Goal: Task Accomplishment & Management: Manage account settings

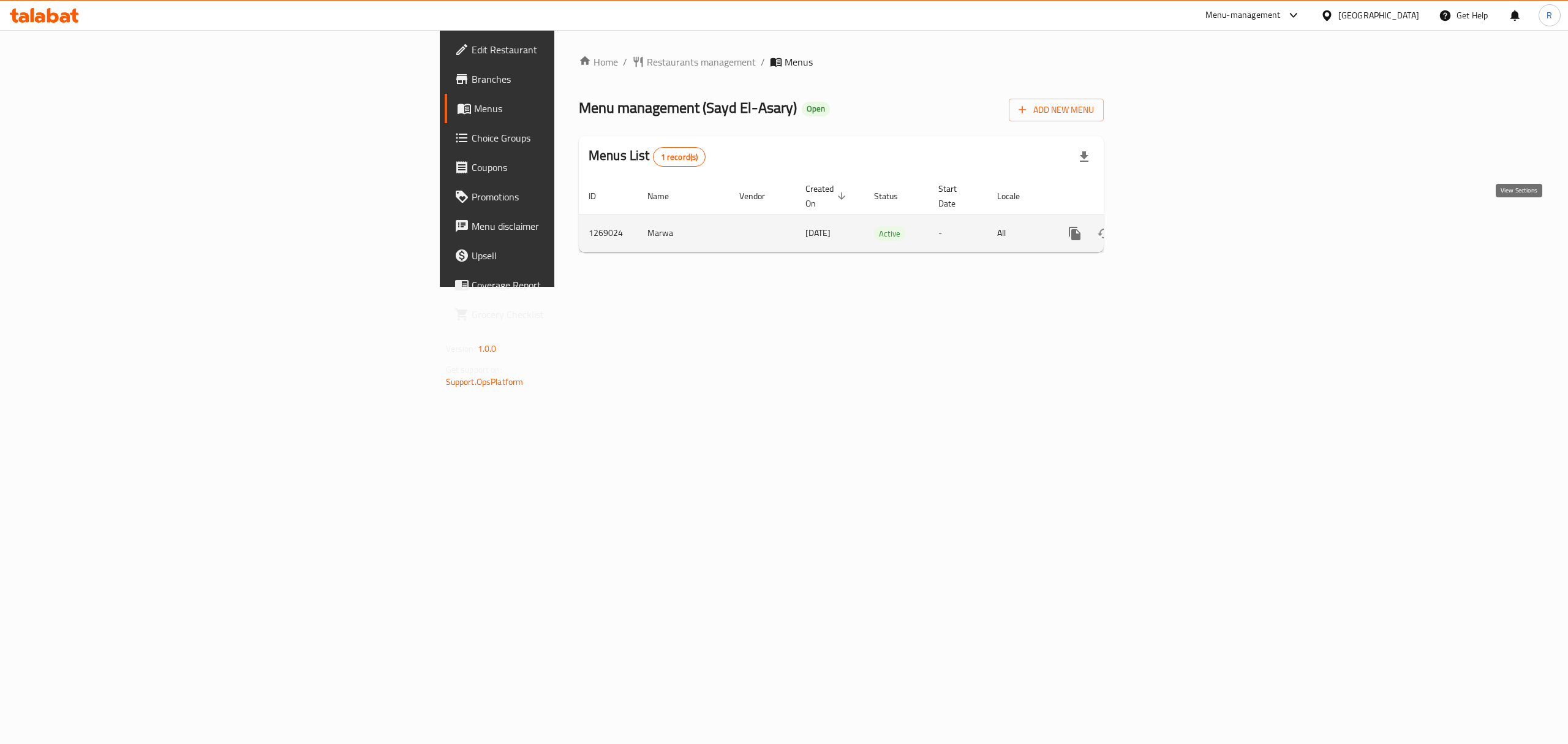
click at [1171, 226] on icon "enhanced table" at bounding box center [1163, 234] width 14 height 14
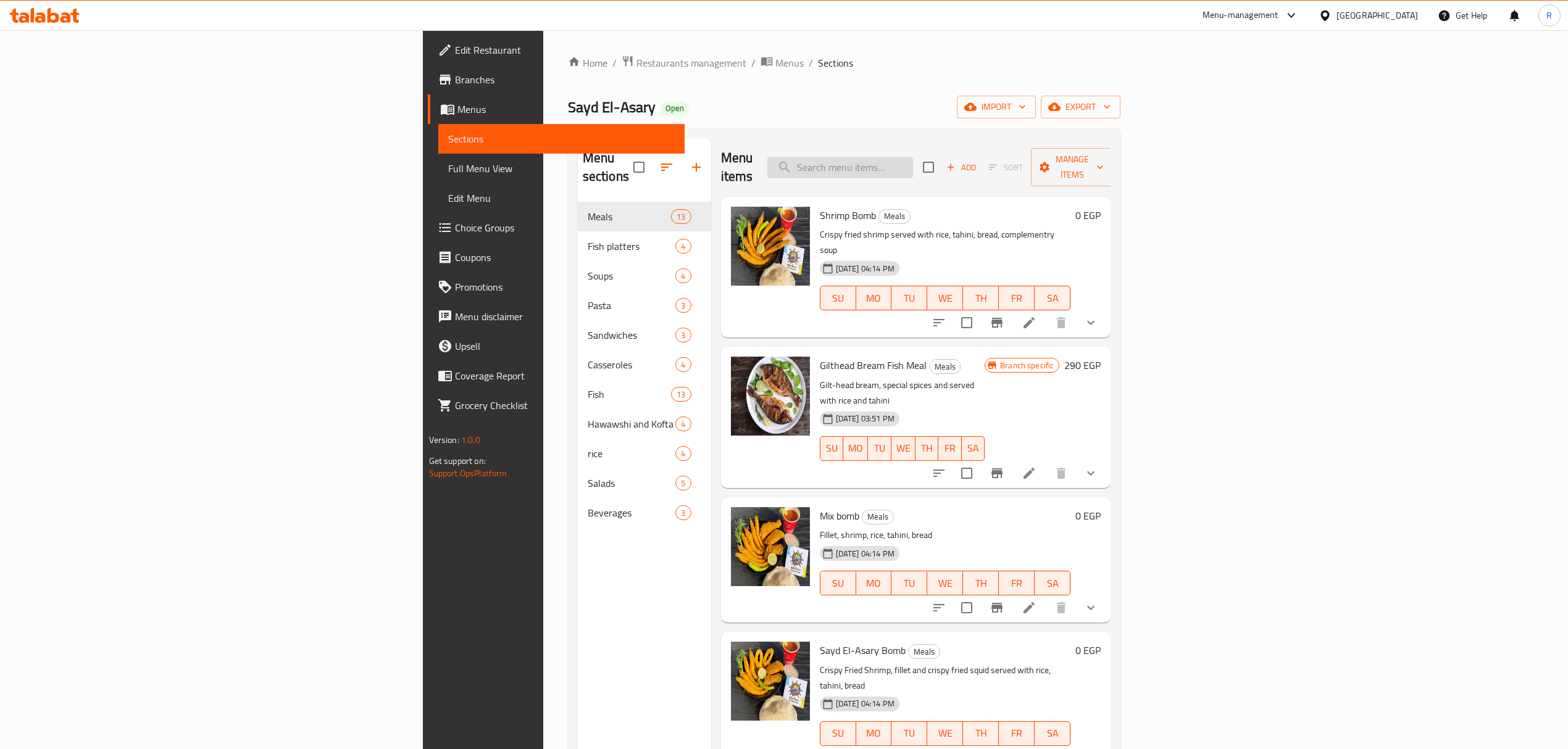
click at [913, 157] on input "search" at bounding box center [840, 167] width 145 height 22
click at [1036, 315] on icon at bounding box center [1029, 322] width 15 height 15
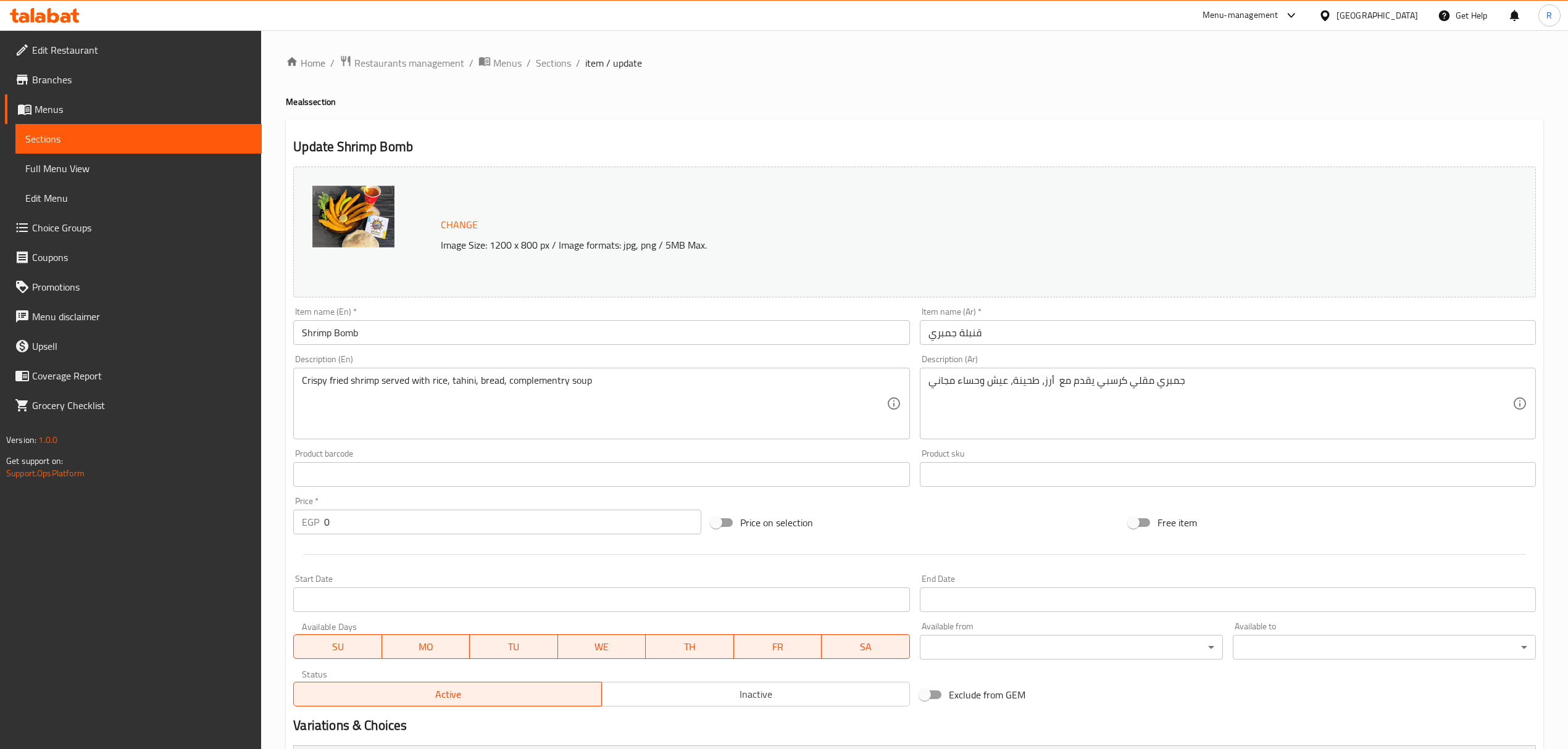
click at [1143, 384] on textarea "جمبري مقلي كرسبي يقدم مع أرز، طحينة، عيش وحساء مجاني" at bounding box center [1220, 404] width 584 height 59
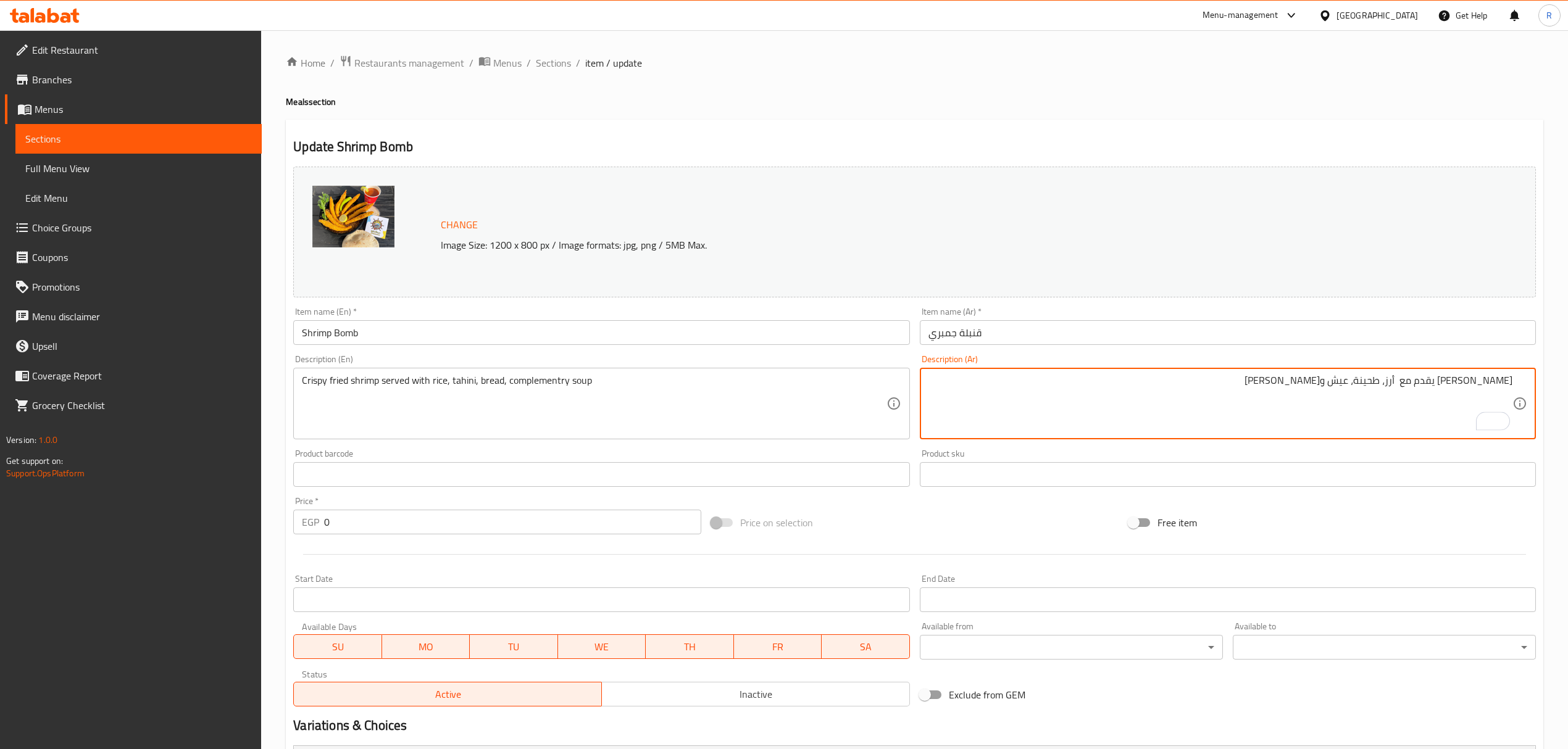
click at [1460, 376] on textarea "جمبري كرسبي يقدم مع أرز، طحينة، عيش وحساء مجاني" at bounding box center [1220, 404] width 584 height 59
drag, startPoint x: 1460, startPoint y: 376, endPoint x: 1499, endPoint y: 464, distance: 96.3
click at [1460, 376] on textarea "جمبري كرسبي يقدم مع أرز، طحينة، عيش وحساء مجاني" at bounding box center [1220, 404] width 584 height 59
type textarea "جمبري يقدم مع أرز، طحينة، عيش وحساء مجاني"
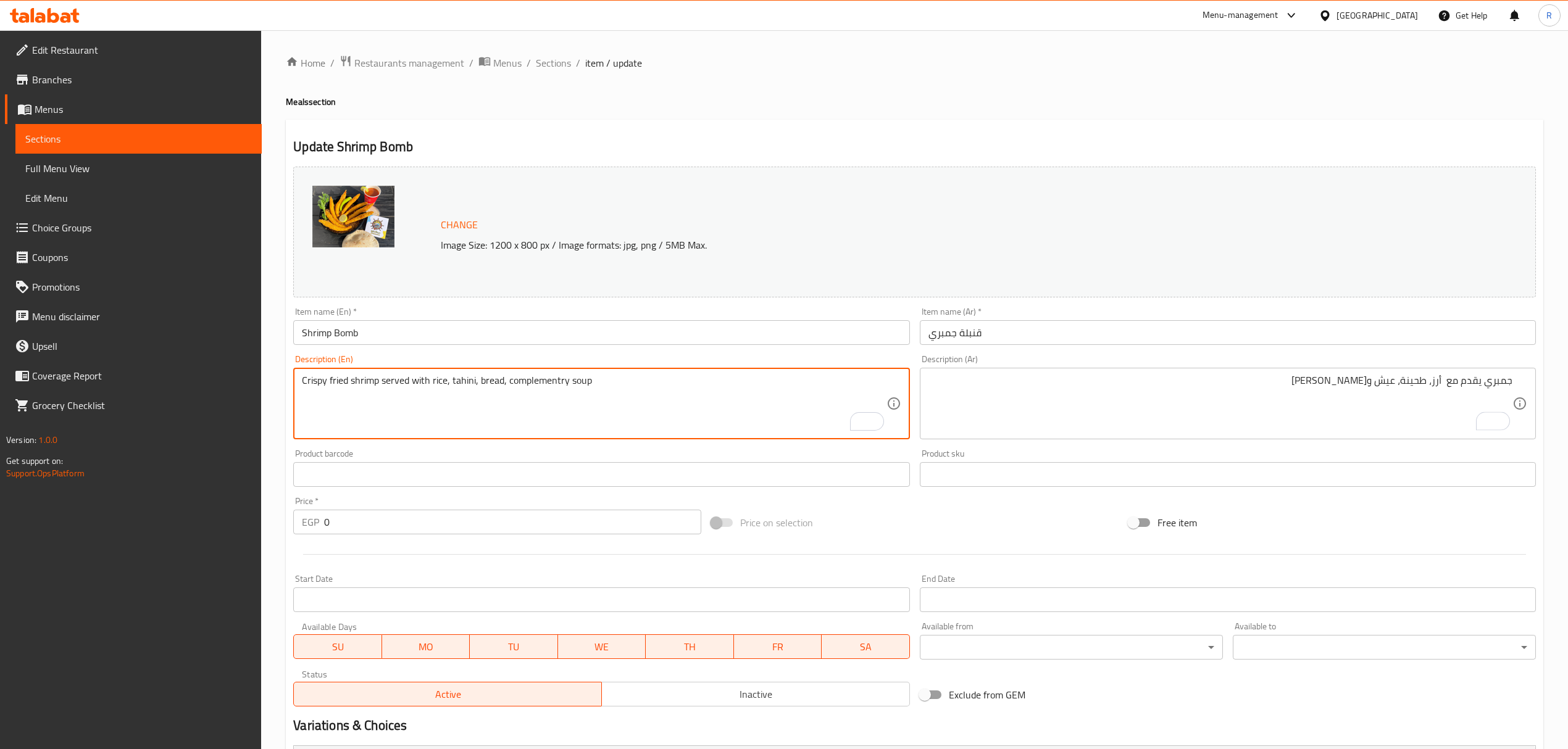
drag, startPoint x: 314, startPoint y: 378, endPoint x: 339, endPoint y: 378, distance: 25.0
click at [339, 378] on textarea "Crispy fried shrimp served with rice, tahini, bread, complementry soup" at bounding box center [594, 404] width 584 height 59
click at [564, 390] on textarea "Shrimp served with rice, tahini, bread, complementry soup" at bounding box center [594, 404] width 584 height 59
click at [588, 401] on textarea "Shrimp served with rice, tahini, bread, complementry soup" at bounding box center [594, 404] width 584 height 59
type textarea "Shrimp served with rice, tahini, bread, complementry soup"
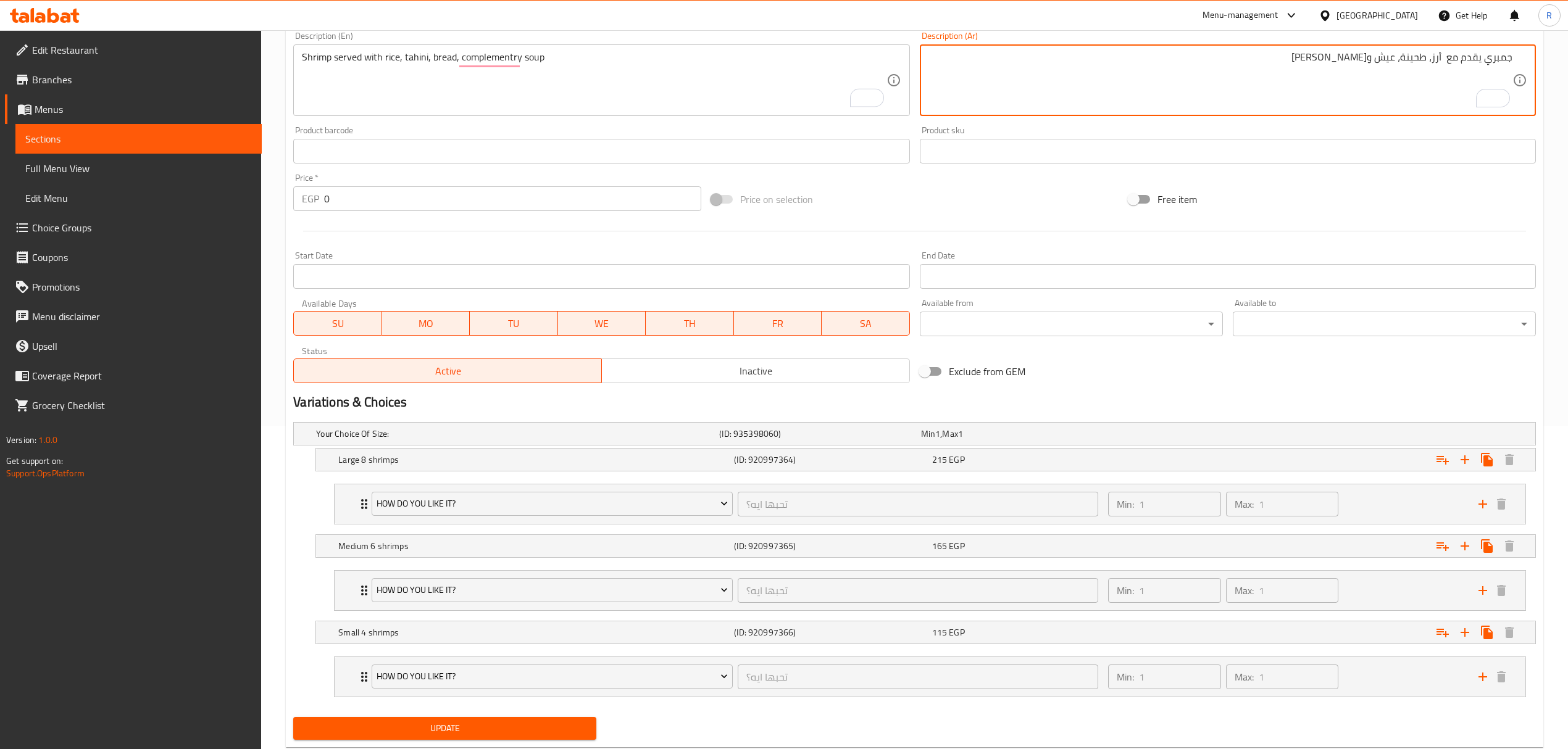
scroll to position [359, 0]
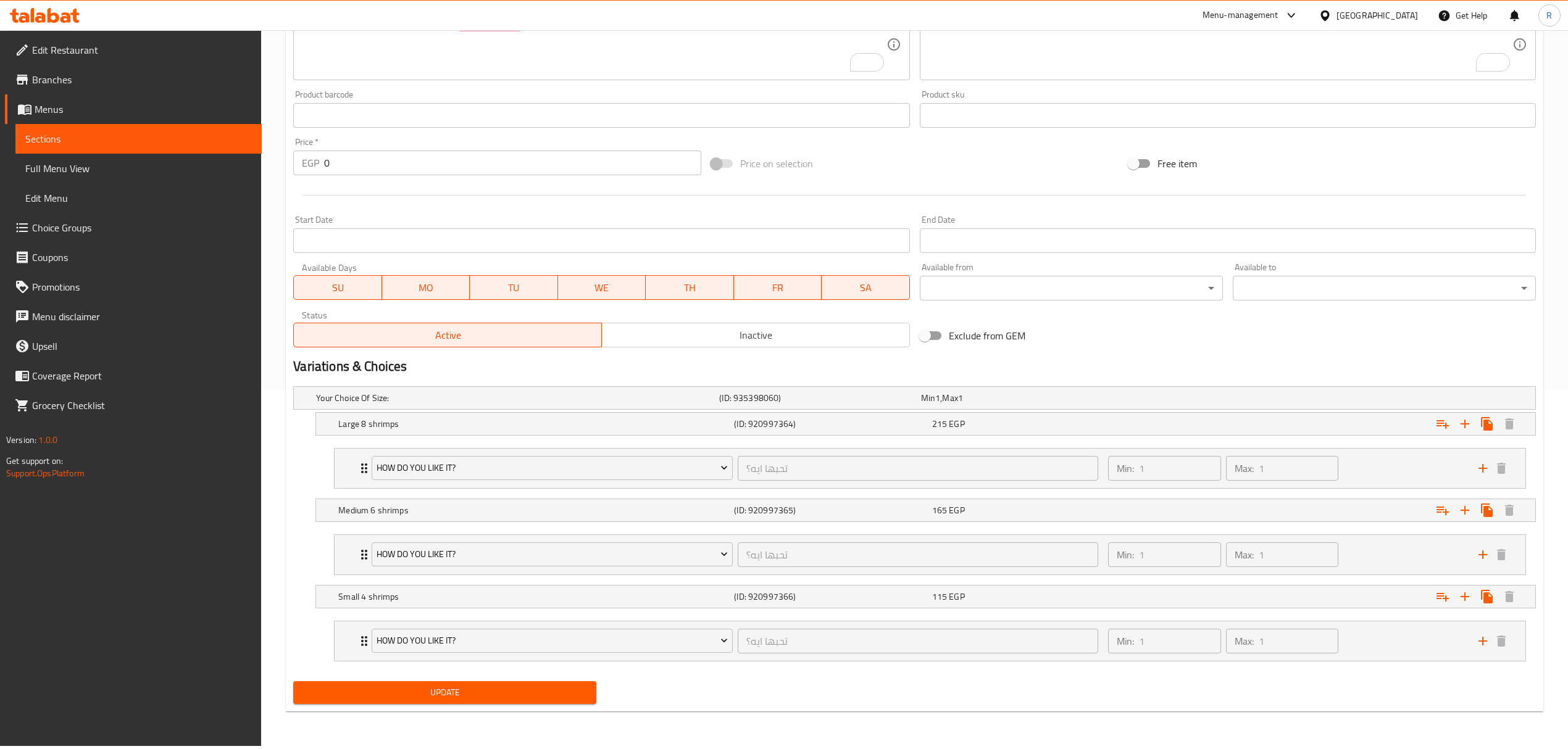
click at [479, 684] on div "Update" at bounding box center [445, 693] width 313 height 33
click at [469, 694] on span "Update" at bounding box center [445, 692] width 283 height 15
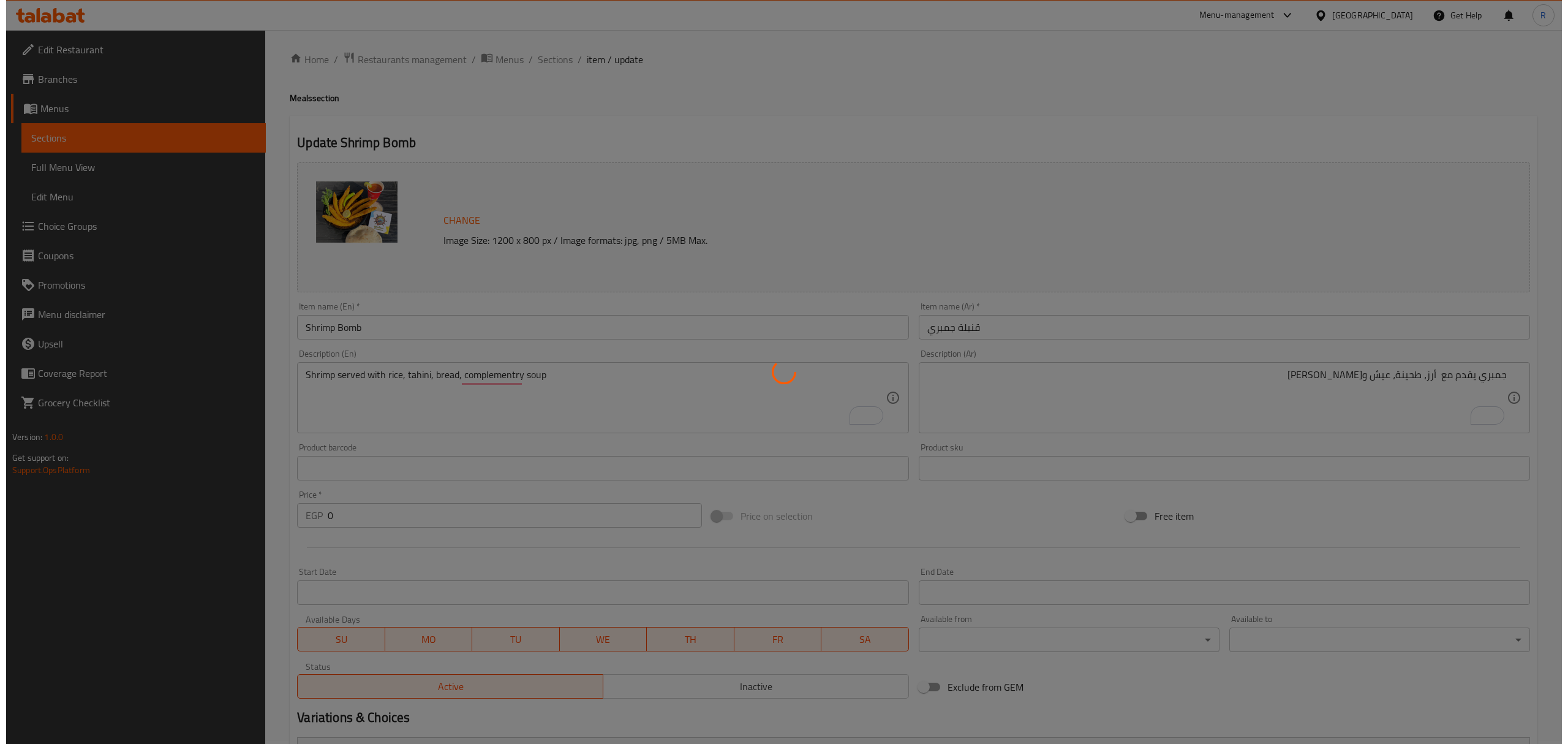
scroll to position [0, 0]
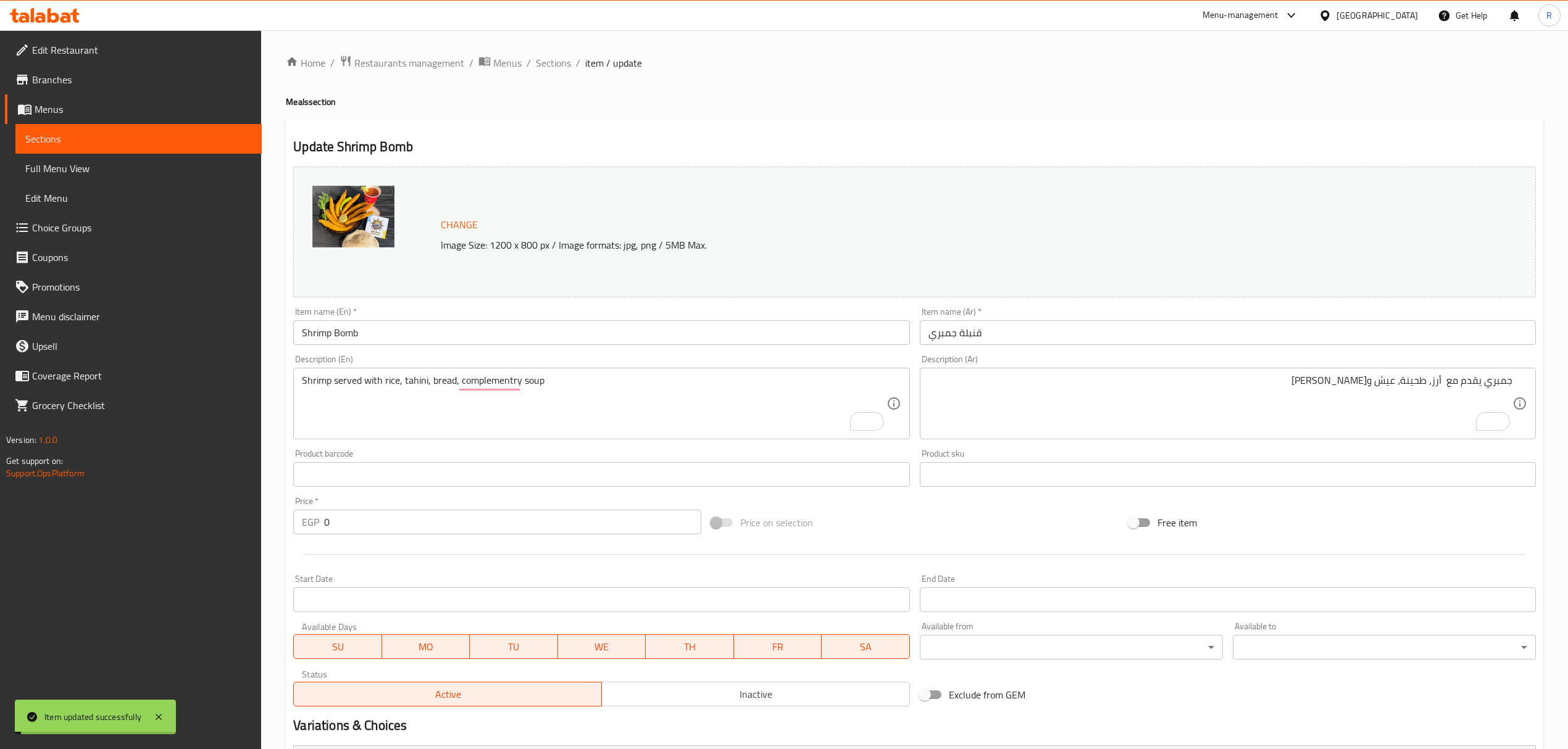
click at [401, 334] on input "Shrimp Bomb" at bounding box center [601, 332] width 616 height 24
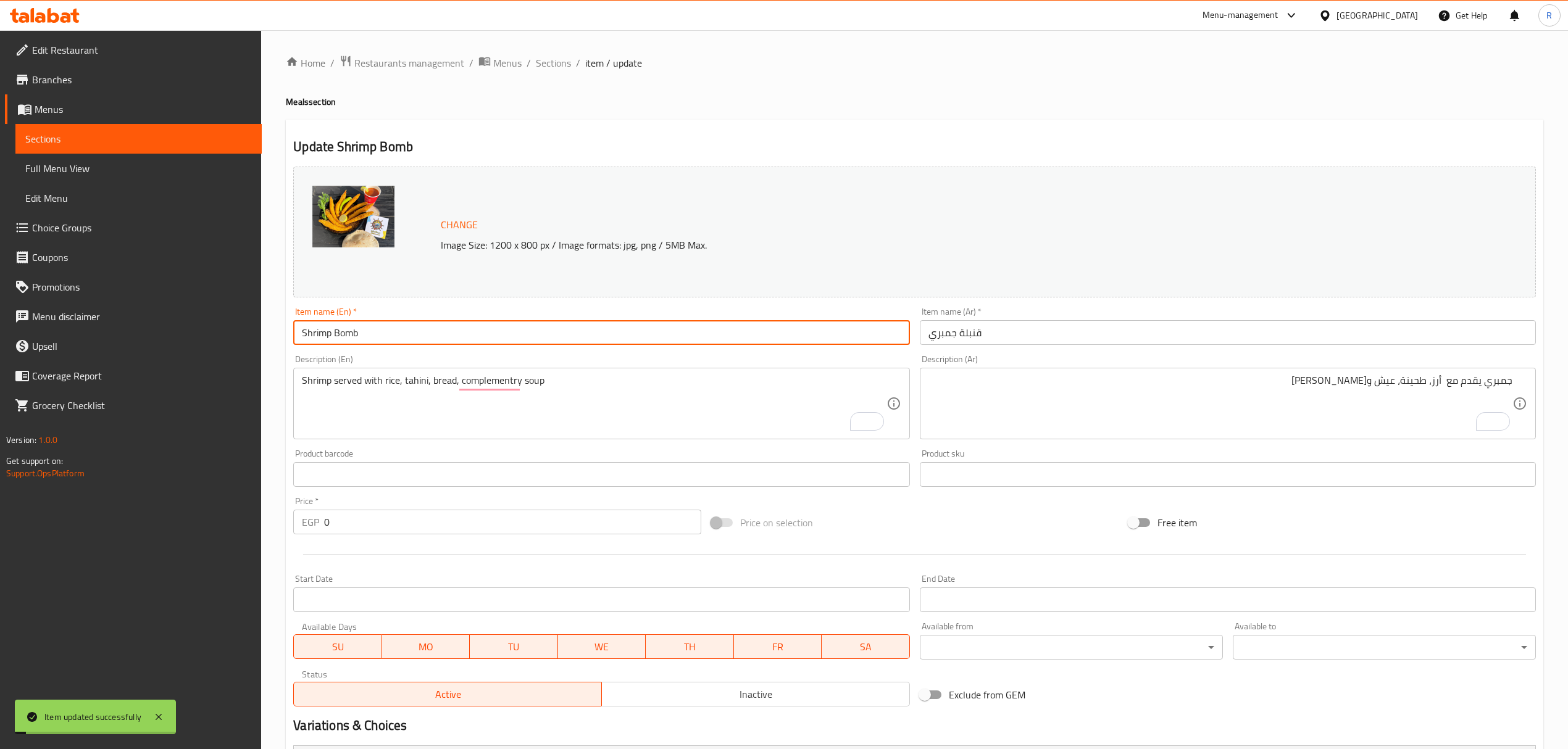
click at [398, 336] on input "Shrimp Bomb" at bounding box center [601, 332] width 616 height 24
click at [53, 163] on span "Full Menu View" at bounding box center [138, 168] width 227 height 15
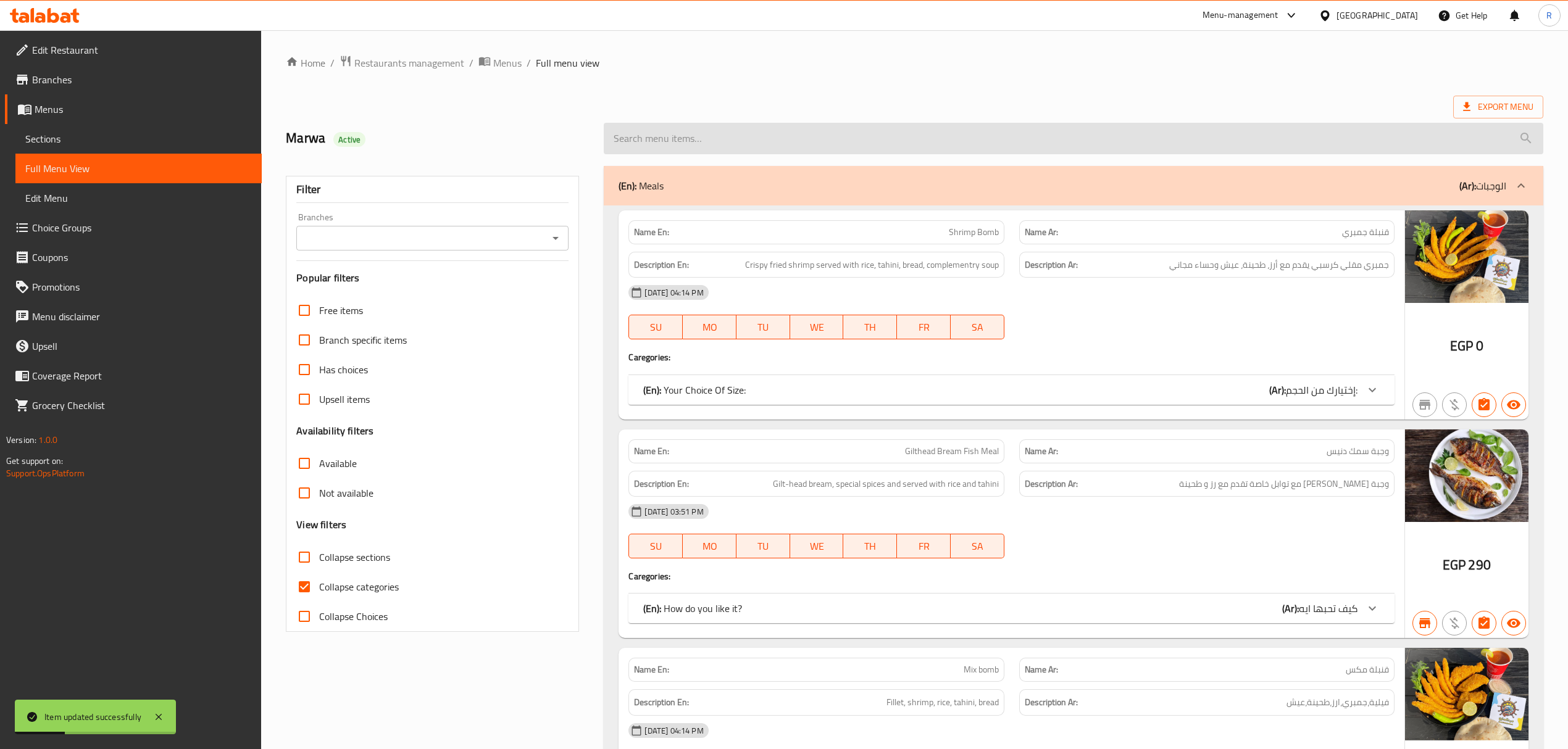
click at [840, 145] on input "search" at bounding box center [1073, 139] width 939 height 32
paste input "Shrimp Bomb"
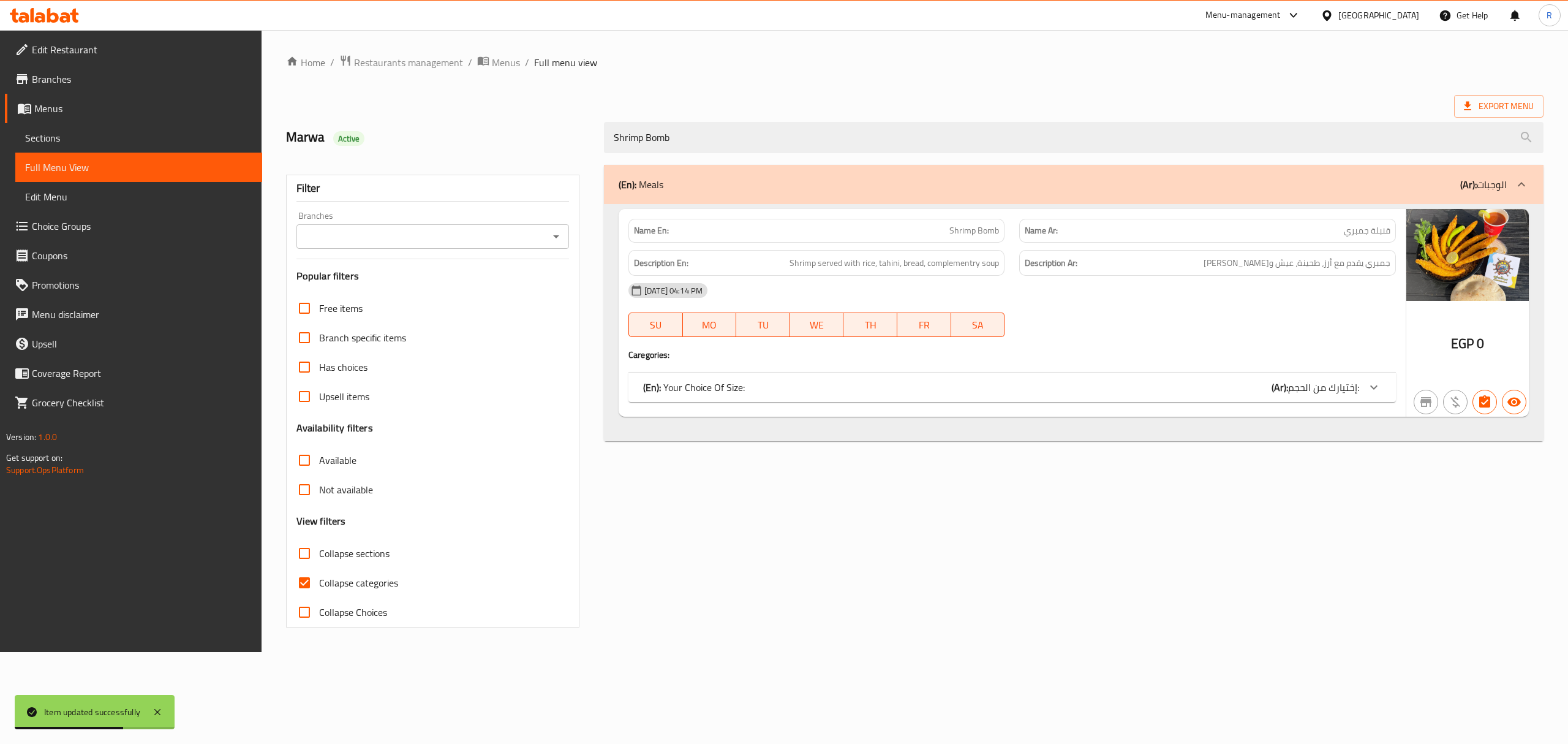
type input "Shrimp Bomb"
click at [1163, 394] on div "(En): Your Choice Of Size: (Ar): إختيارك من الحجم:" at bounding box center [1001, 387] width 716 height 14
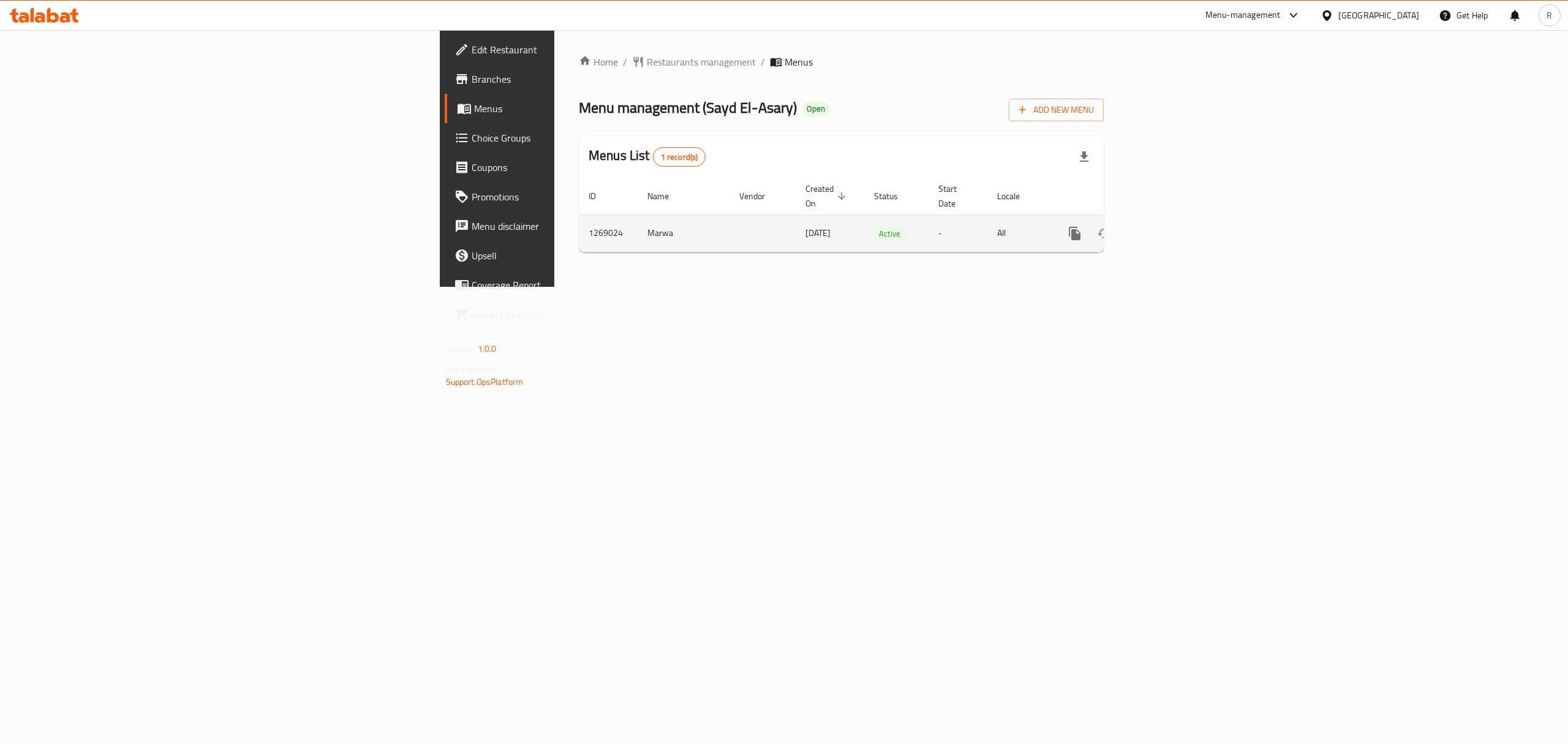
click at [1171, 226] on icon "enhanced table" at bounding box center [1163, 234] width 14 height 14
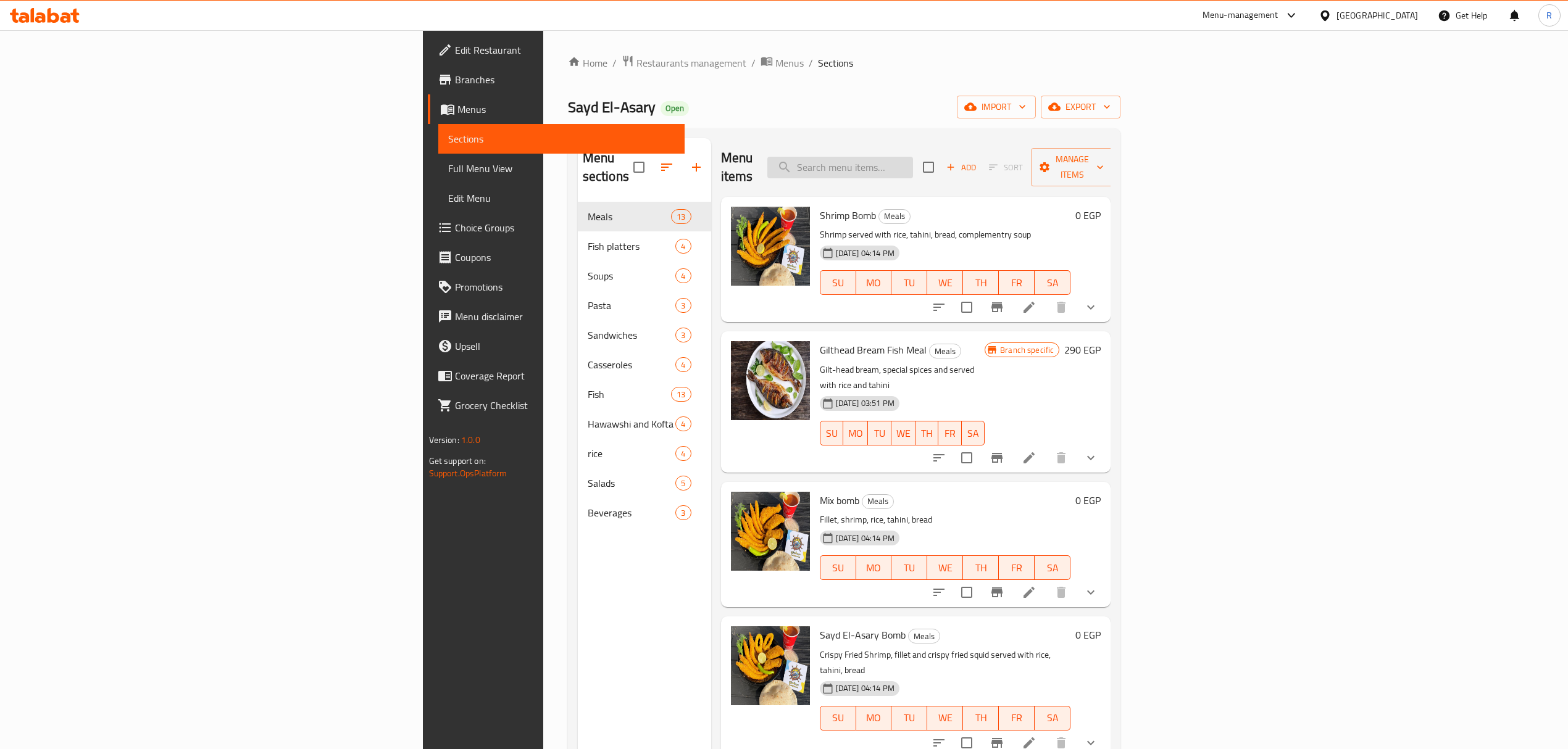
click at [913, 164] on input "search" at bounding box center [840, 167] width 145 height 22
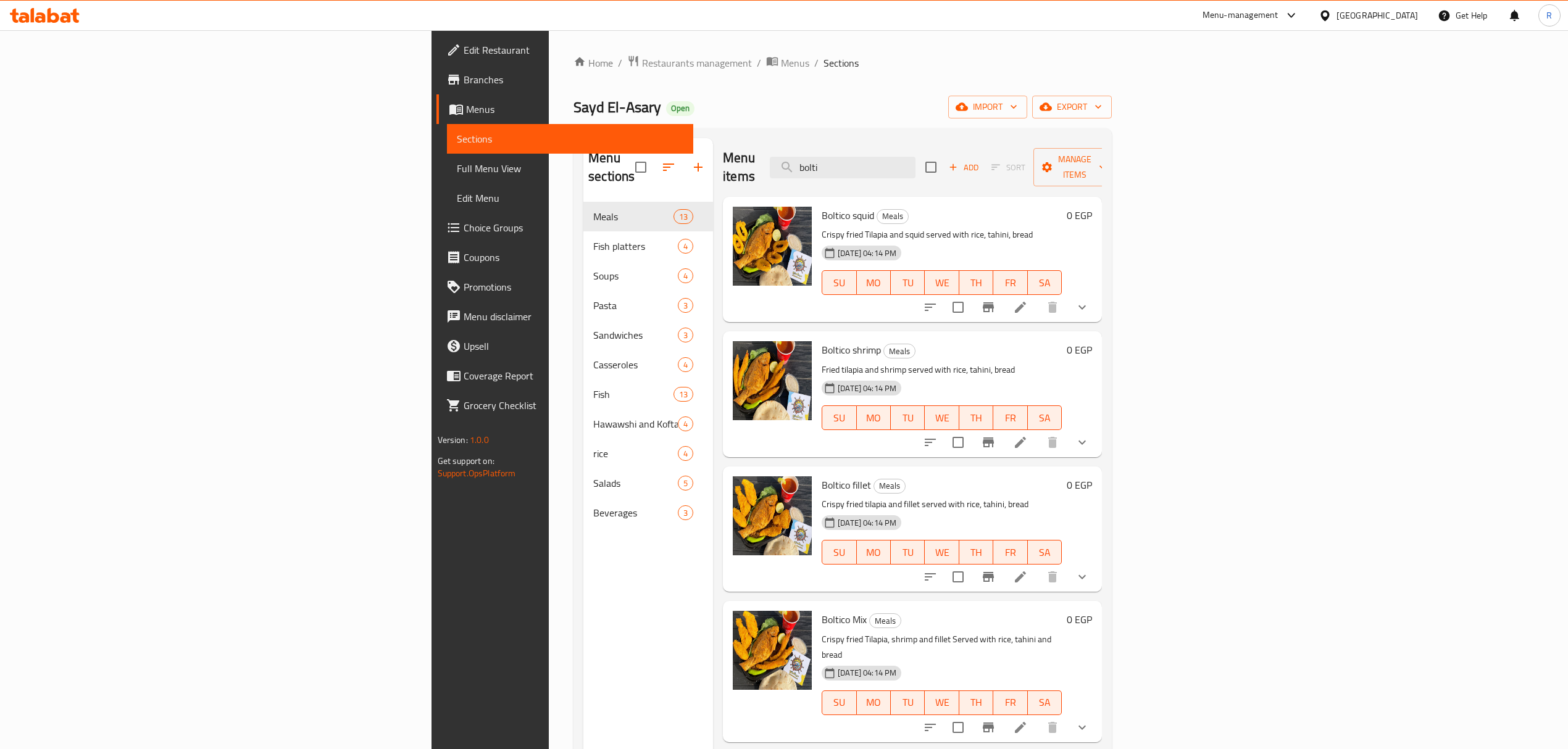
type input "bolti"
click at [1027, 300] on icon at bounding box center [1020, 307] width 15 height 15
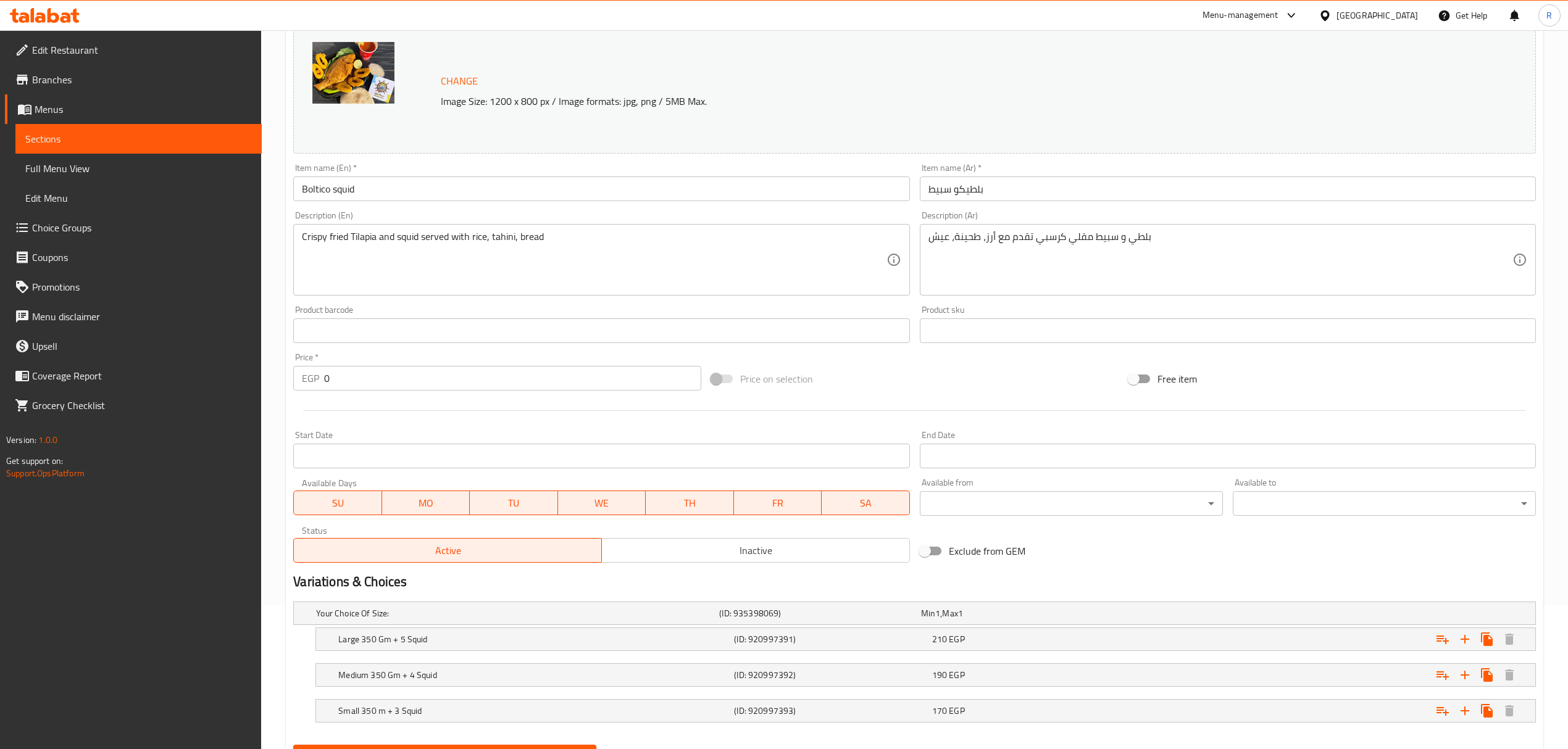
scroll to position [205, 0]
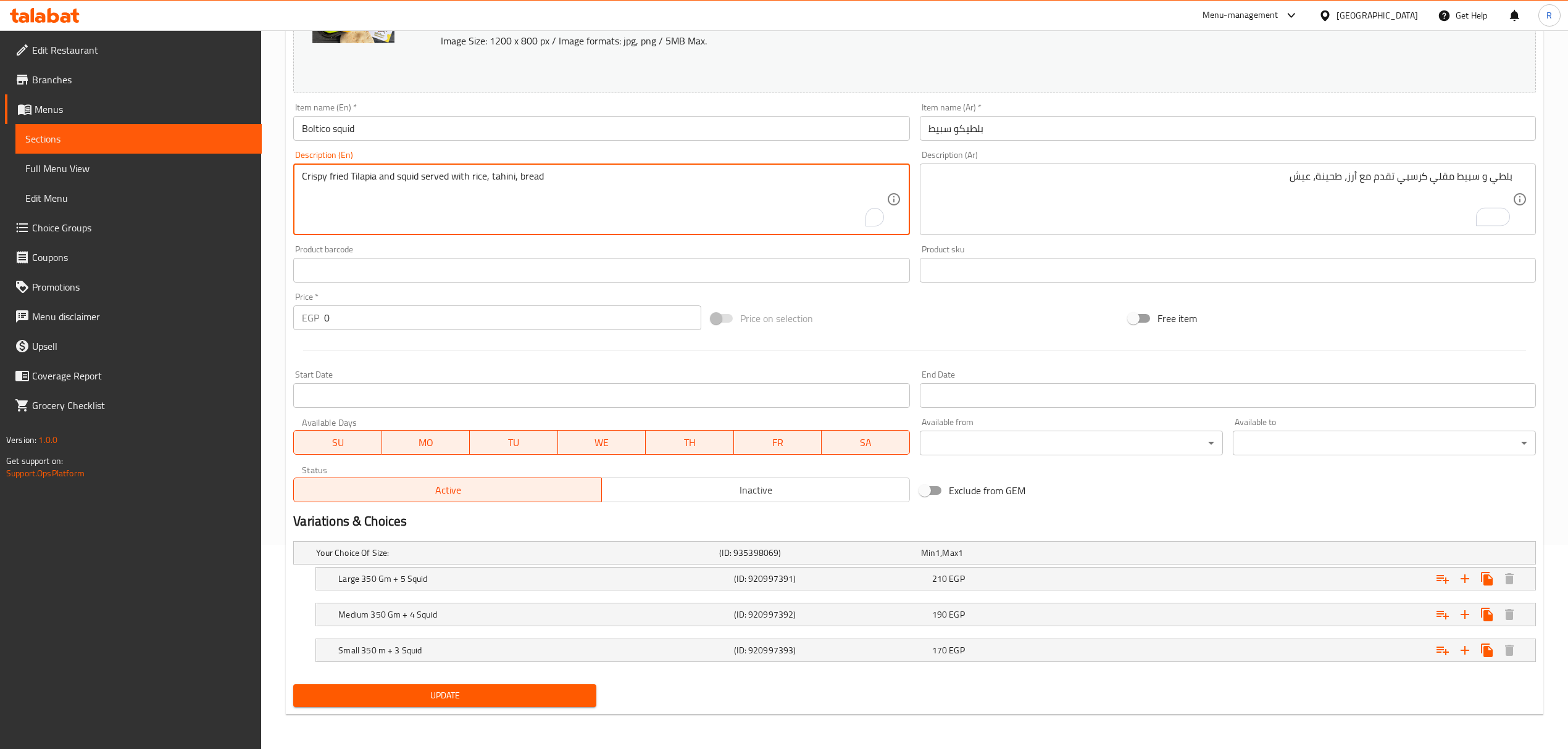
click at [346, 173] on textarea "Crispy fried Tilapia and squid served with rice, tahini, bread" at bounding box center [594, 199] width 584 height 59
drag, startPoint x: 346, startPoint y: 173, endPoint x: 310, endPoint y: 175, distance: 36.1
click at [311, 175] on textarea "Crispy fried Tilapia and squid served with rice, tahini, bread" at bounding box center [594, 199] width 584 height 59
type textarea "Tilapia and squid served with rice, tahini, bread"
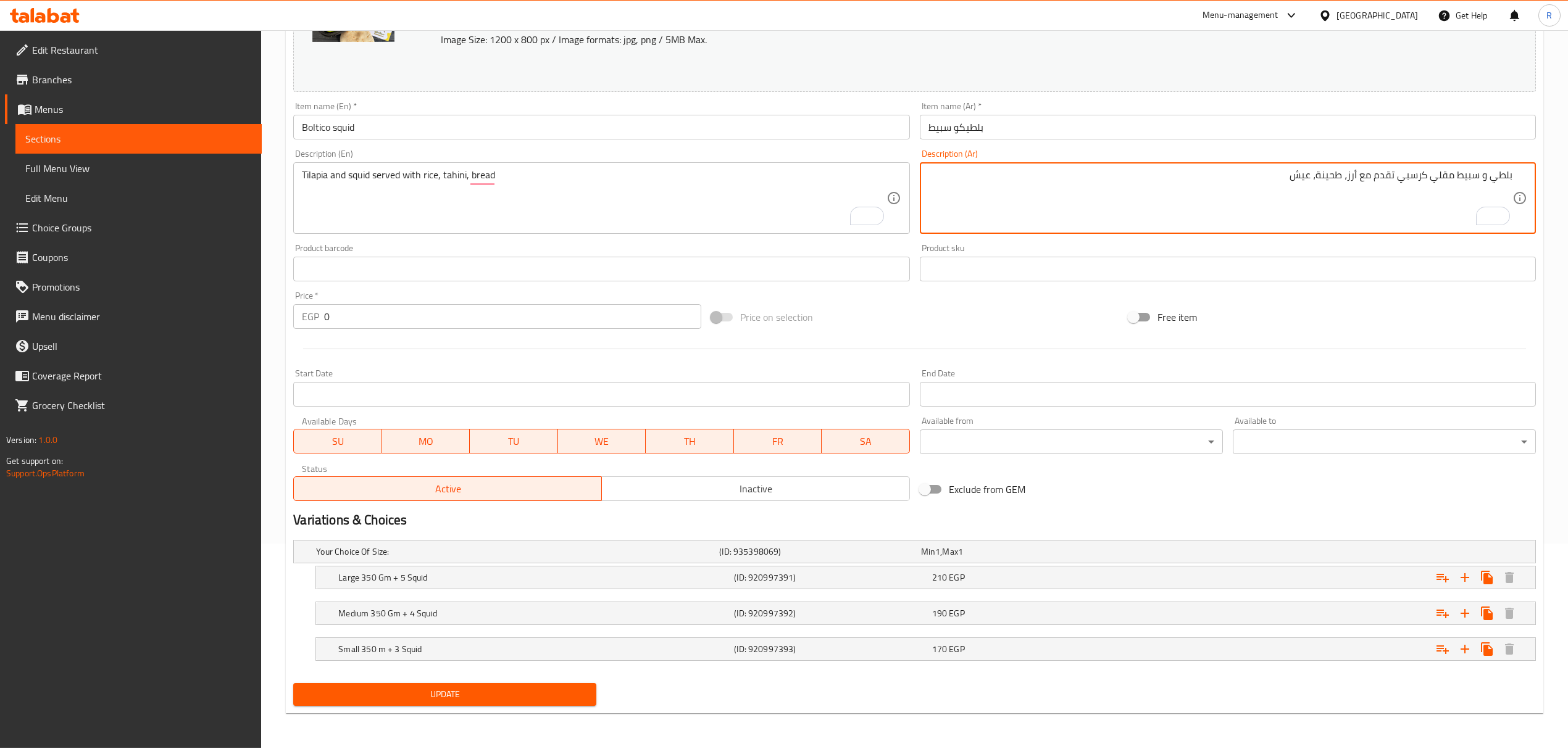
drag, startPoint x: 1448, startPoint y: 176, endPoint x: 1409, endPoint y: 174, distance: 39.1
click at [1409, 174] on textarea "بلطي و سبيط مقلي كرسبي تقدم مع أرز، طحينة، عيش" at bounding box center [1220, 198] width 584 height 59
click at [1306, 180] on textarea "بلطي و سبيط تقدم مع أرز، طحينة، عيش" at bounding box center [1220, 198] width 584 height 59
type textarea "بلطي و سبيط تقدم مع أرز، طحينة، عيش"
click at [796, 117] on input "Boltico squid" at bounding box center [601, 127] width 616 height 24
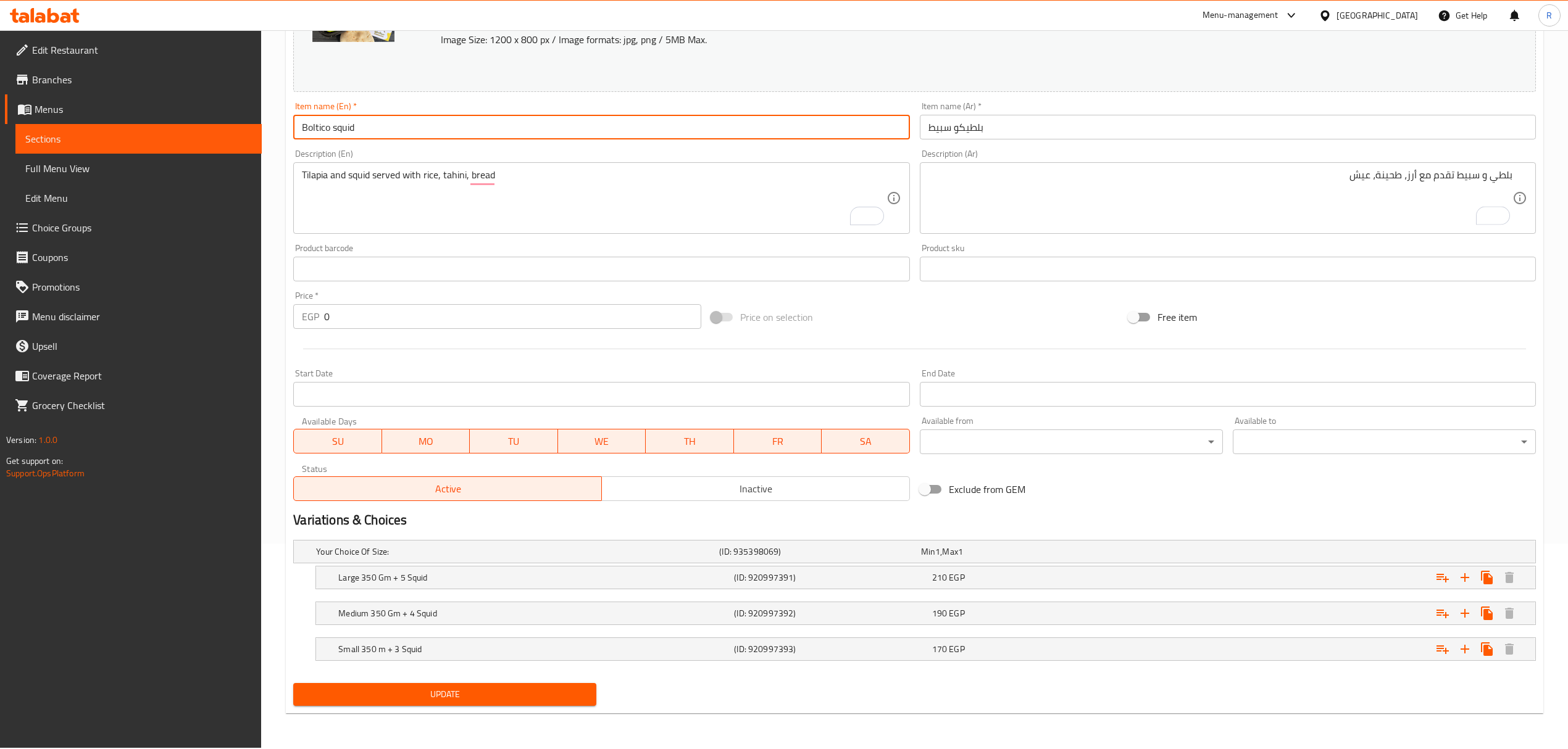
click at [796, 117] on input "Boltico squid" at bounding box center [601, 127] width 616 height 24
click at [798, 117] on input "Boltico squid" at bounding box center [601, 127] width 616 height 24
click at [293, 683] on button "Update" at bounding box center [445, 694] width 303 height 23
click at [79, 171] on span "Full Menu View" at bounding box center [138, 168] width 227 height 15
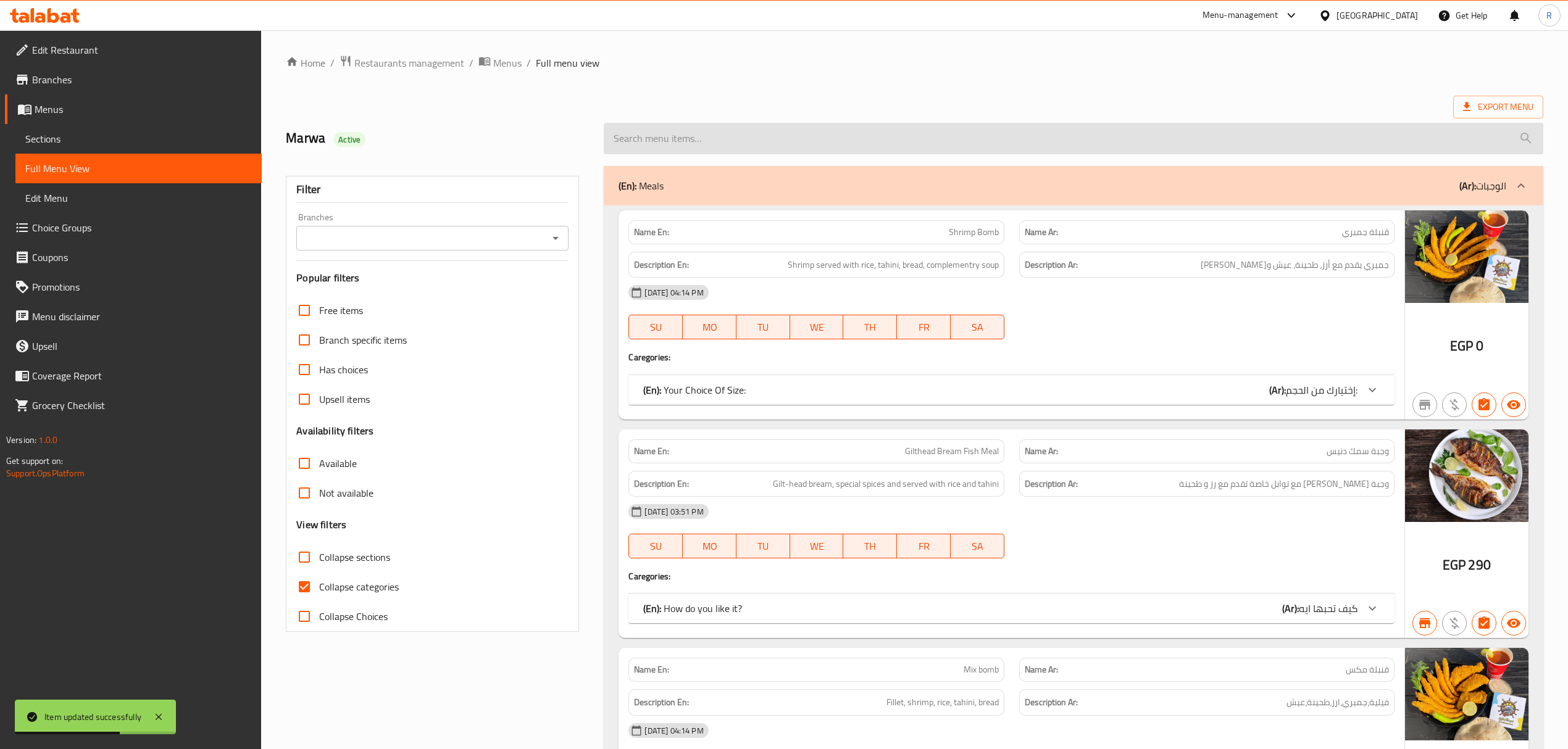
click at [769, 139] on input "search" at bounding box center [1073, 139] width 939 height 32
paste input "Boltico squid"
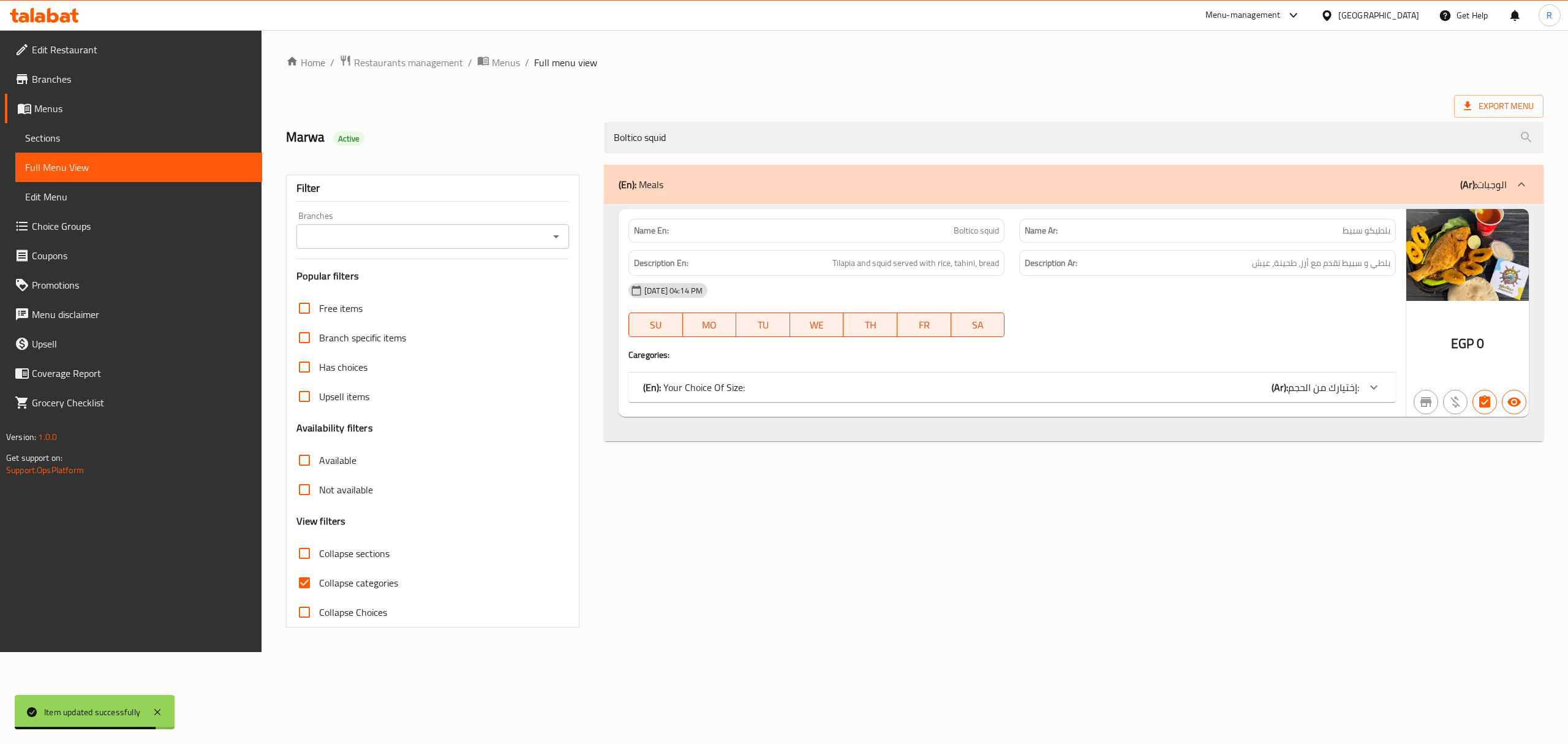
type input "Boltico squid"
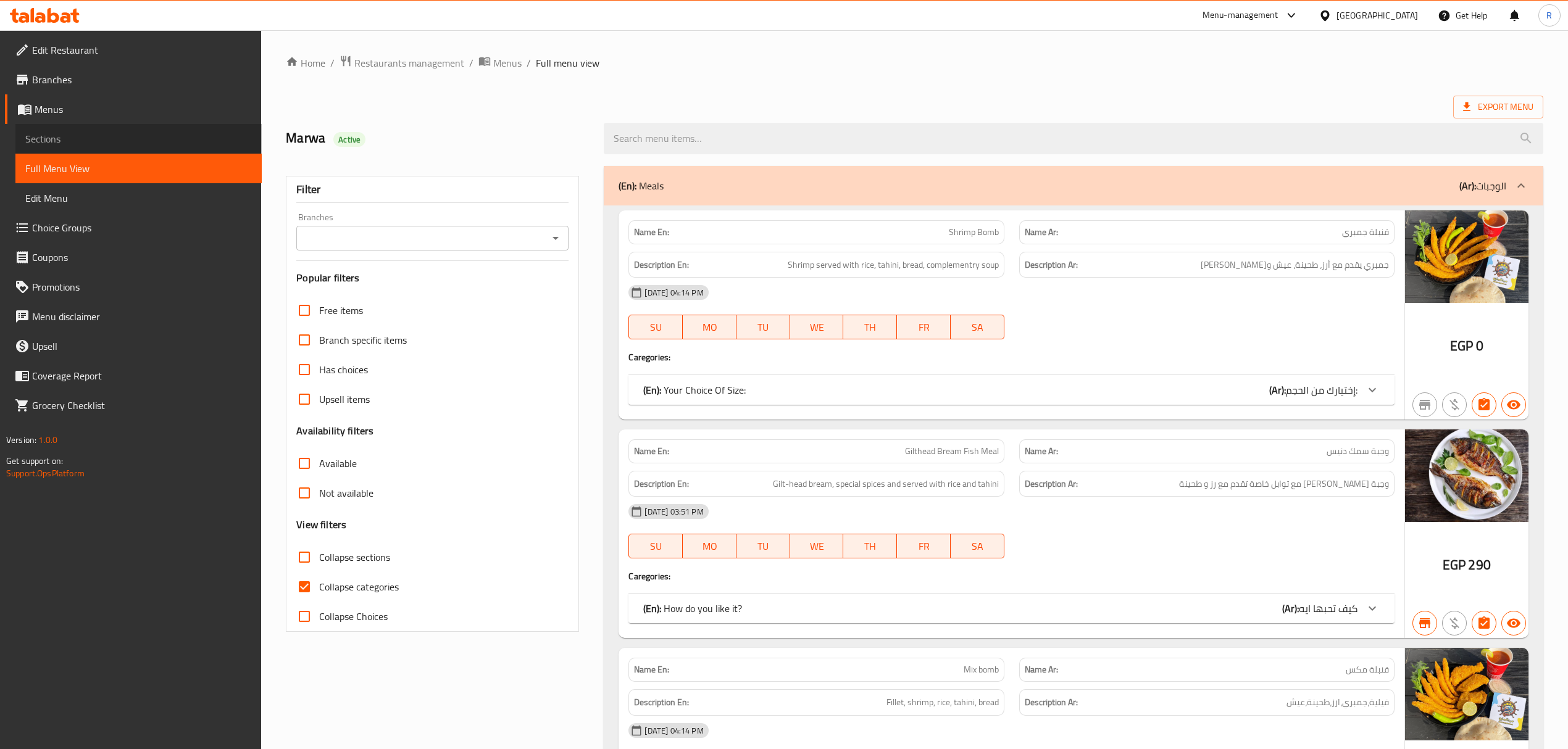
click at [57, 145] on span "Sections" at bounding box center [138, 139] width 227 height 15
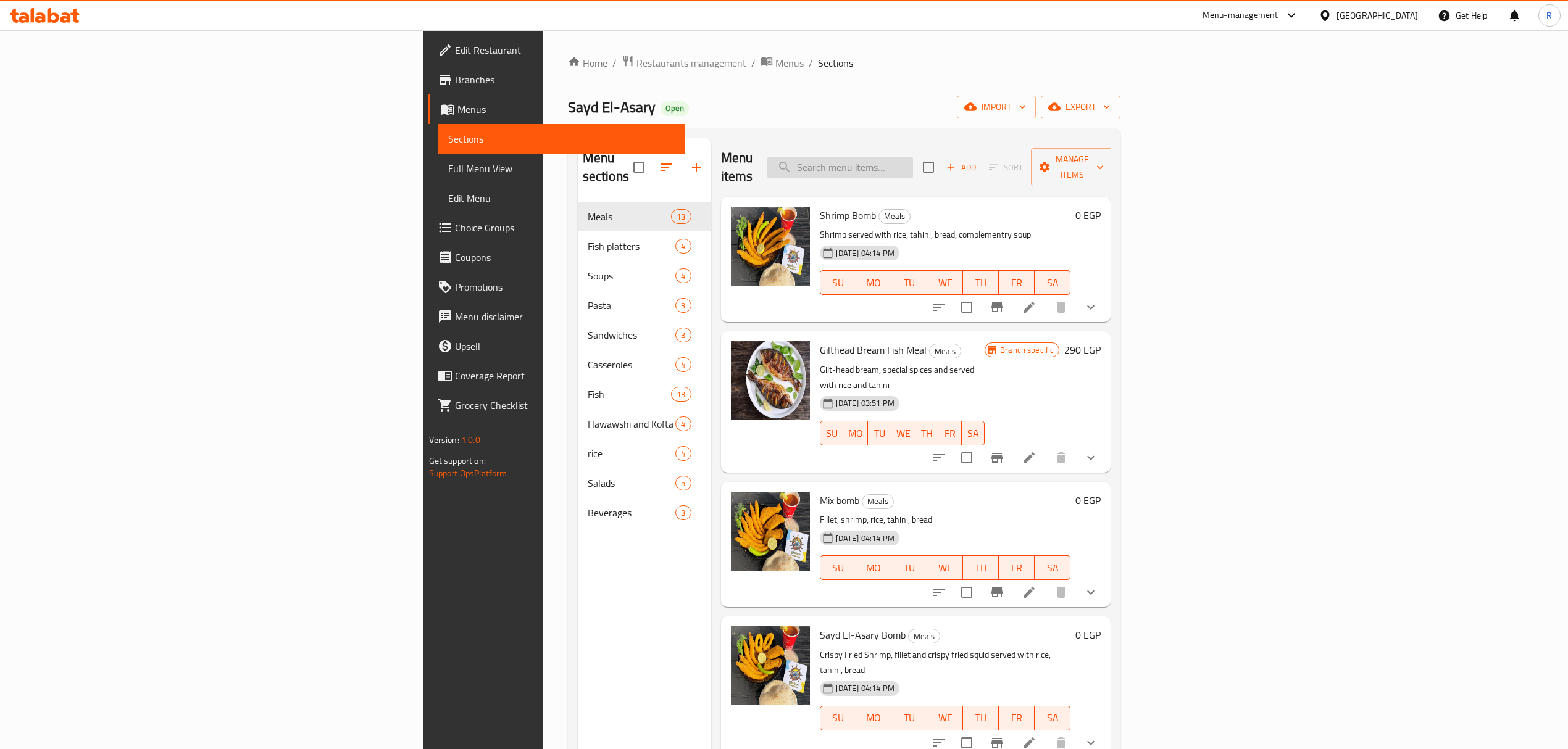
click at [913, 165] on input "search" at bounding box center [840, 167] width 145 height 22
paste input "Boltico fillet"
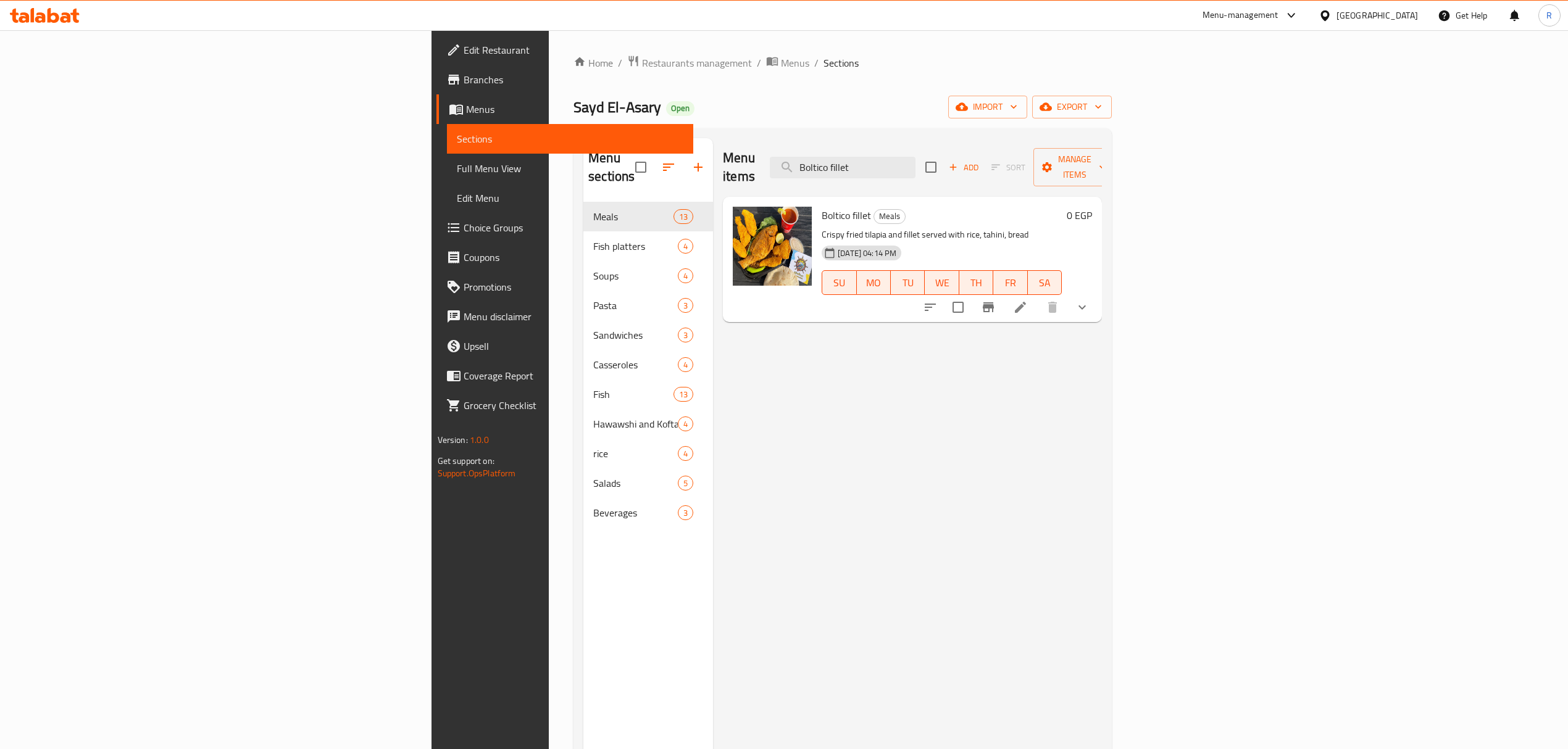
type input "Boltico fillet"
click at [1037, 297] on li at bounding box center [1020, 307] width 34 height 22
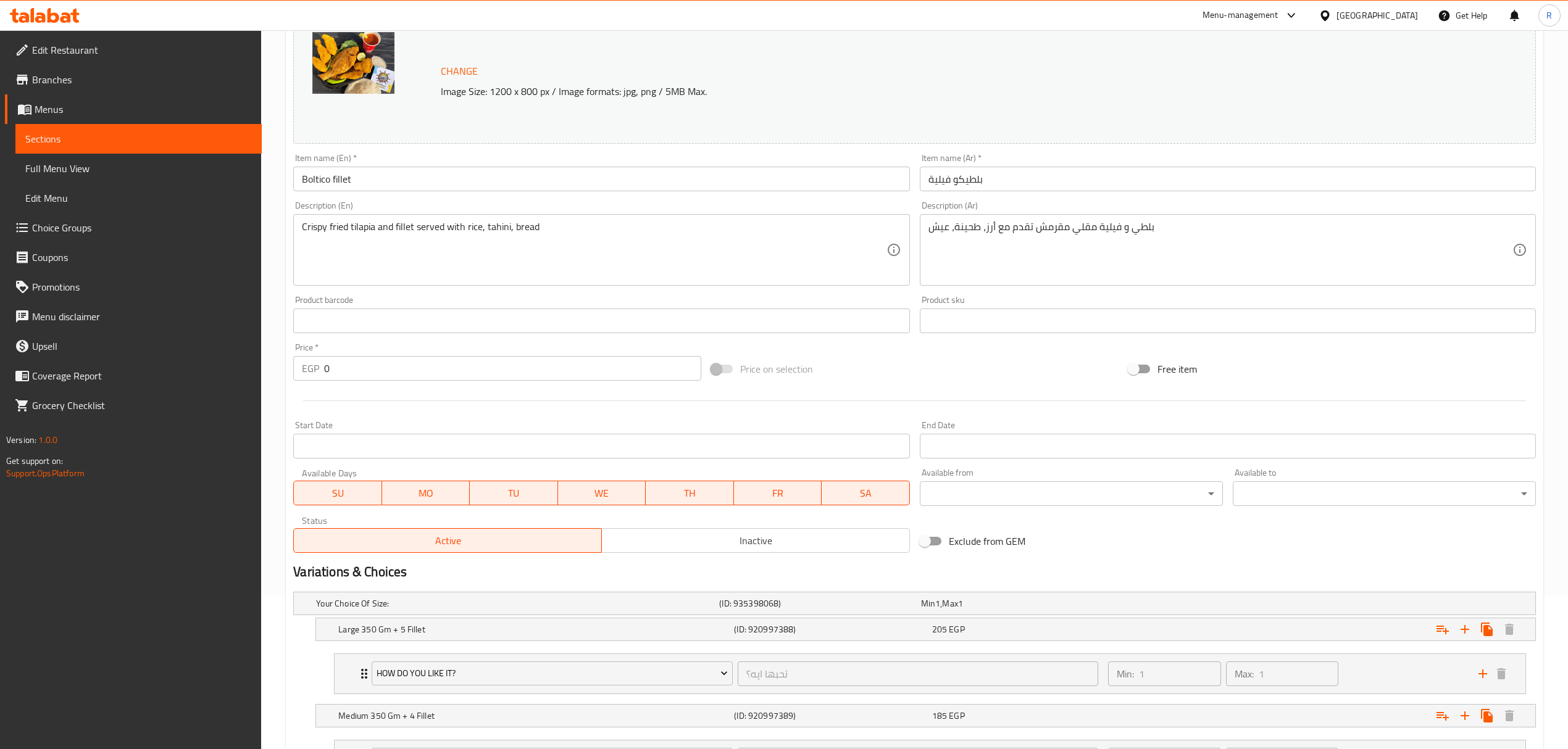
scroll to position [30, 0]
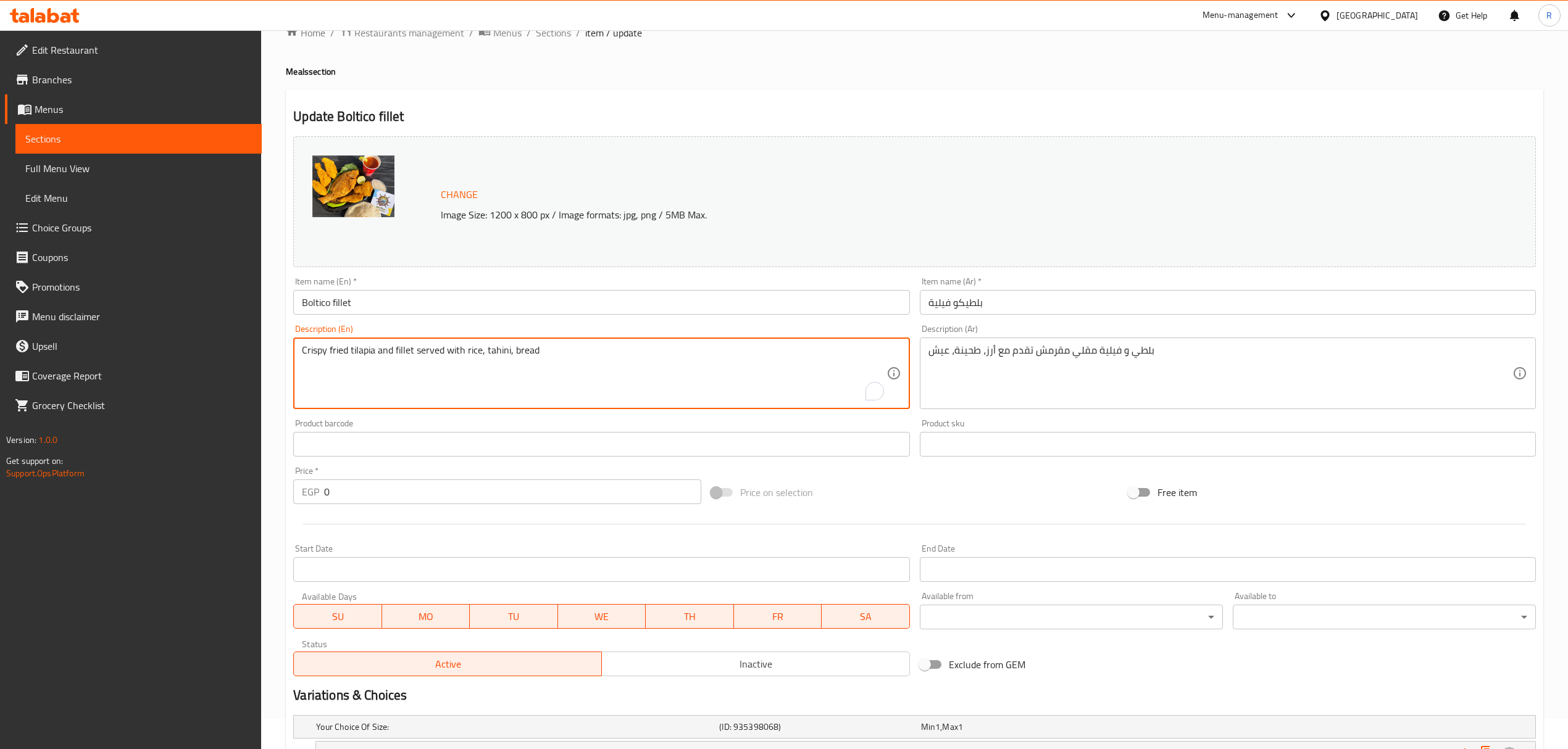
drag, startPoint x: 304, startPoint y: 353, endPoint x: 296, endPoint y: 355, distance: 8.2
click at [296, 355] on div "Crispy fried tilapia and fillet served with rice, tahini, bread Description (En)" at bounding box center [601, 373] width 616 height 71
type textarea "Tilapia and fillet served with rice, tahini, bread"
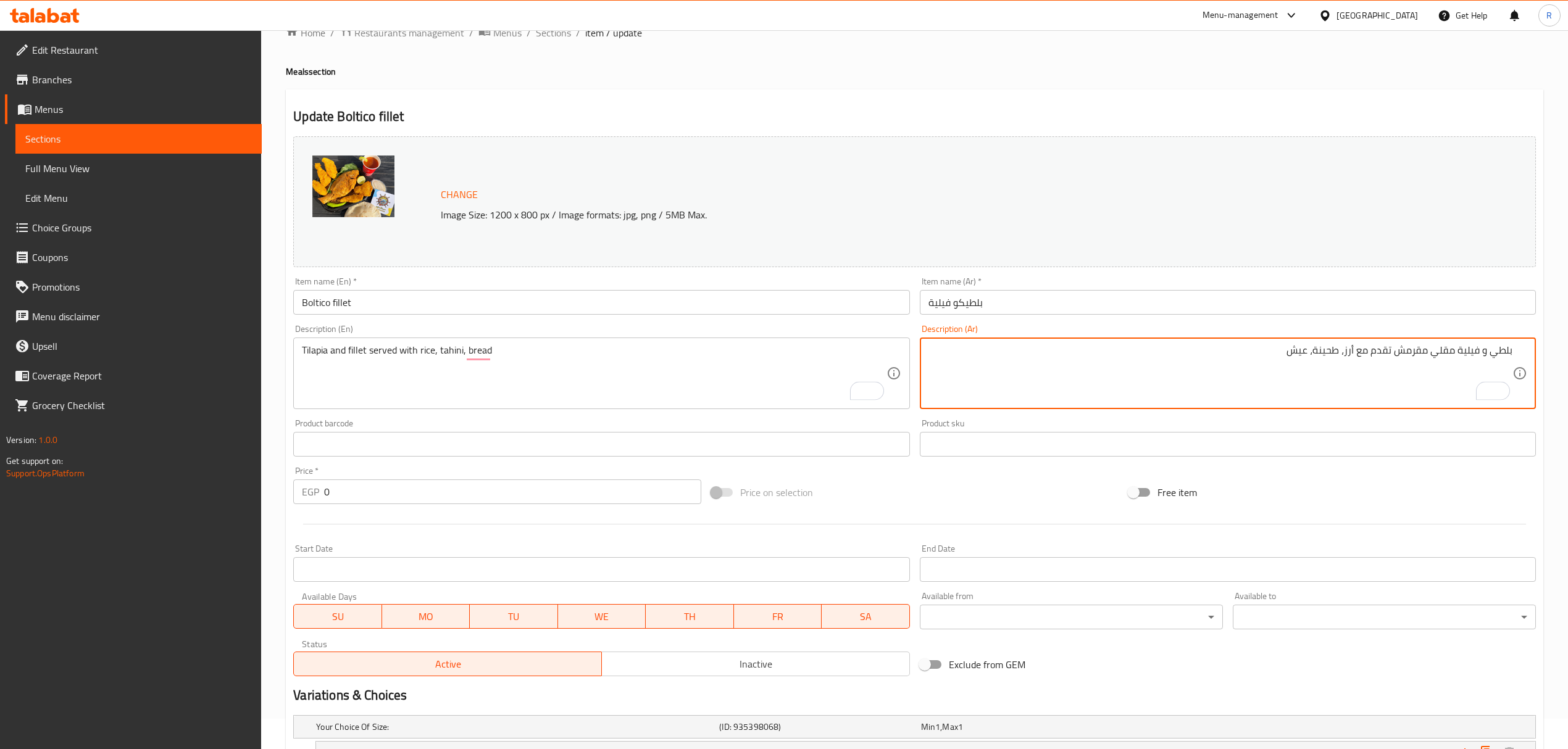
click at [1440, 353] on textarea "بلطي و فيلية مقلي مقرمش تقدم مع أرز، طحينة، عيش" at bounding box center [1220, 373] width 584 height 59
drag, startPoint x: 1440, startPoint y: 353, endPoint x: 1419, endPoint y: 354, distance: 21.0
click at [1419, 354] on textarea "بلطي و فيلية مقلي مقرمش تقدم مع أرز، طحينة، عيش" at bounding box center [1220, 373] width 584 height 59
click at [1218, 363] on textarea "بلطي و فيلية تقدم مع أرز، طحينة، عيش" at bounding box center [1220, 373] width 584 height 59
type textarea "بلطي و فيلية تقدم مع أرز، طحينة، عيش"
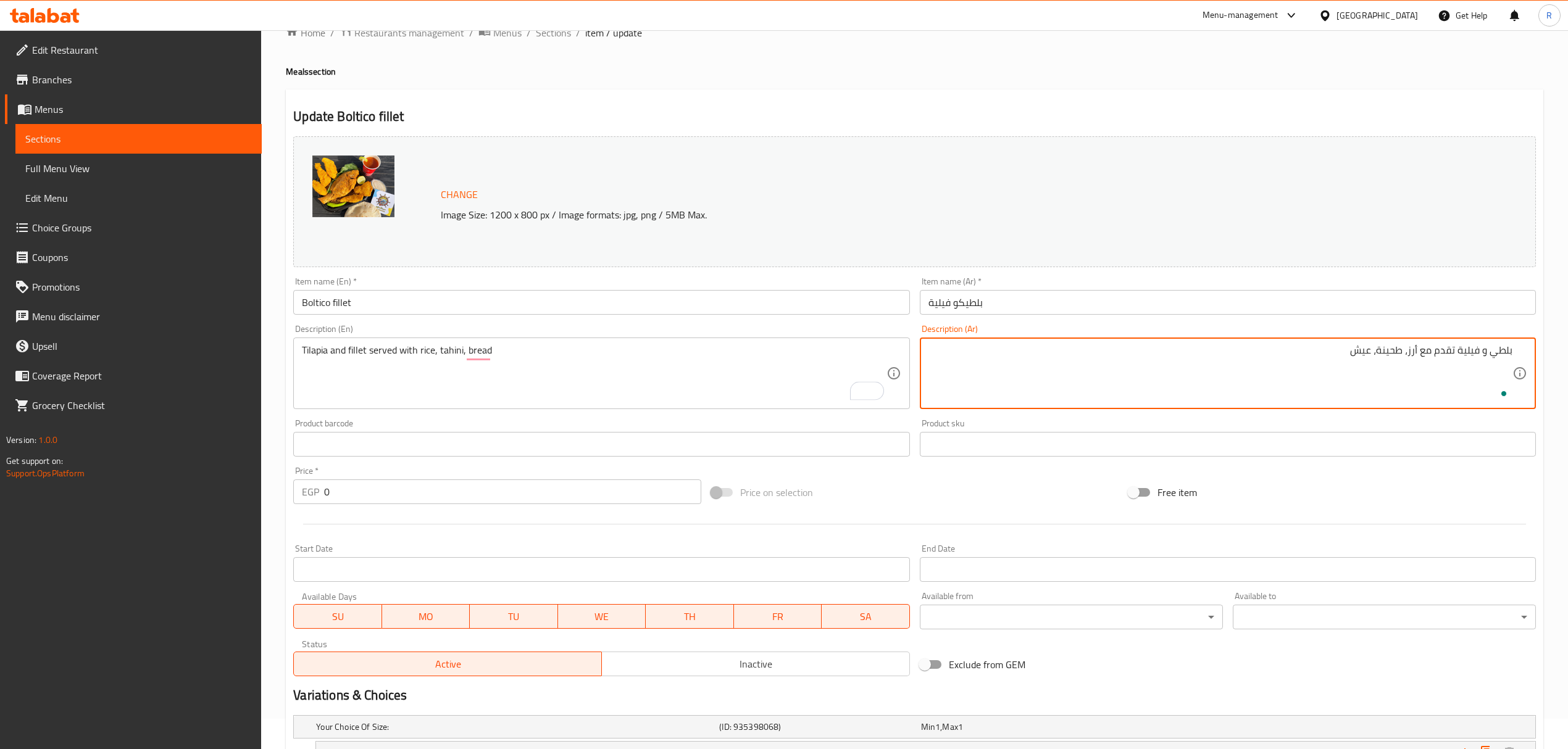
click at [1164, 304] on input "بلطيكو فيلية" at bounding box center [1228, 302] width 616 height 24
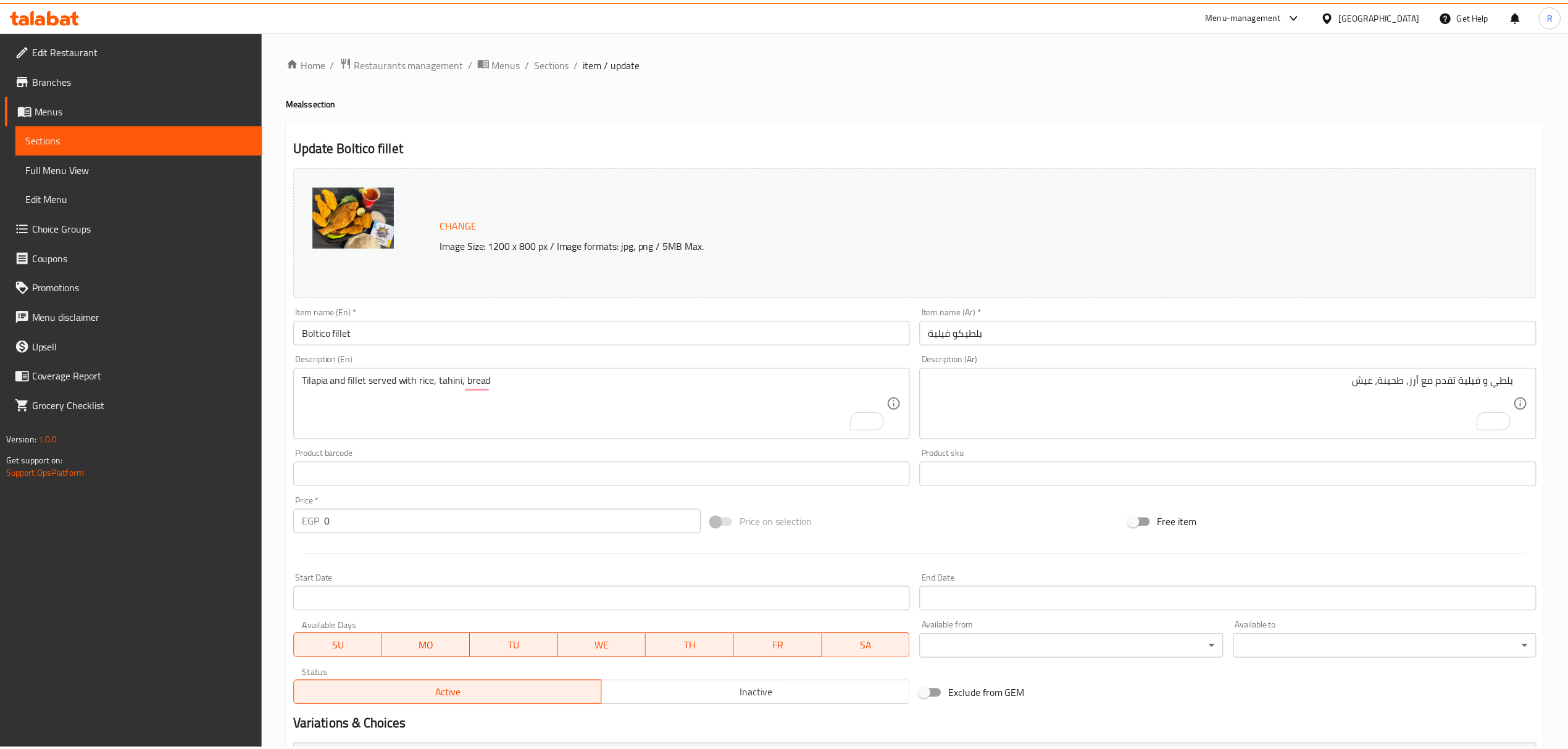
scroll to position [359, 0]
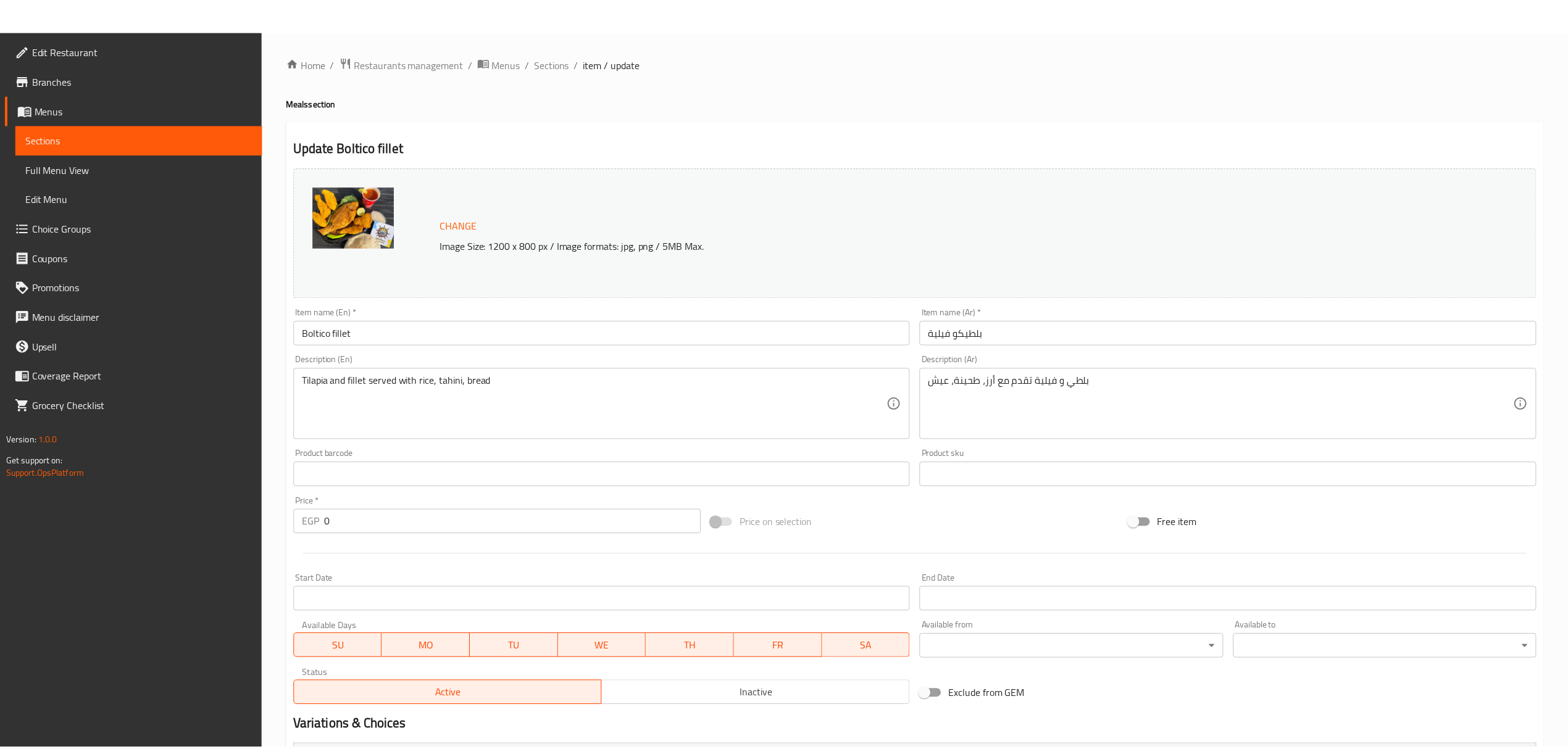
scroll to position [359, 0]
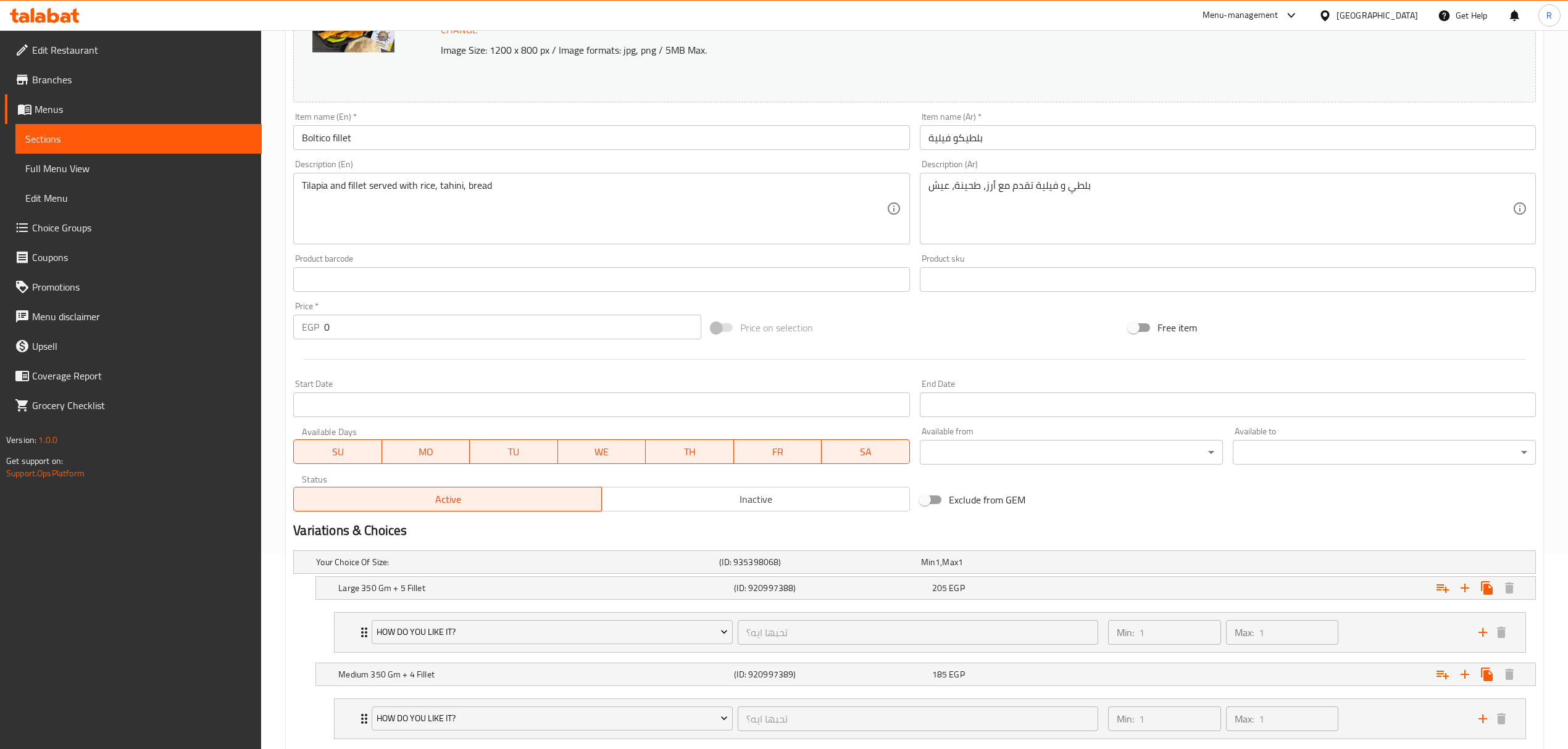
scroll to position [30, 0]
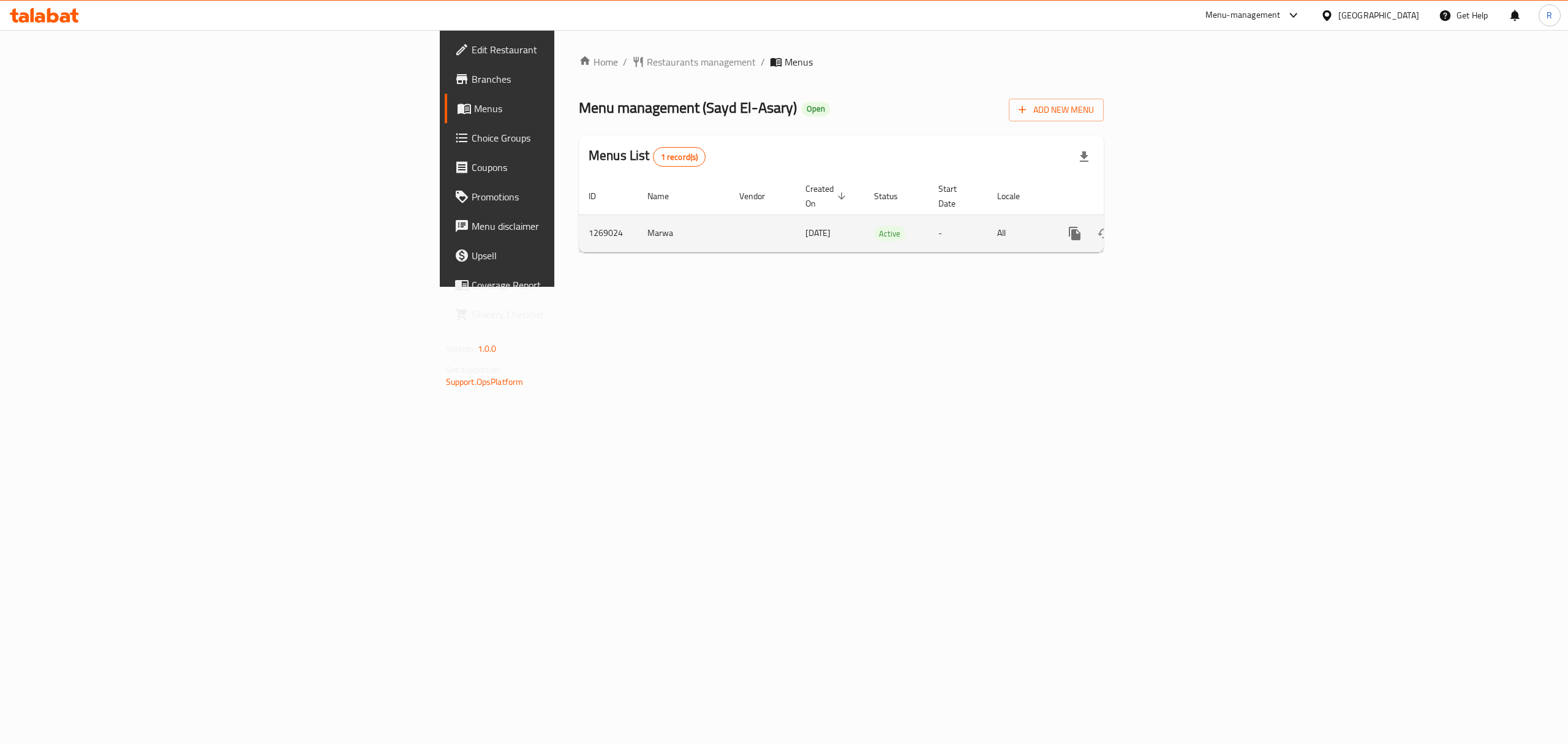
click at [1171, 226] on icon "enhanced table" at bounding box center [1163, 234] width 14 height 14
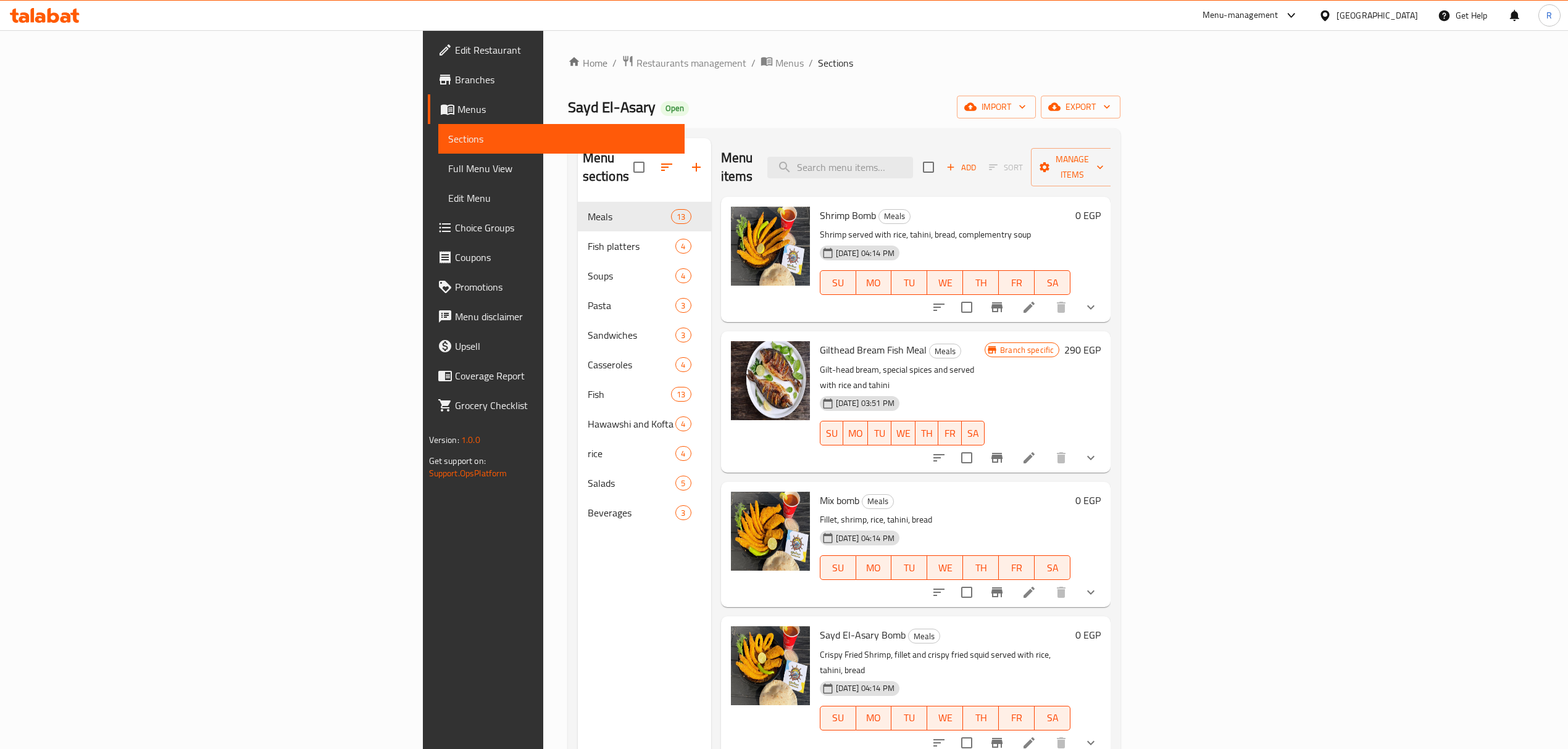
click at [1036, 300] on icon at bounding box center [1029, 307] width 15 height 15
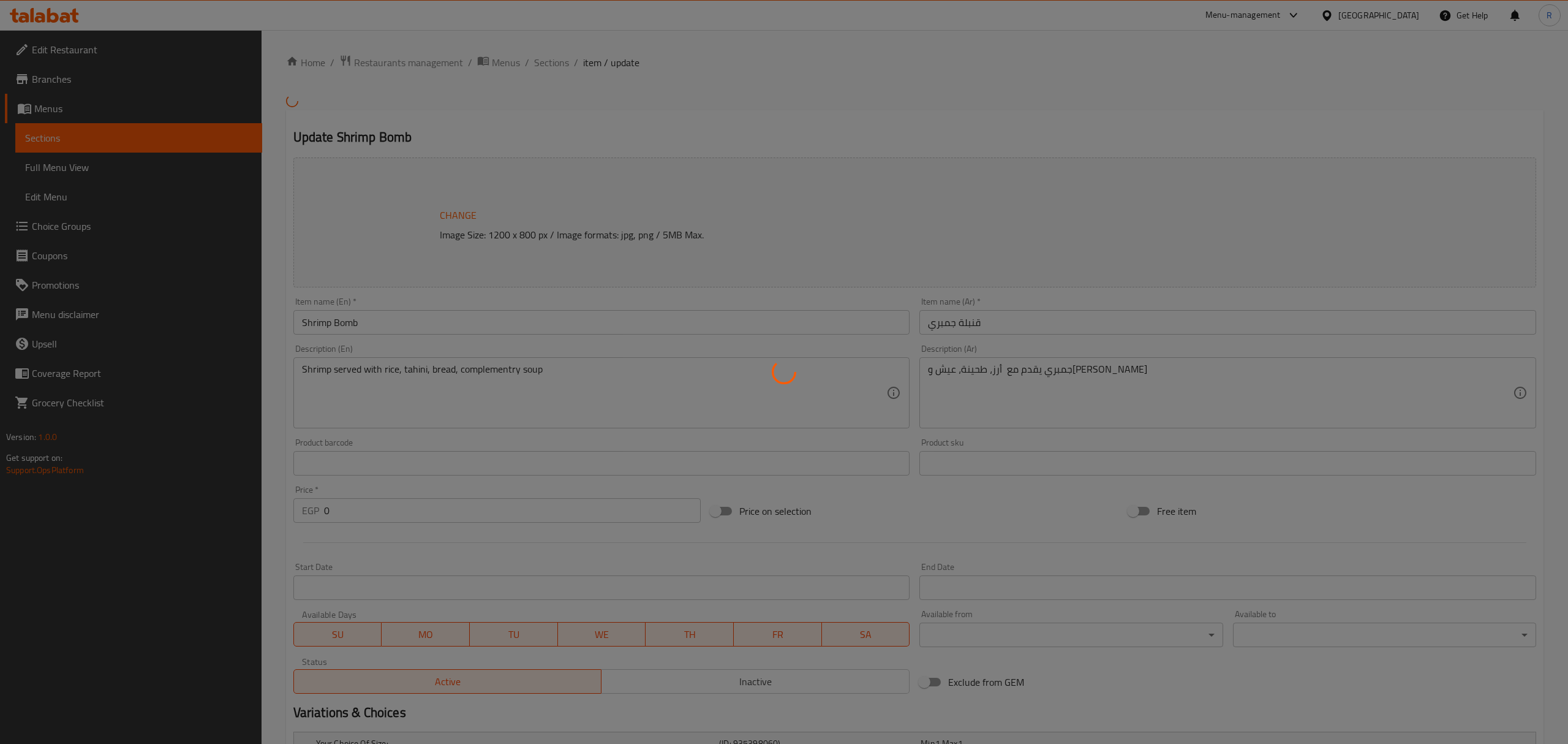
type input "تحبها ايه؟"
type input "1"
type input "تحبها ايه؟"
type input "1"
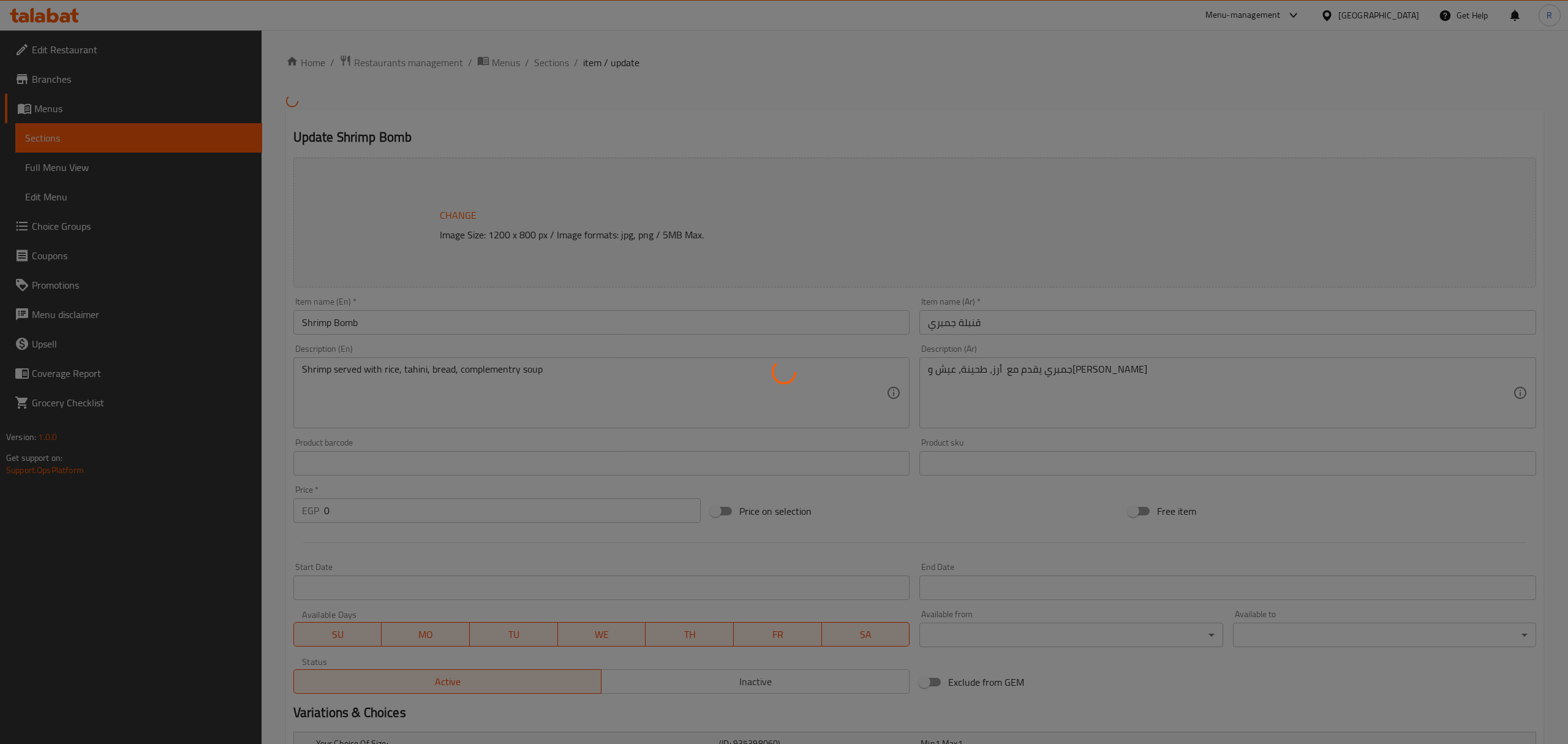
type input "1"
type input "تحبها ايه؟"
type input "1"
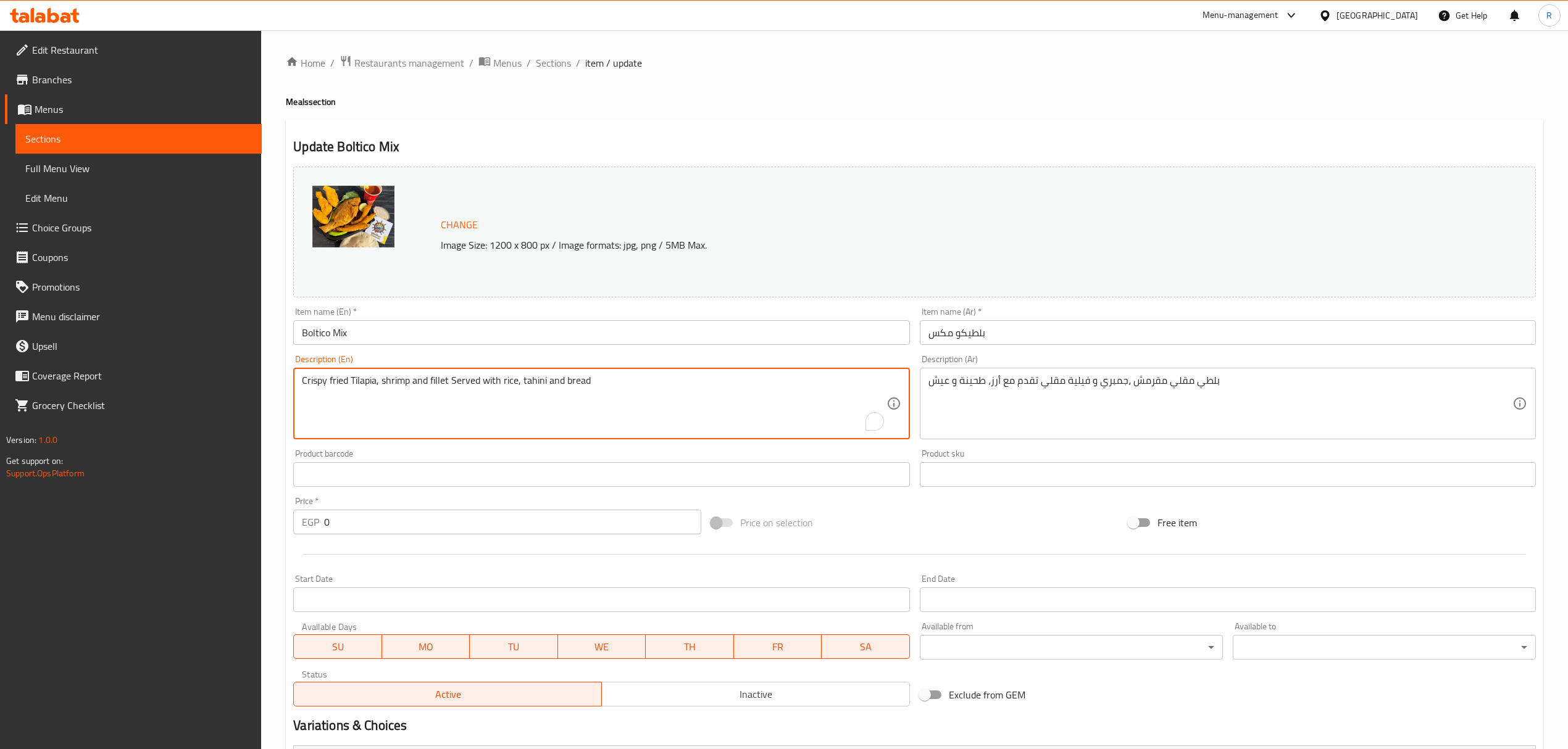
drag, startPoint x: 328, startPoint y: 378, endPoint x: 310, endPoint y: 384, distance: 19.0
click at [310, 384] on textarea "Crispy fried Tilapia, shrimp and fillet Served with rice, tahini and bread" at bounding box center [594, 404] width 584 height 59
type textarea "Tilapia, shrimp and fillet Served with rice, tahini and bread"
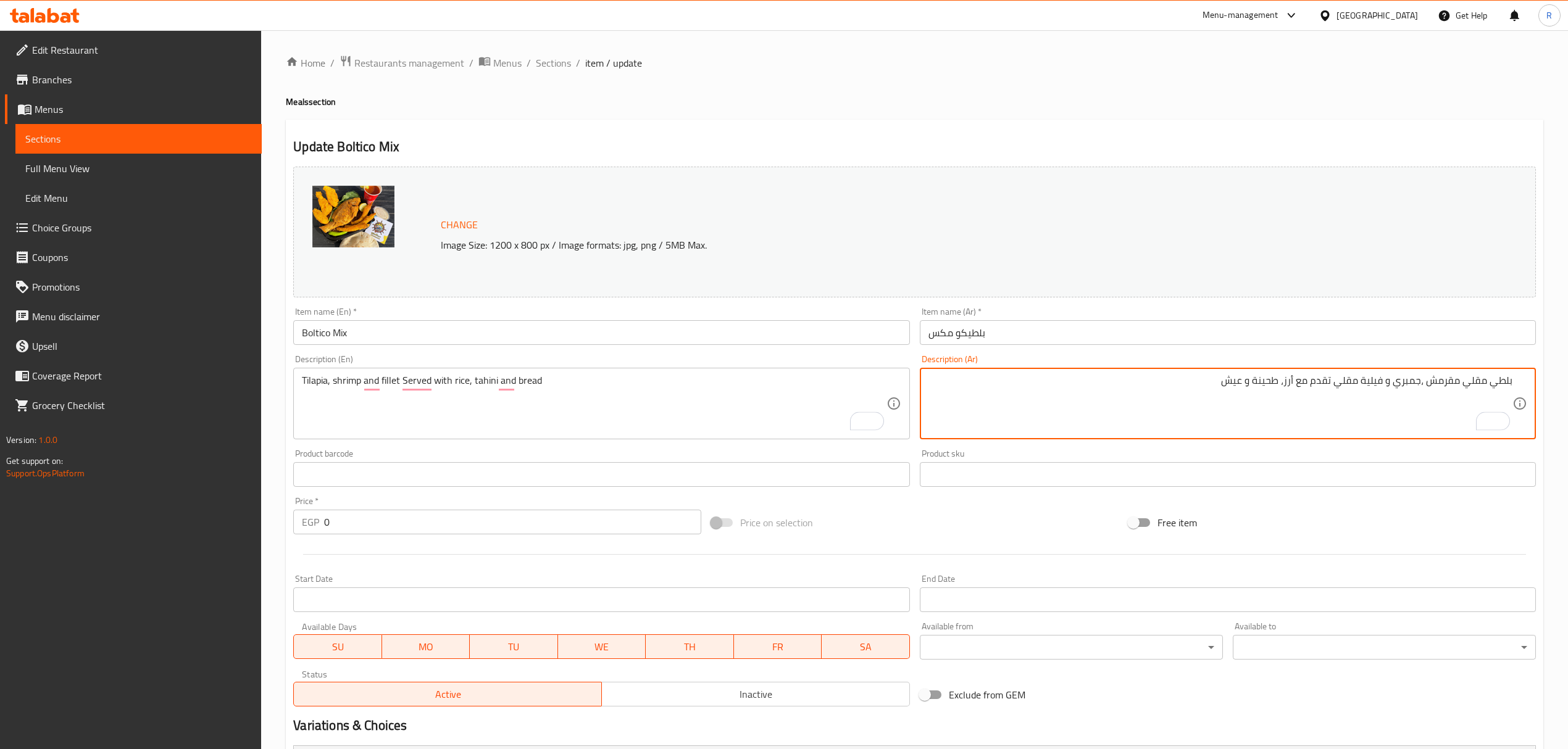
click at [1472, 378] on textarea "بلطي مقلي مقرمش ،جمبري و فيلية مقلي تقدم مع أرز، طحينة و عيش" at bounding box center [1220, 404] width 584 height 59
drag, startPoint x: 1472, startPoint y: 378, endPoint x: 1452, endPoint y: 388, distance: 22.4
click at [1452, 388] on textarea "بلطي مقلي مقرمش ،جمبري و فيلية مقلي تقدم مع أرز، طحينة و عيش" at bounding box center [1220, 404] width 584 height 59
click at [1269, 388] on textarea "بلطي ،جمبري و فيلية مقلي تقدم مع أرز، طحينة و عيش" at bounding box center [1220, 404] width 584 height 59
click at [1406, 386] on textarea "بلطي ،جمبري و فيلية مقلي تقدم مع أرز، طحينة و عيش" at bounding box center [1220, 404] width 584 height 59
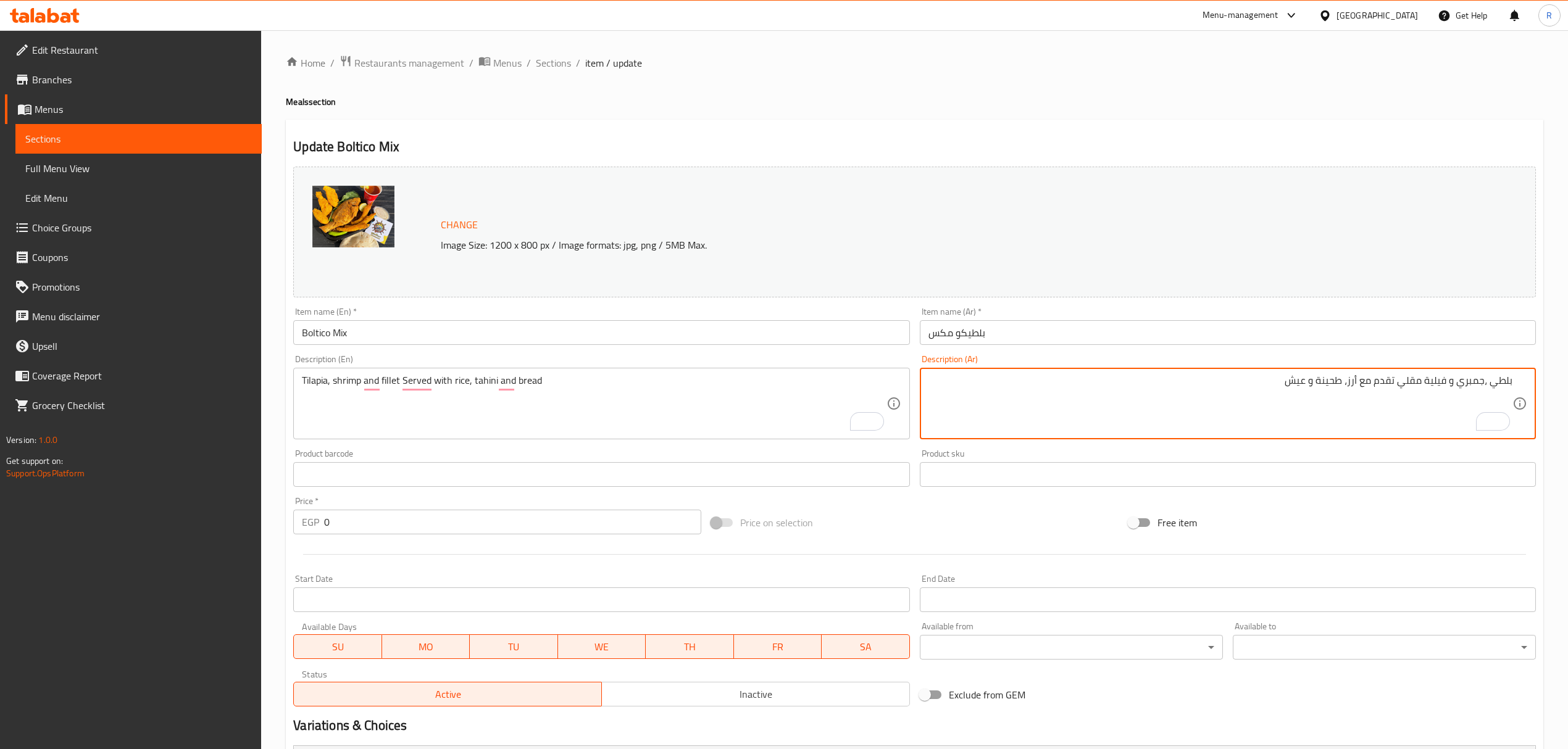
click at [1406, 386] on textarea "بلطي ،جمبري و فيلية مقلي تقدم مع أرز، طحينة و عيش" at bounding box center [1220, 404] width 584 height 59
type textarea "بلطي ،جمبري و فيلية تقدم مع أرز، طحينة و عيش"
click at [1171, 324] on input "بلطيكو مكس" at bounding box center [1228, 332] width 616 height 24
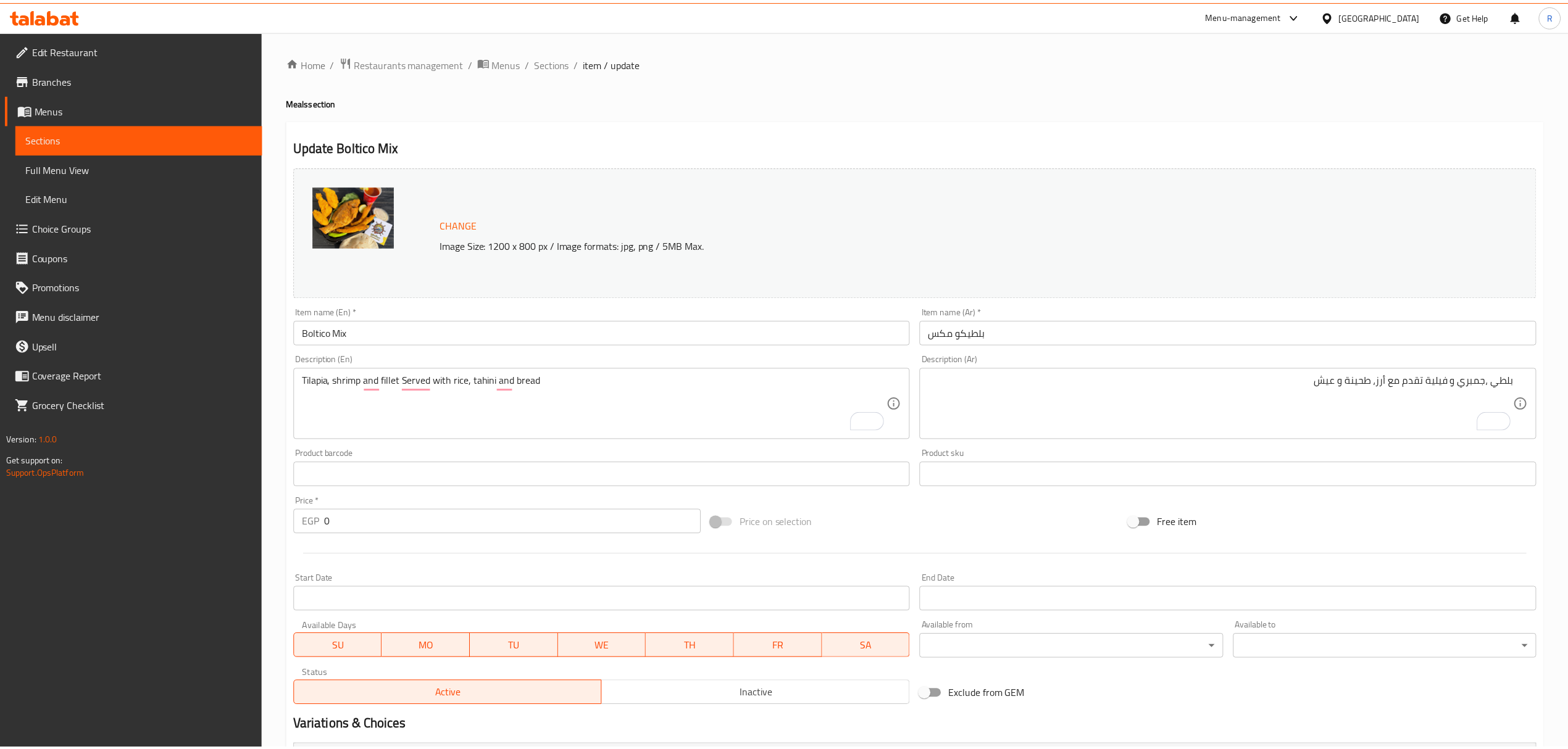
scroll to position [359, 0]
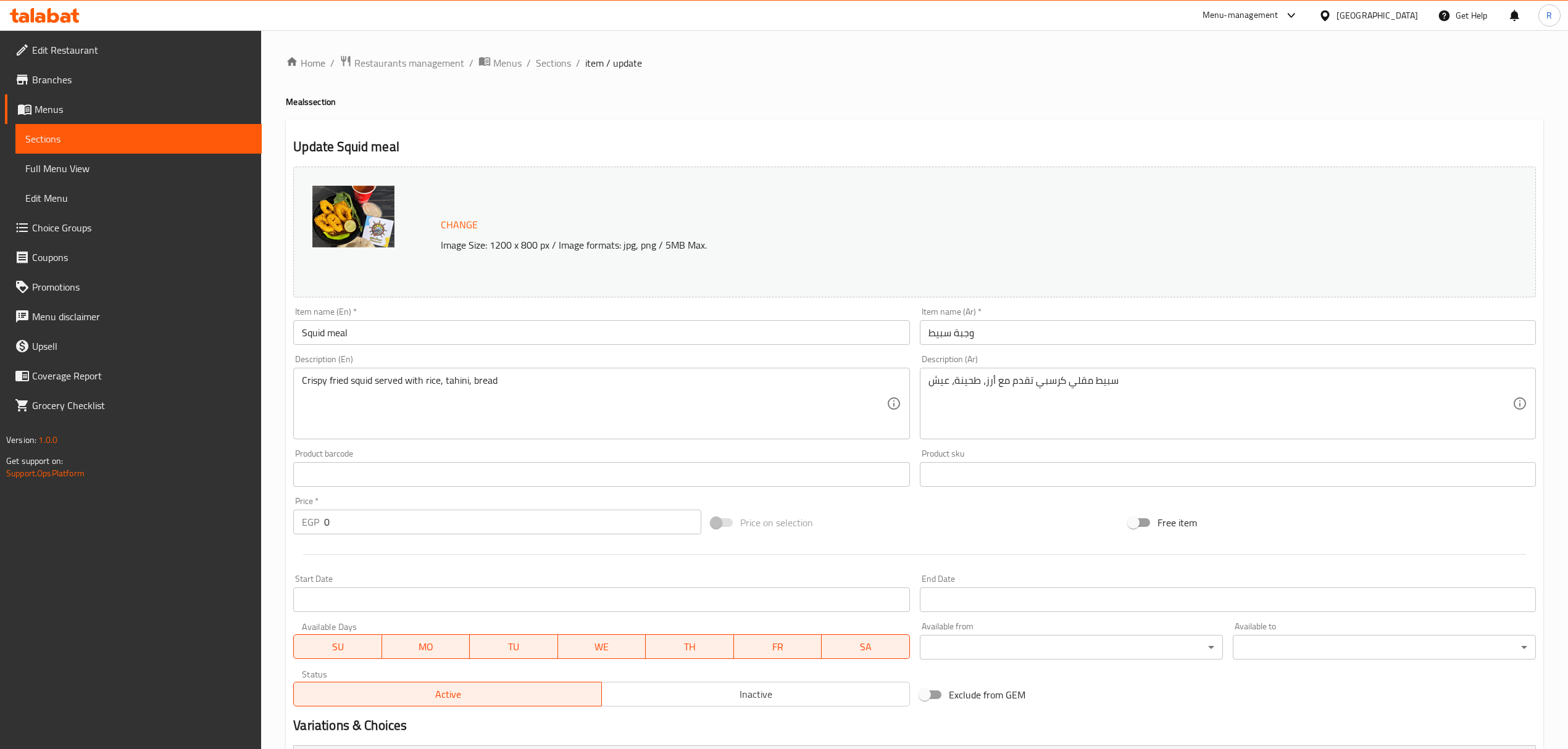
click at [322, 371] on div "Crispy fried squid served with rice, tahini, bread Description (En)" at bounding box center [601, 404] width 616 height 71
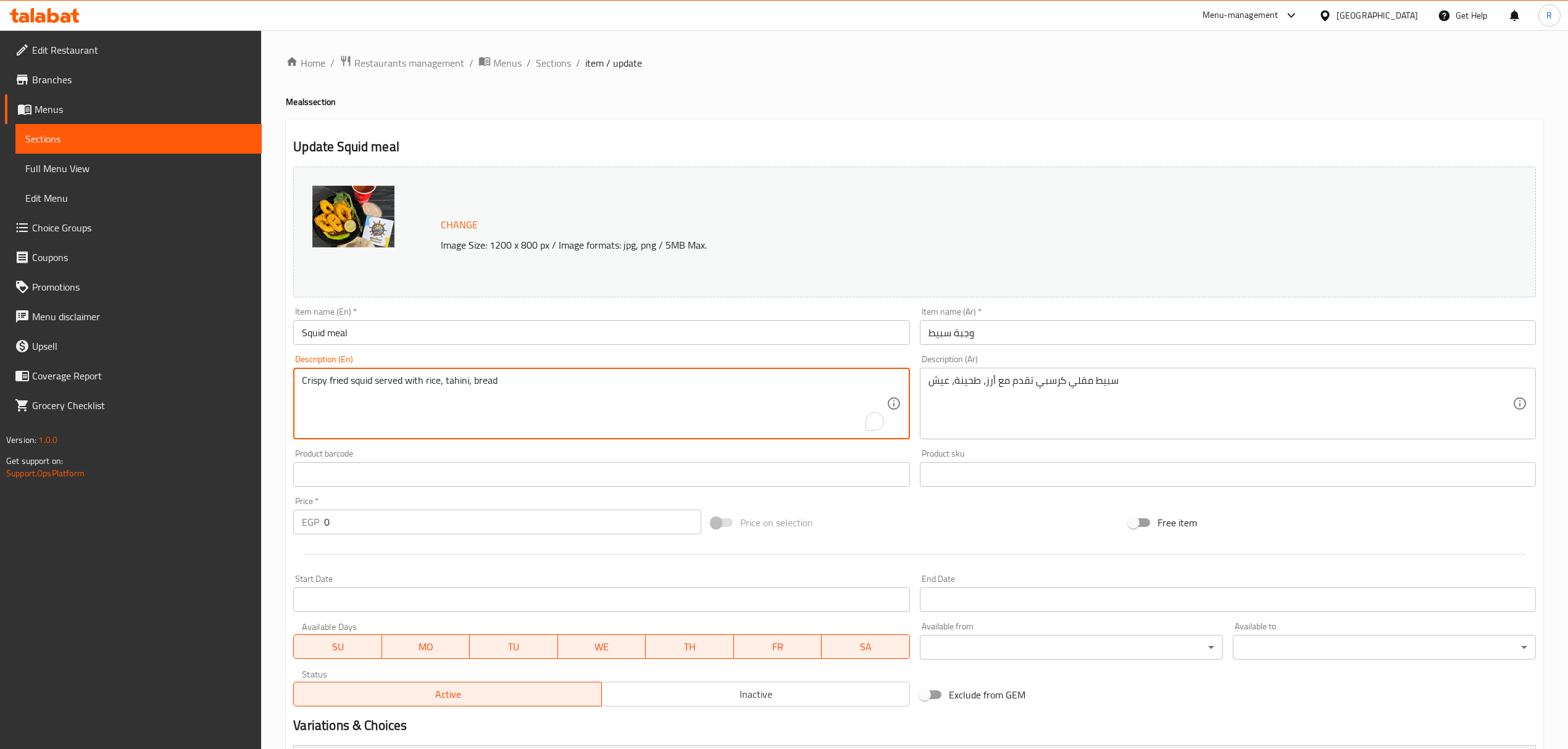
click at [342, 385] on textarea "Crispy fried squid served with rice, tahini, bread" at bounding box center [594, 404] width 584 height 59
drag, startPoint x: 342, startPoint y: 385, endPoint x: 305, endPoint y: 386, distance: 37.0
click at [305, 388] on textarea "Crispy fried squid served with rice, tahini, bread" at bounding box center [594, 404] width 584 height 59
type textarea "Squid served with rice, tahini, bread"
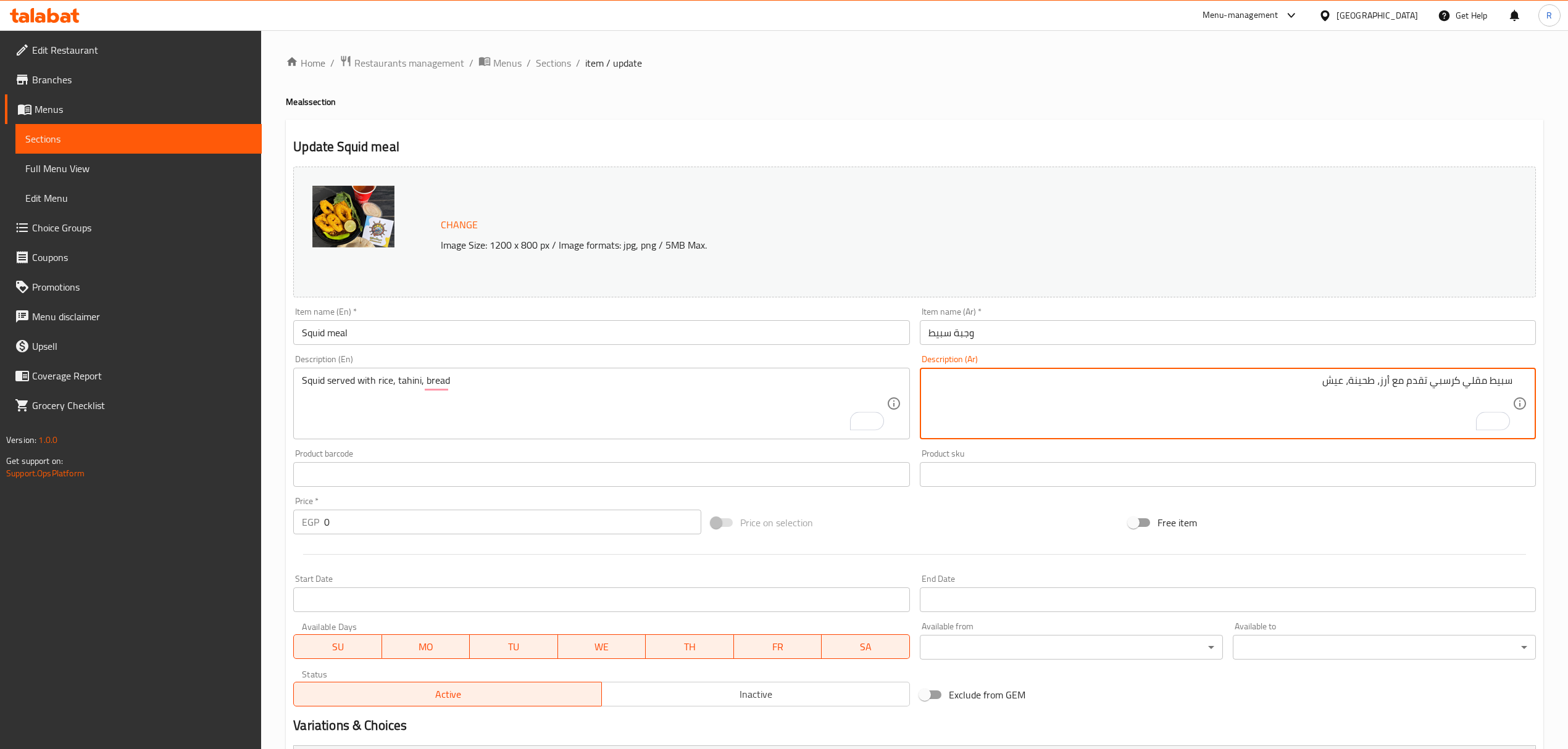
click at [1476, 380] on textarea "سبيط مقلي كرسبي تقدم مع أرز، طحينة، عيش" at bounding box center [1220, 404] width 584 height 59
drag, startPoint x: 1476, startPoint y: 380, endPoint x: 1421, endPoint y: 375, distance: 55.2
click at [1458, 386] on textarea "سبيط مقلي كرسبي تقدم مع أرز، طحينة، عيش" at bounding box center [1220, 404] width 584 height 59
click at [1343, 400] on textarea "سبيط تقدم مع أرز، طحينة، عيش" at bounding box center [1220, 404] width 584 height 59
type textarea "سبيط تقدم مع أرز، طحينة، عيش"
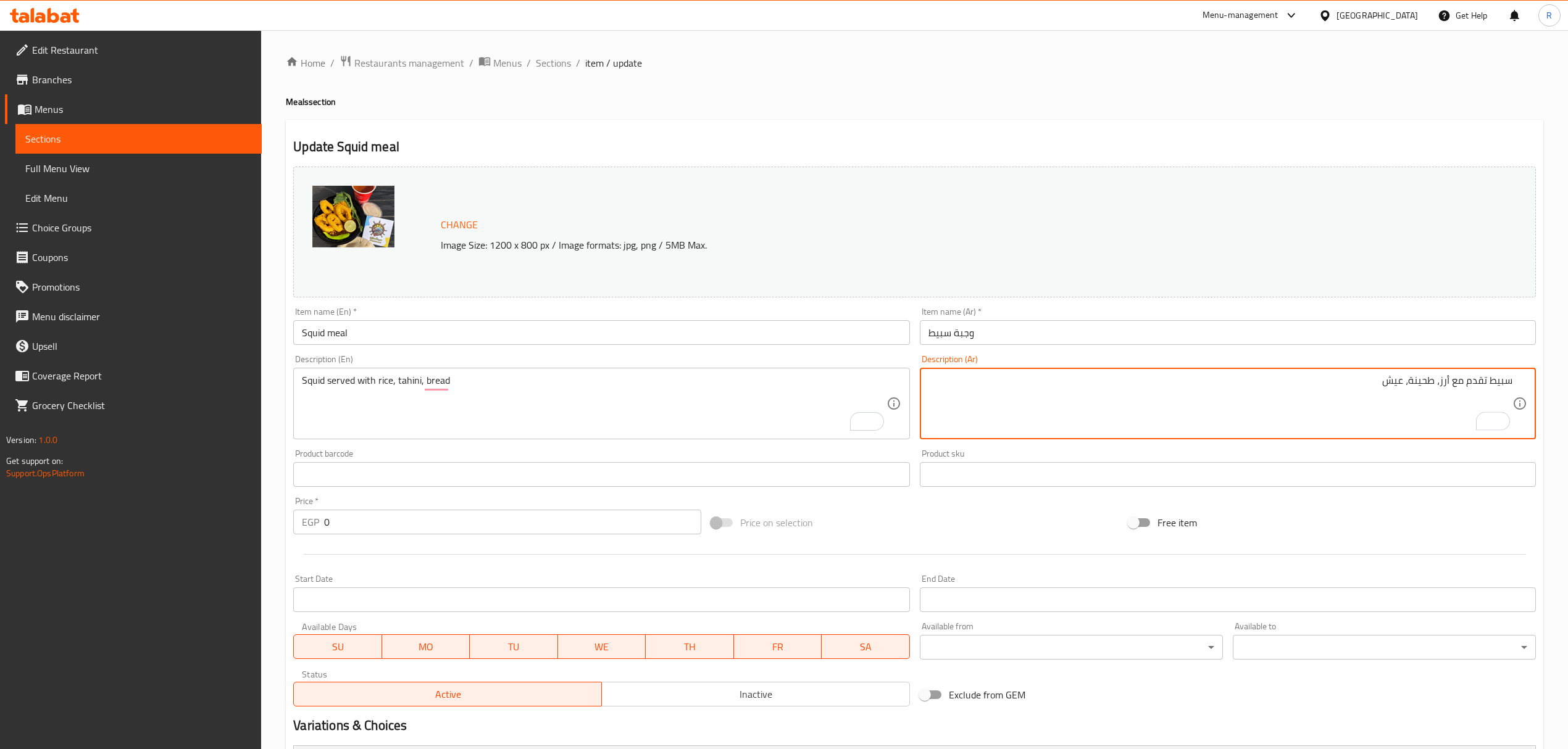
click at [1214, 327] on input "وجبة سبيط" at bounding box center [1228, 332] width 616 height 24
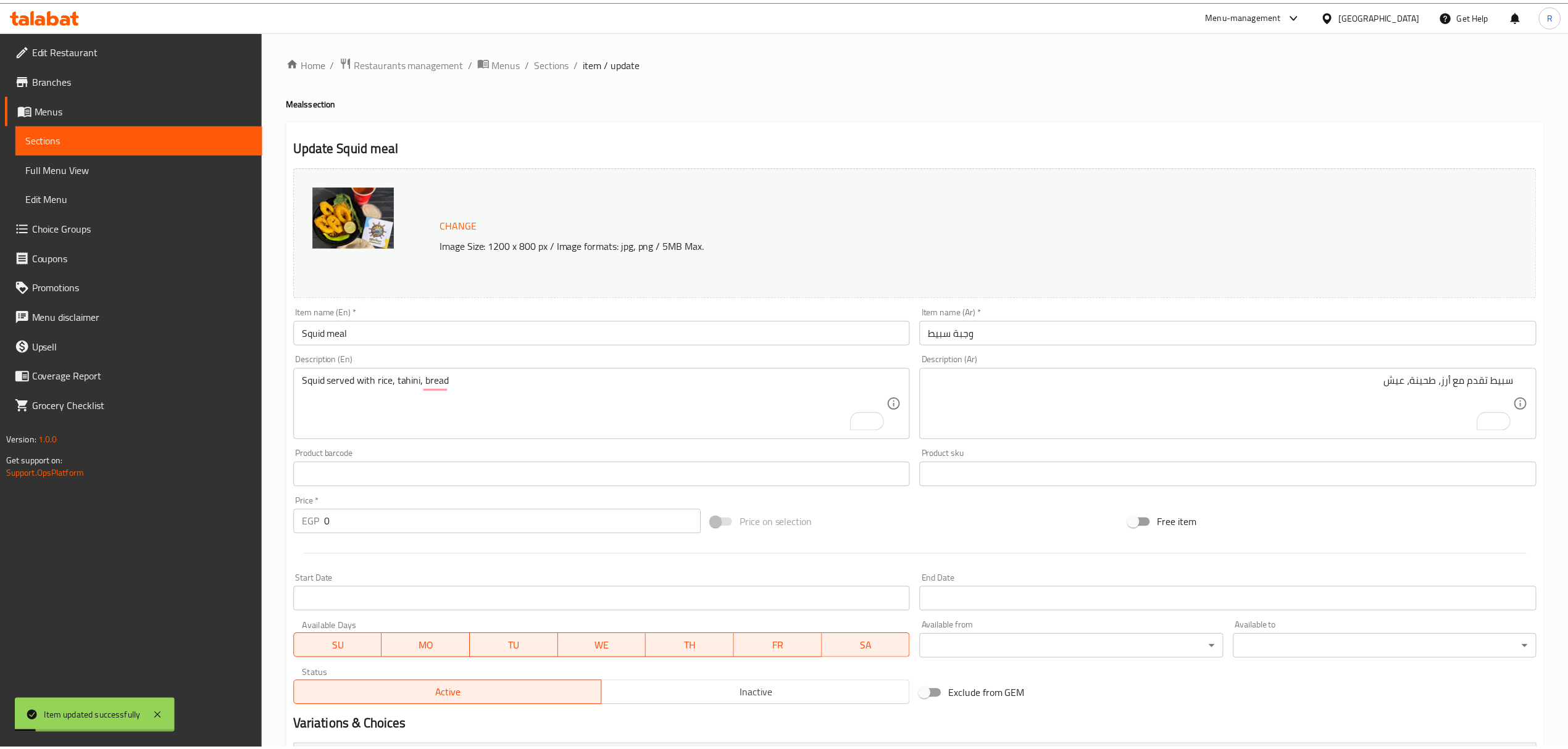
scroll to position [359, 0]
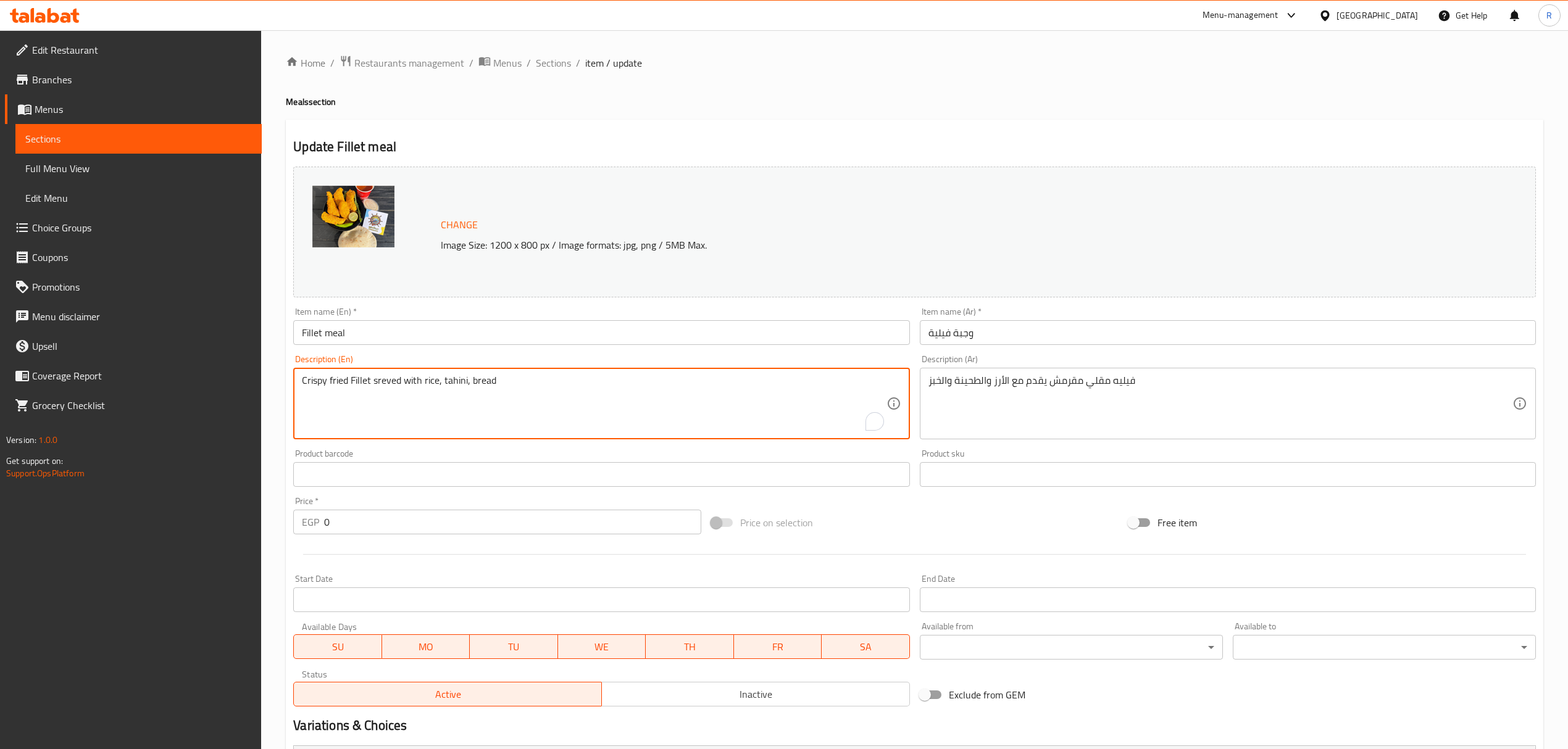
drag, startPoint x: 349, startPoint y: 380, endPoint x: 269, endPoint y: 378, distance: 80.0
click at [267, 380] on div "Home / Restaurants management / Menus / Sections / item / update Meals section …" at bounding box center [914, 567] width 1306 height 1075
type textarea "Fillet sreved with rice, tahini, bread"
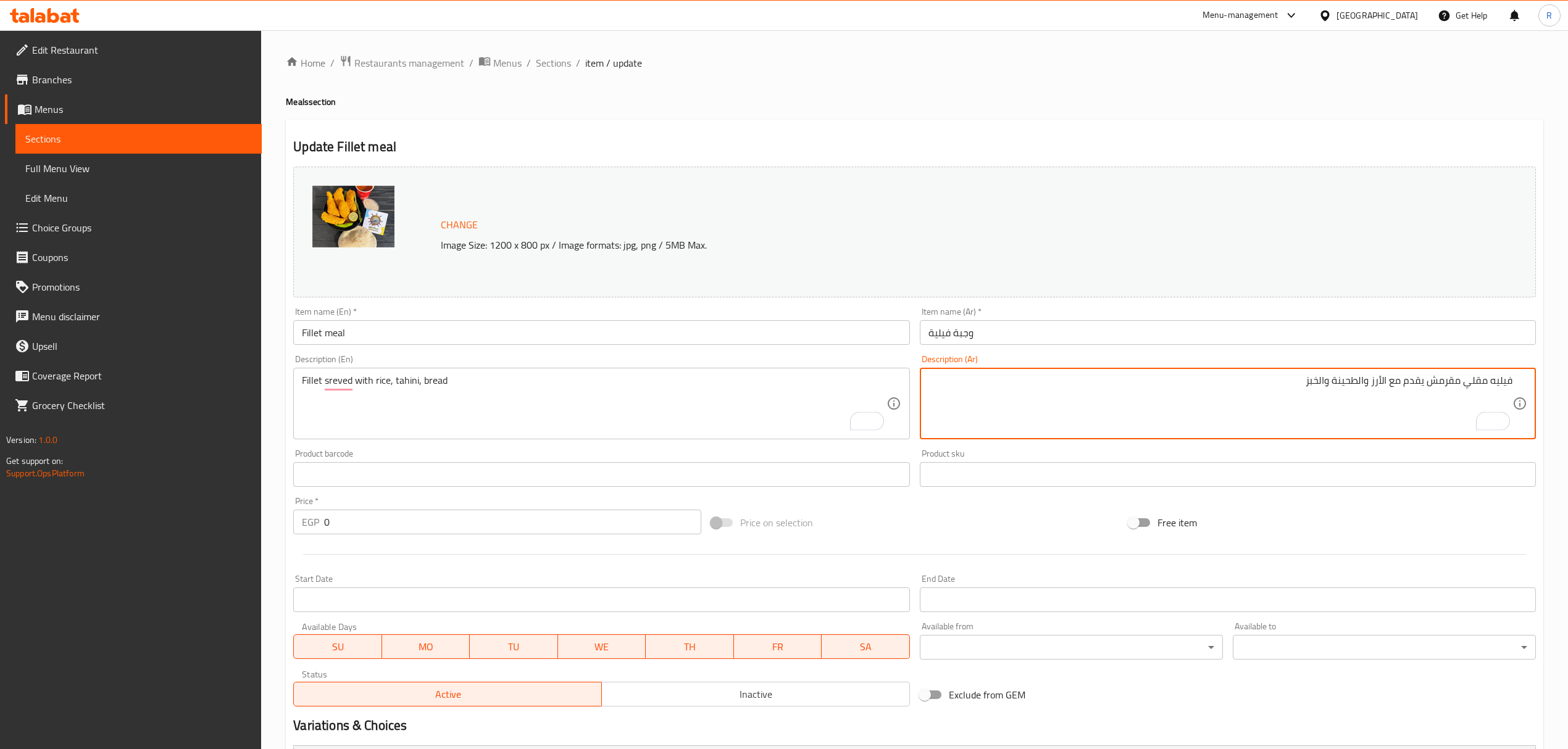
click at [1474, 379] on textarea "فيليه مقلي مقرمش يقدم مع الأرز والطحينة والخبز" at bounding box center [1220, 404] width 584 height 59
drag, startPoint x: 1474, startPoint y: 379, endPoint x: 1455, endPoint y: 386, distance: 20.2
click at [1455, 386] on textarea "فيليه مقلي مقرمش يقدم مع الأرز والطحينة والخبز" at bounding box center [1220, 404] width 584 height 59
type textarea "فيليه يقدم مع الأرز والطحينة والخبز"
click at [1349, 327] on input "وجبة فيلية" at bounding box center [1228, 332] width 616 height 24
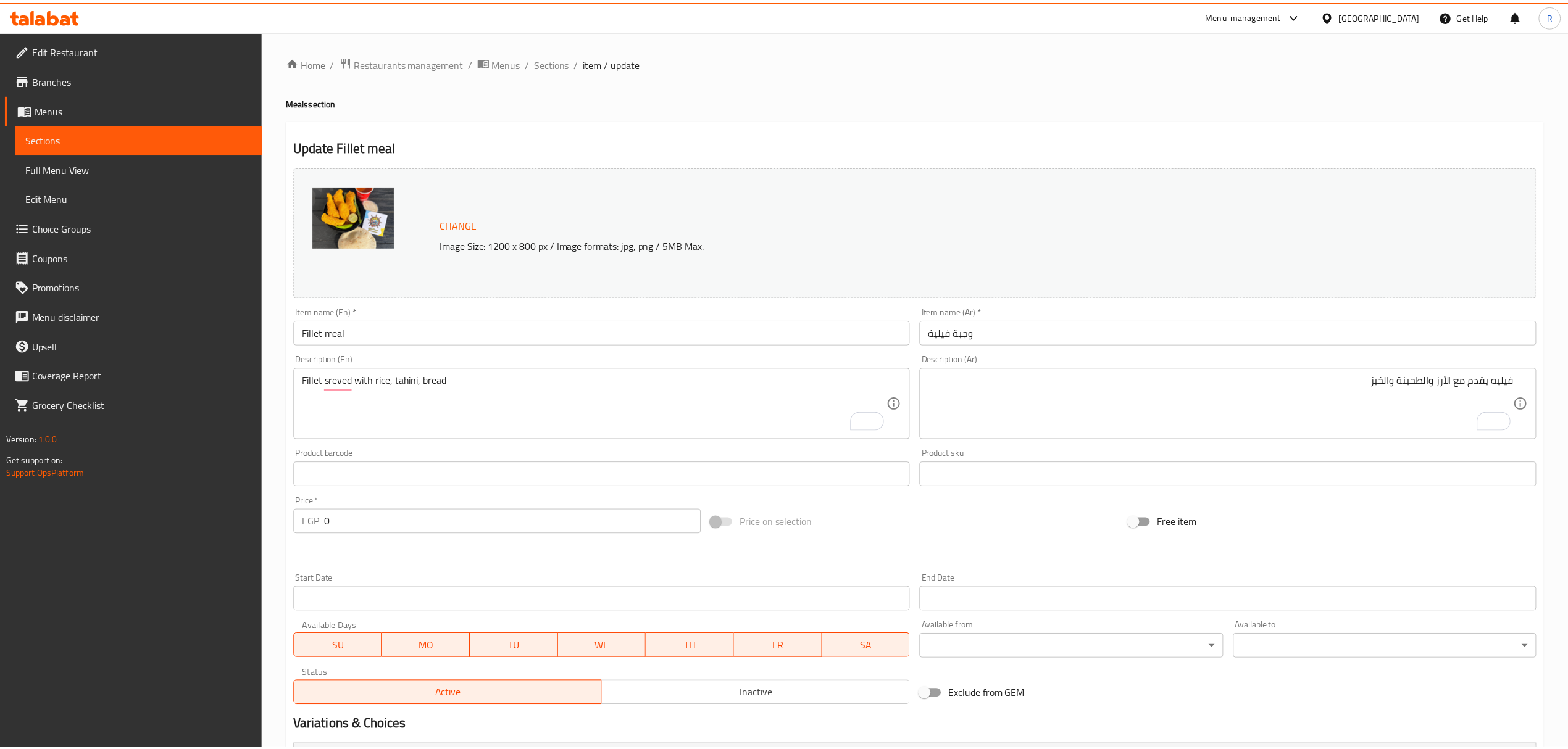
scroll to position [359, 0]
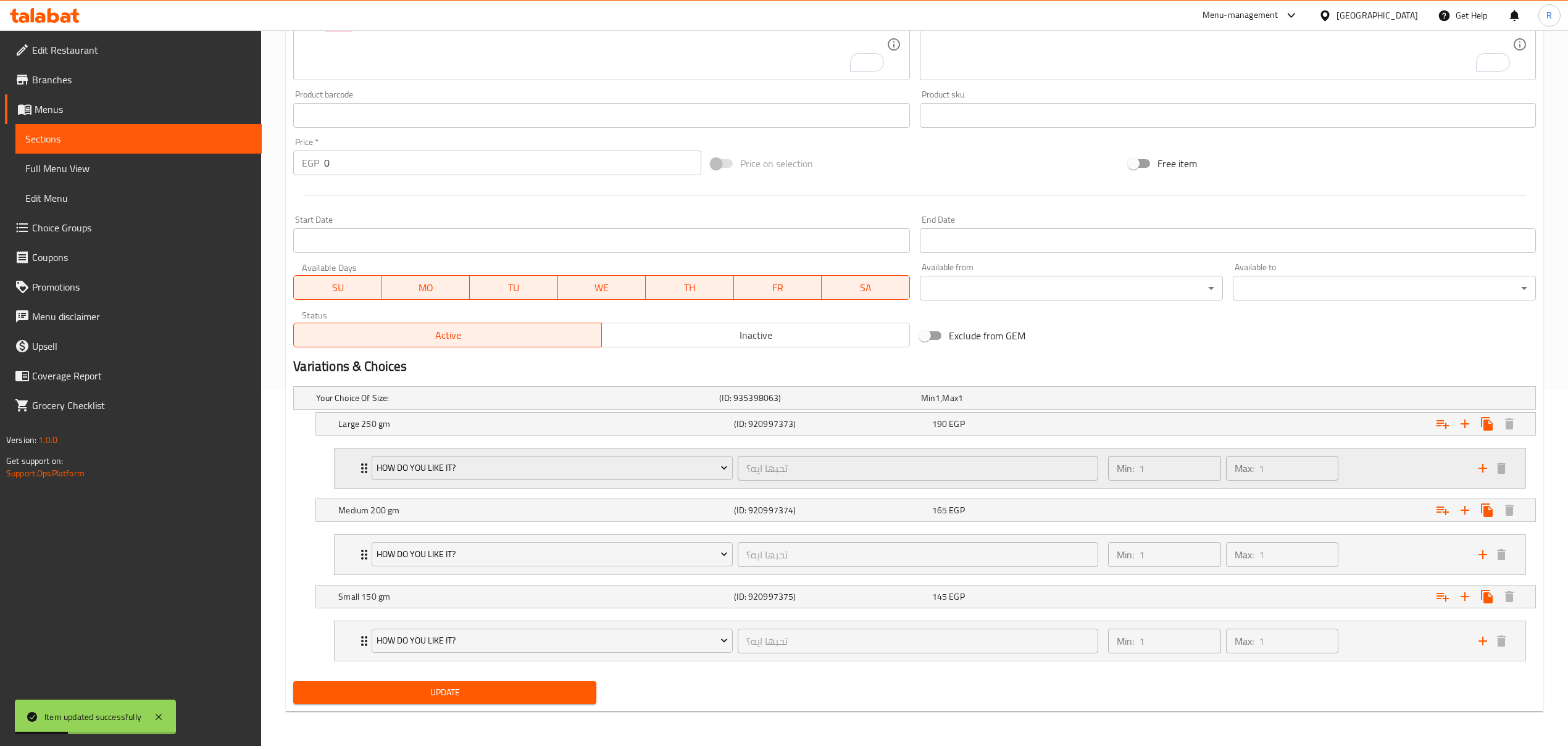
click at [1365, 466] on div "Min: 1 ​ Max: 1 ​" at bounding box center [1285, 468] width 370 height 40
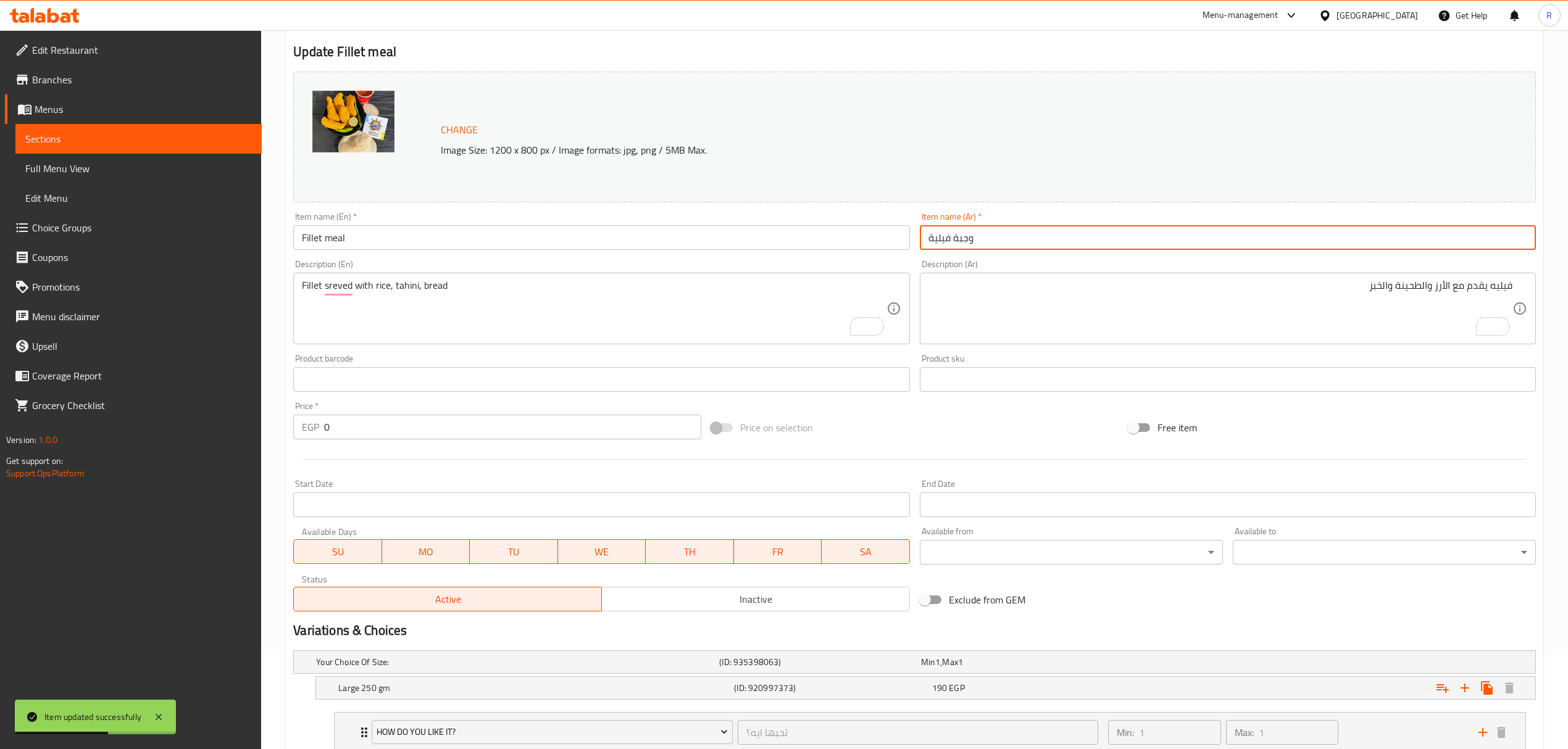
scroll to position [30, 0]
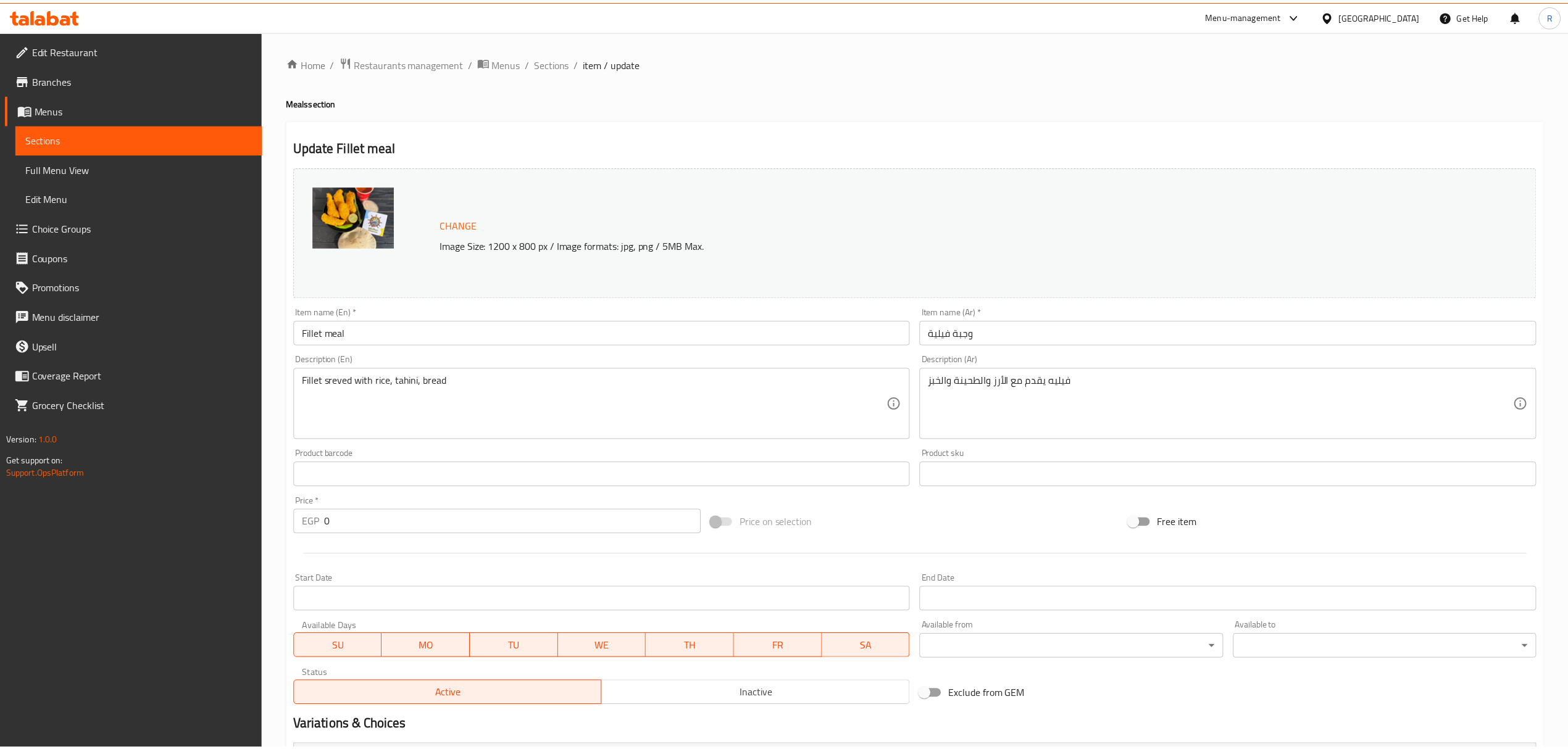
scroll to position [359, 0]
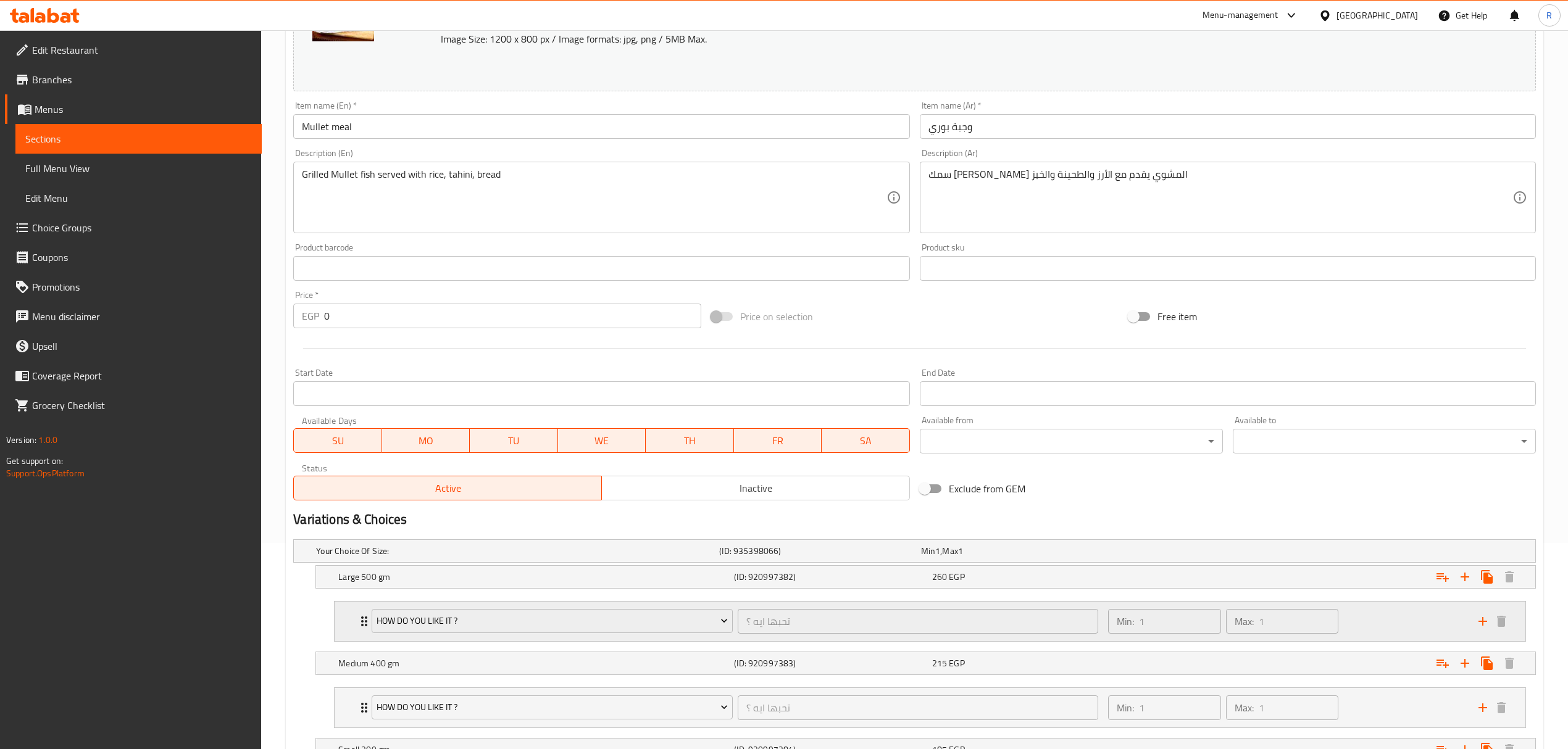
scroll to position [359, 0]
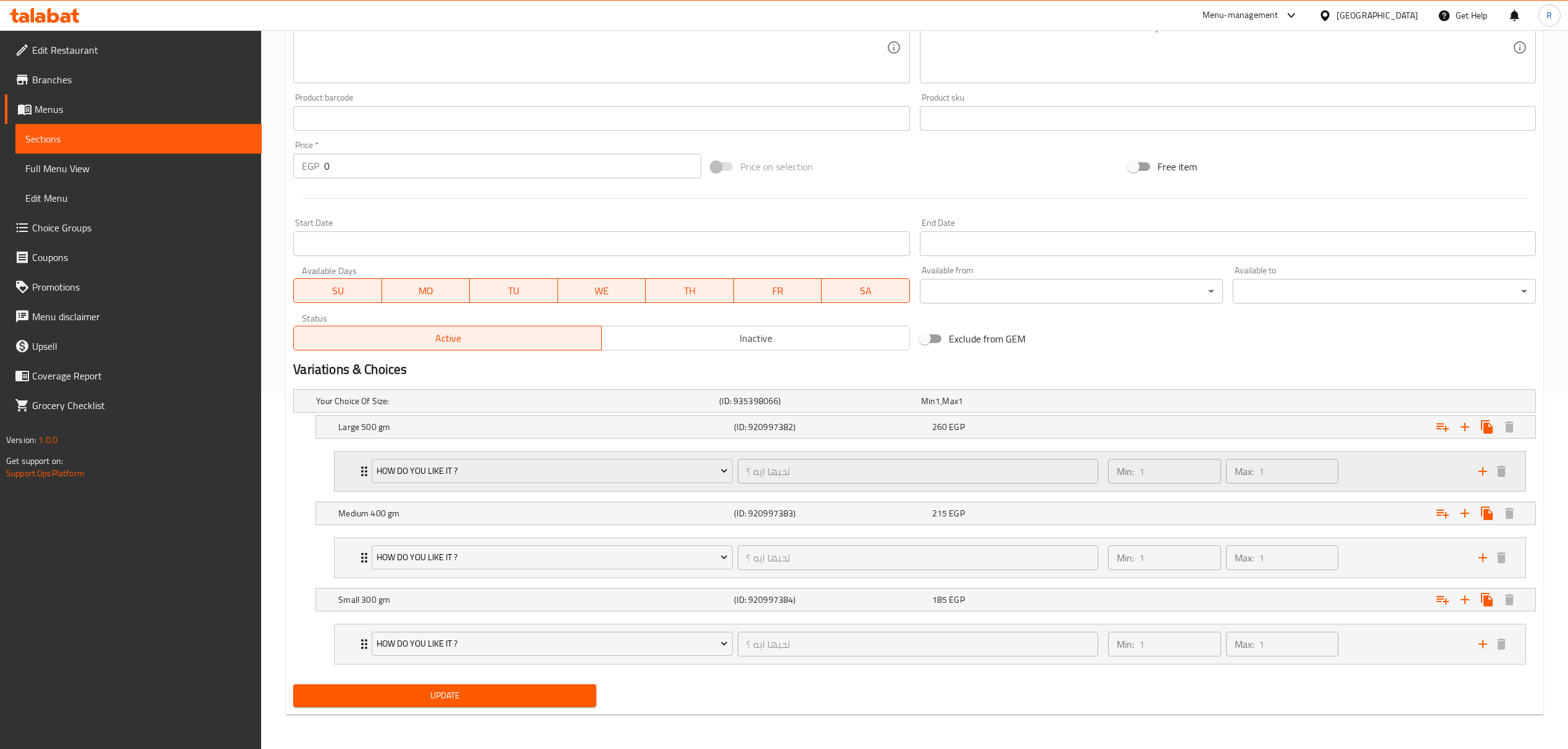
click at [1359, 472] on div "Min: 1 ​ Max: 1 ​" at bounding box center [1285, 472] width 370 height 40
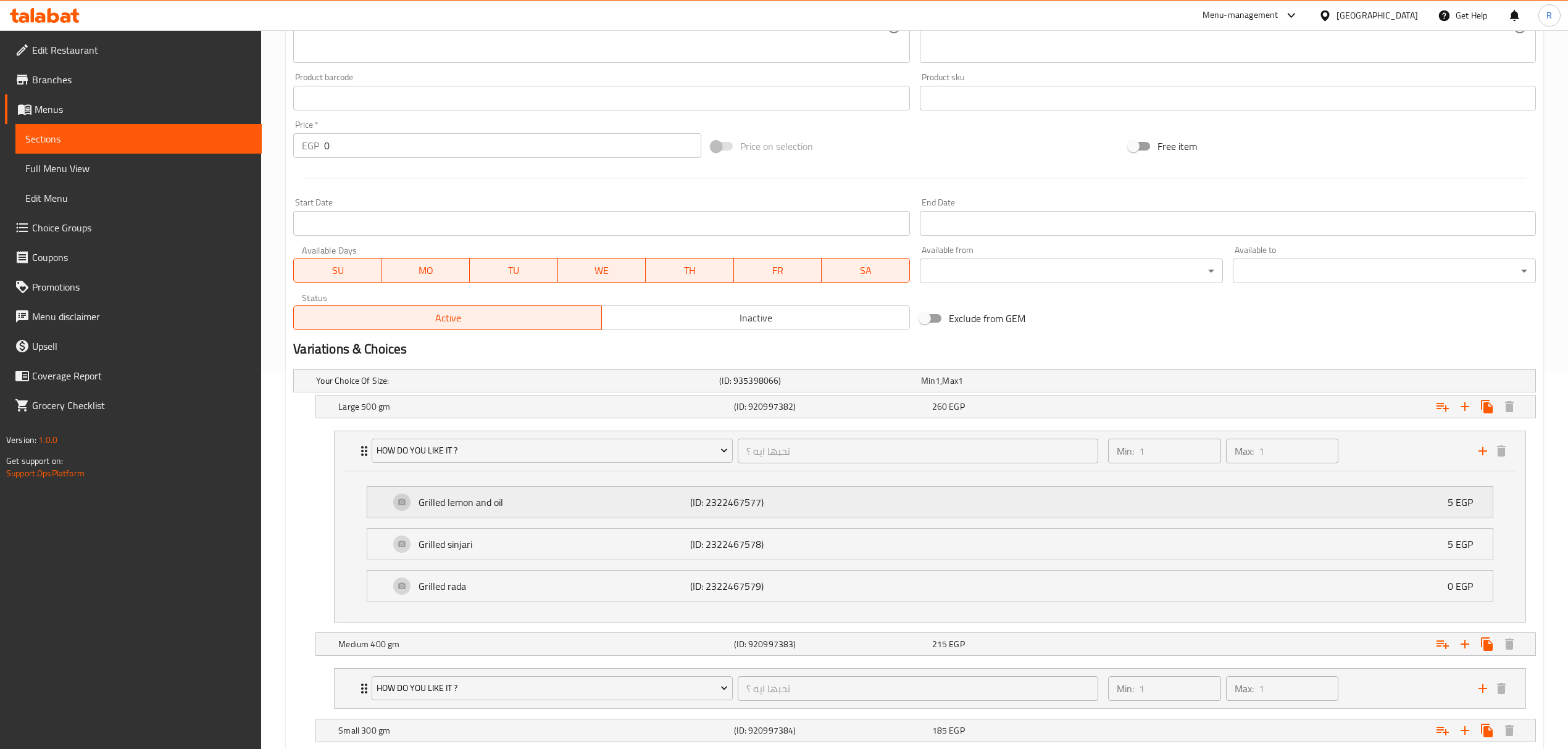
scroll to position [512, 0]
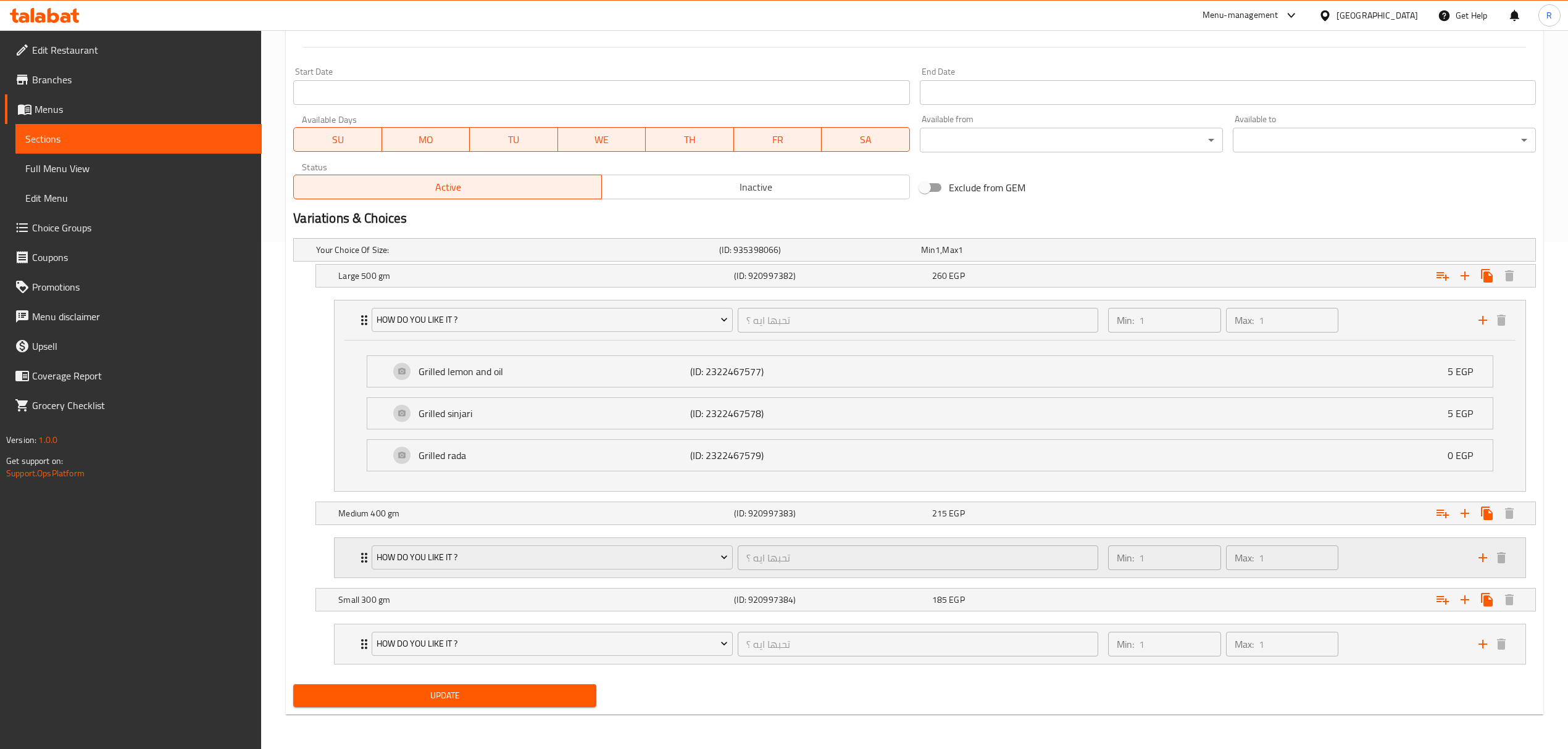
click at [350, 543] on div "How do you like it ? تحبها ايه ؟ ​ Min: 1 ​ Max: 1 ​" at bounding box center [930, 558] width 1191 height 40
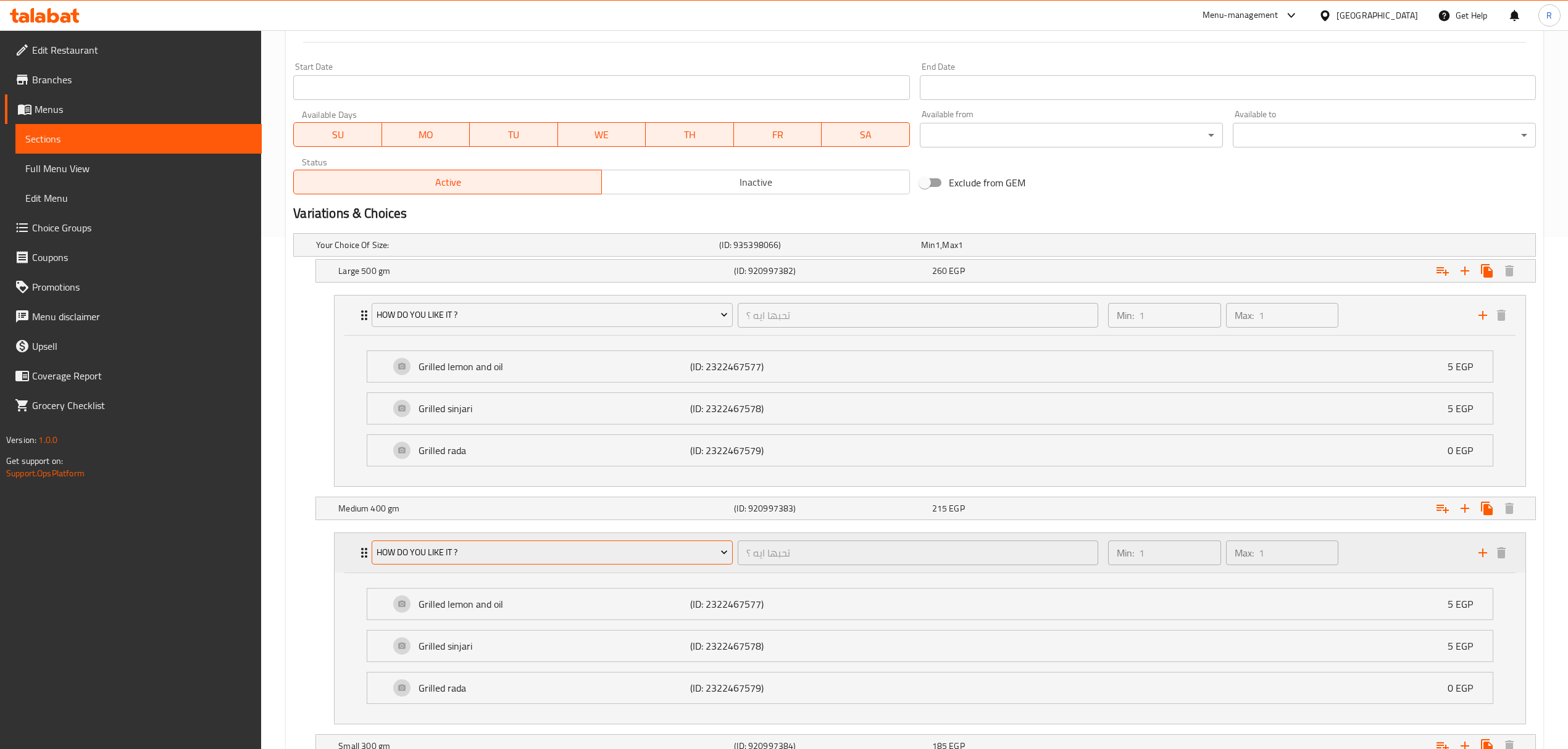
scroll to position [664, 0]
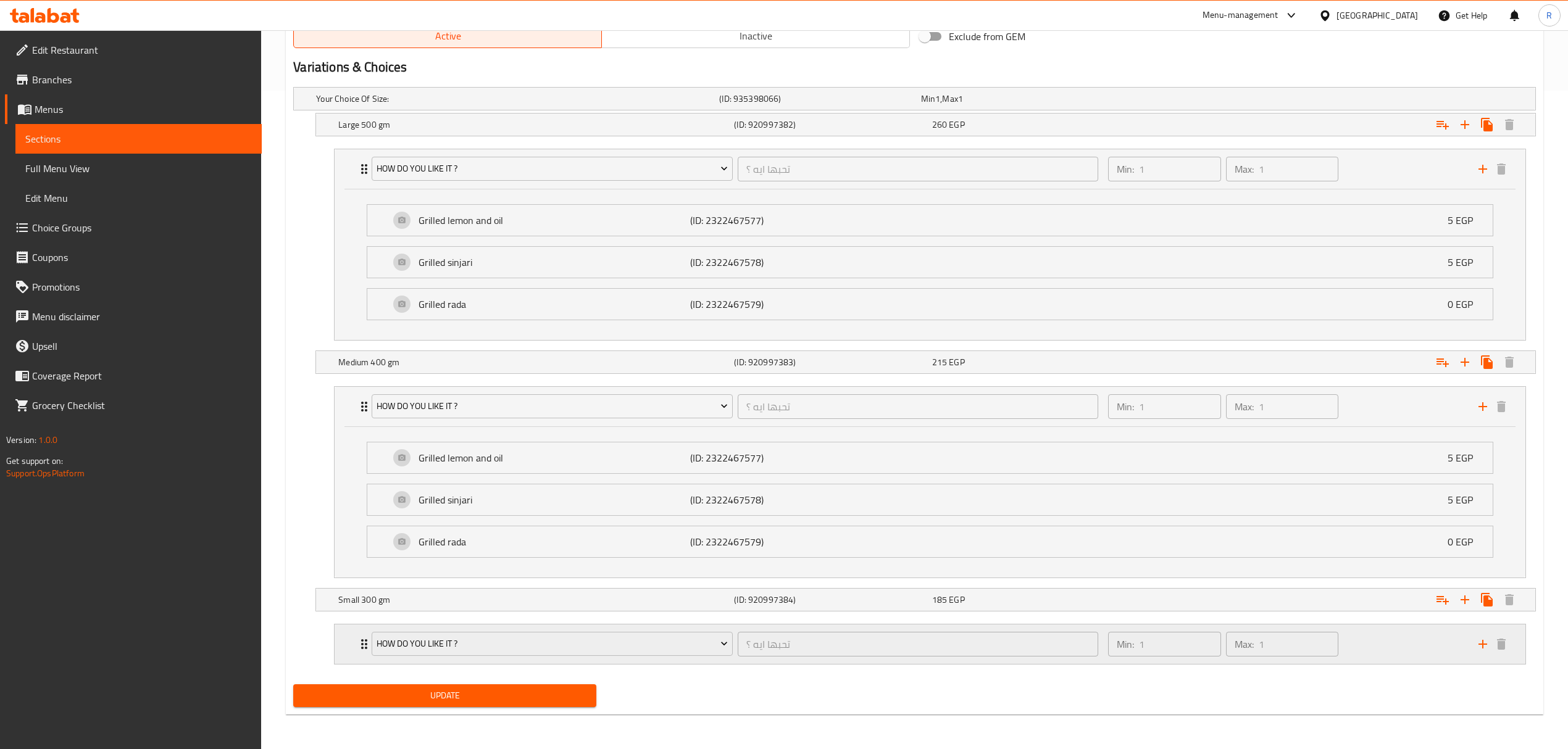
click at [1372, 651] on div "Min: 1 ​ Max: 1 ​" at bounding box center [1285, 644] width 370 height 40
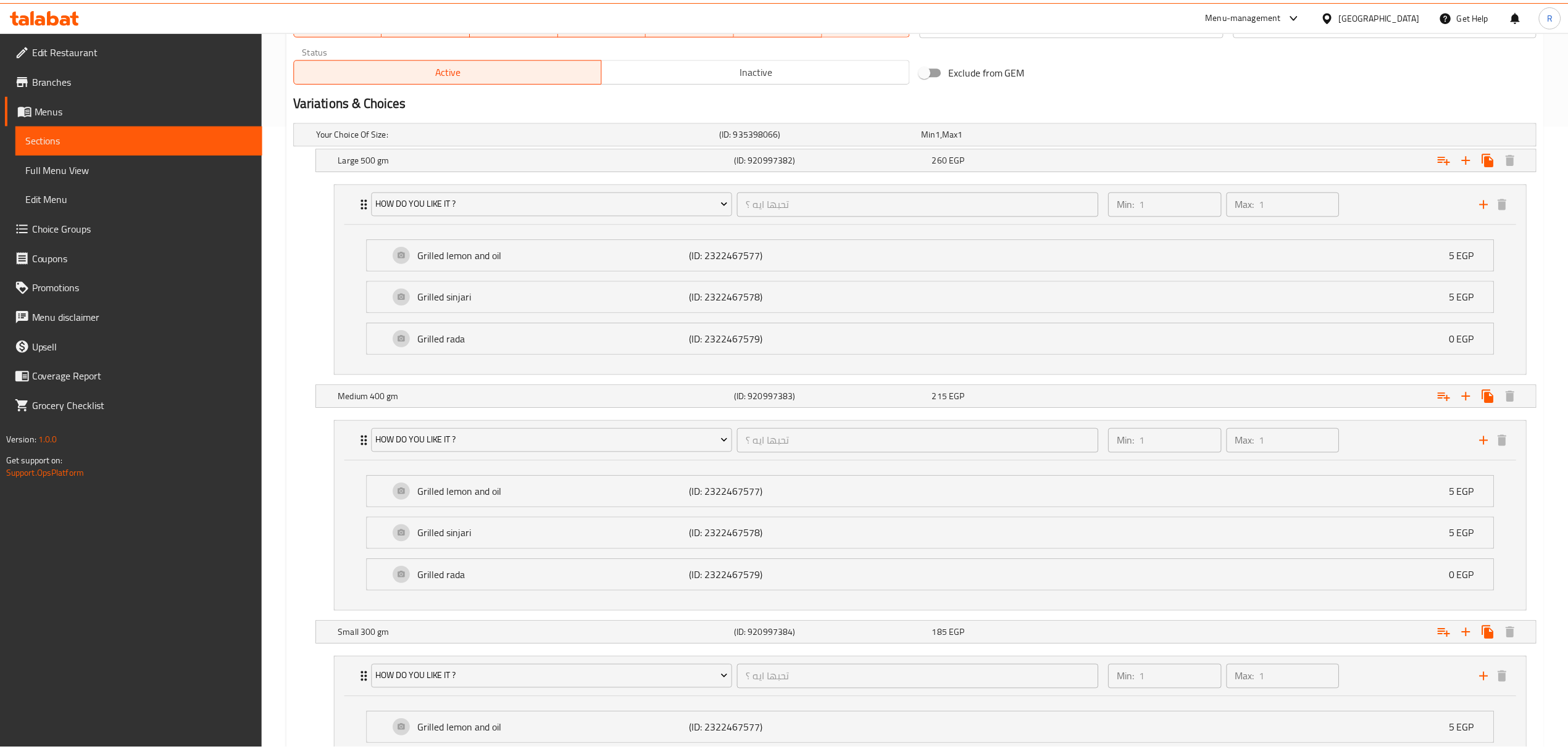
scroll to position [817, 0]
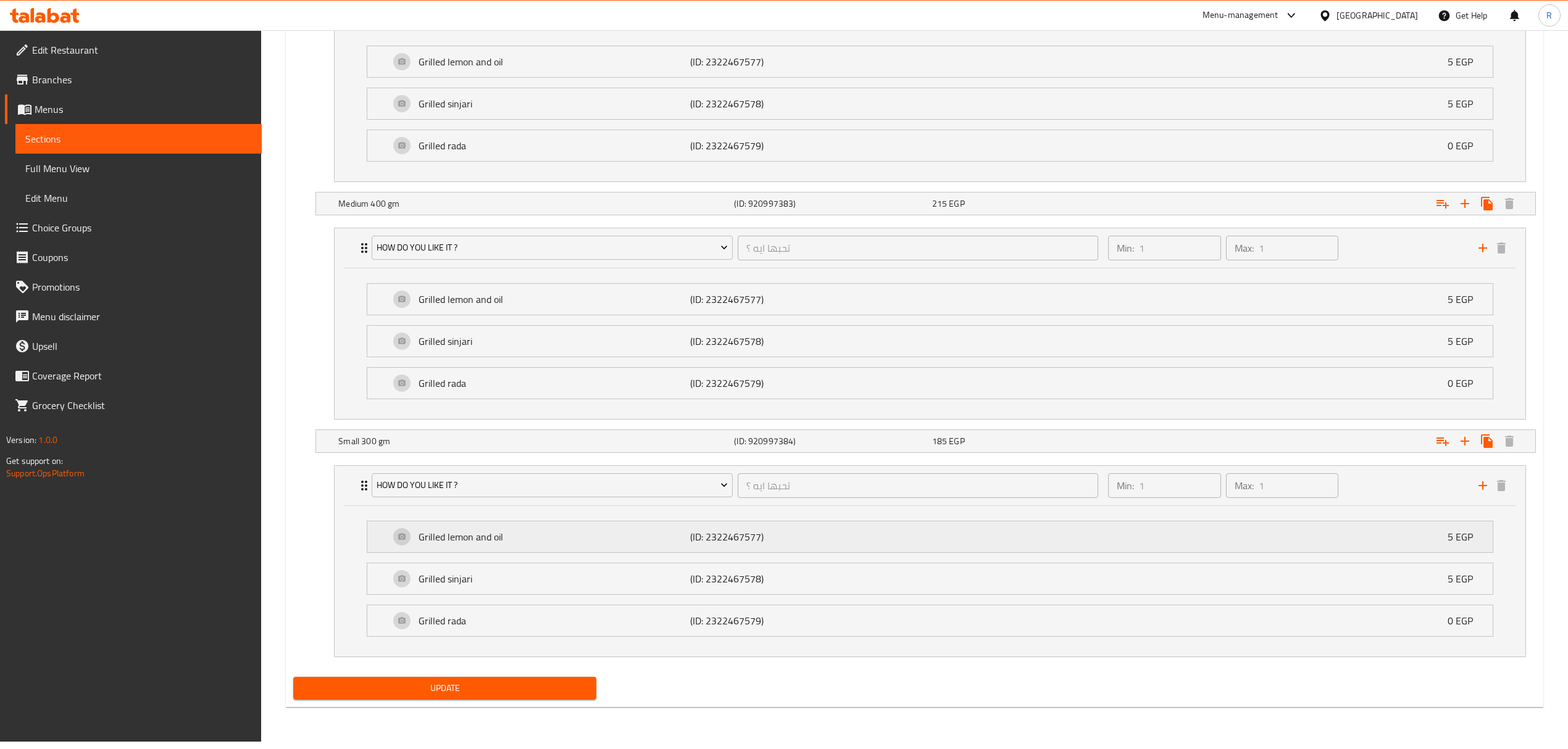
click at [840, 544] on p "(ID: 2322467577)" at bounding box center [780, 536] width 181 height 15
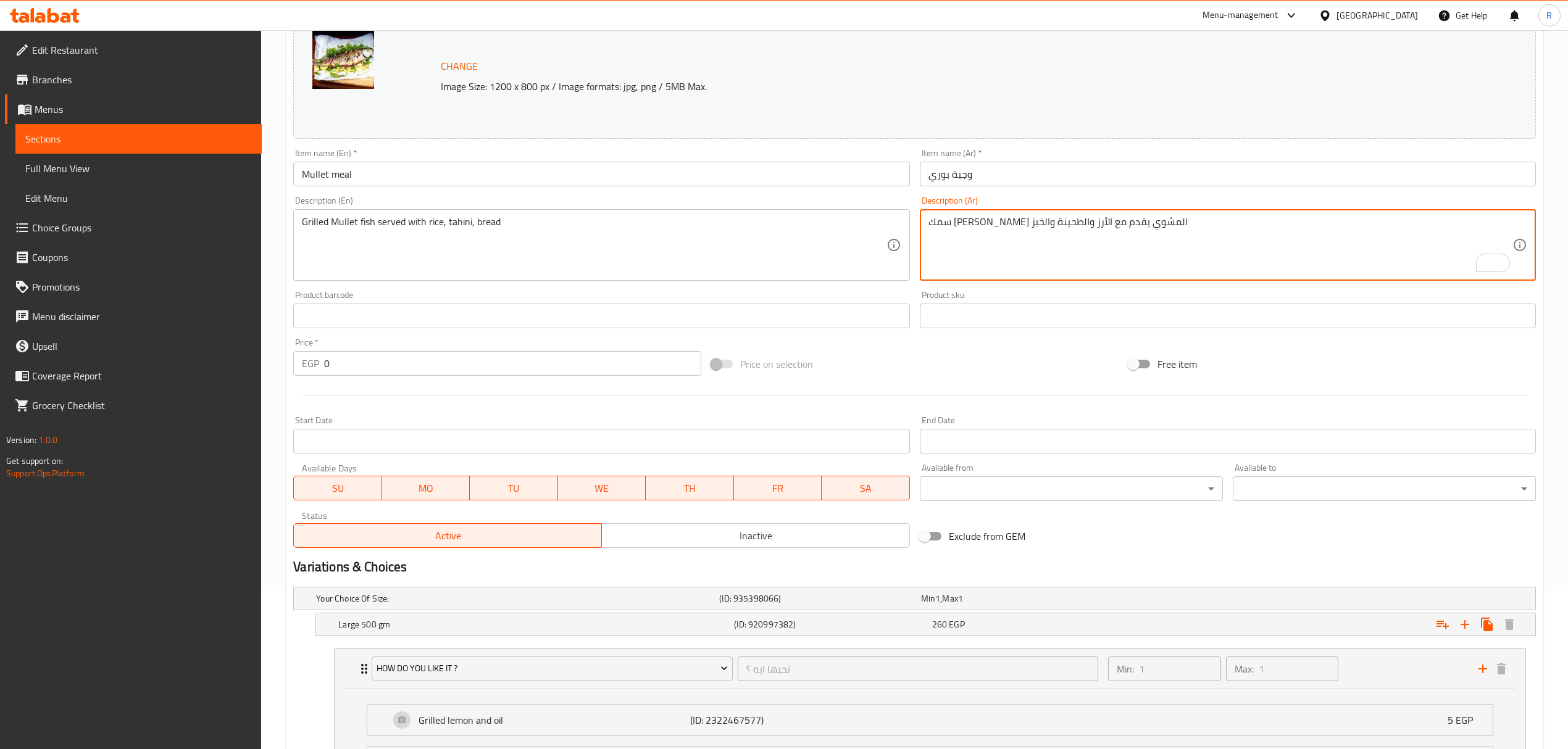
scroll to position [0, 0]
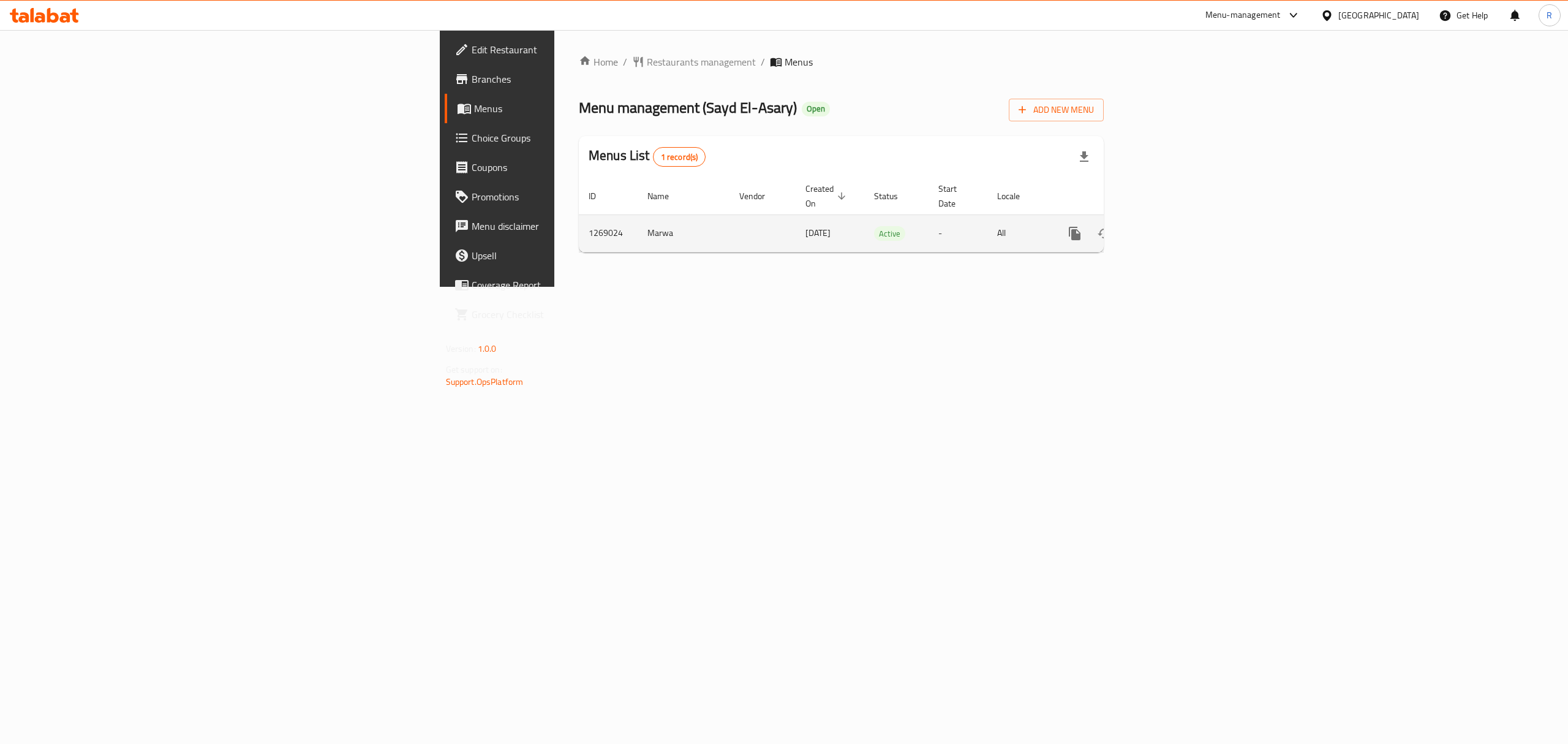
click at [1171, 226] on icon "enhanced table" at bounding box center [1163, 234] width 14 height 14
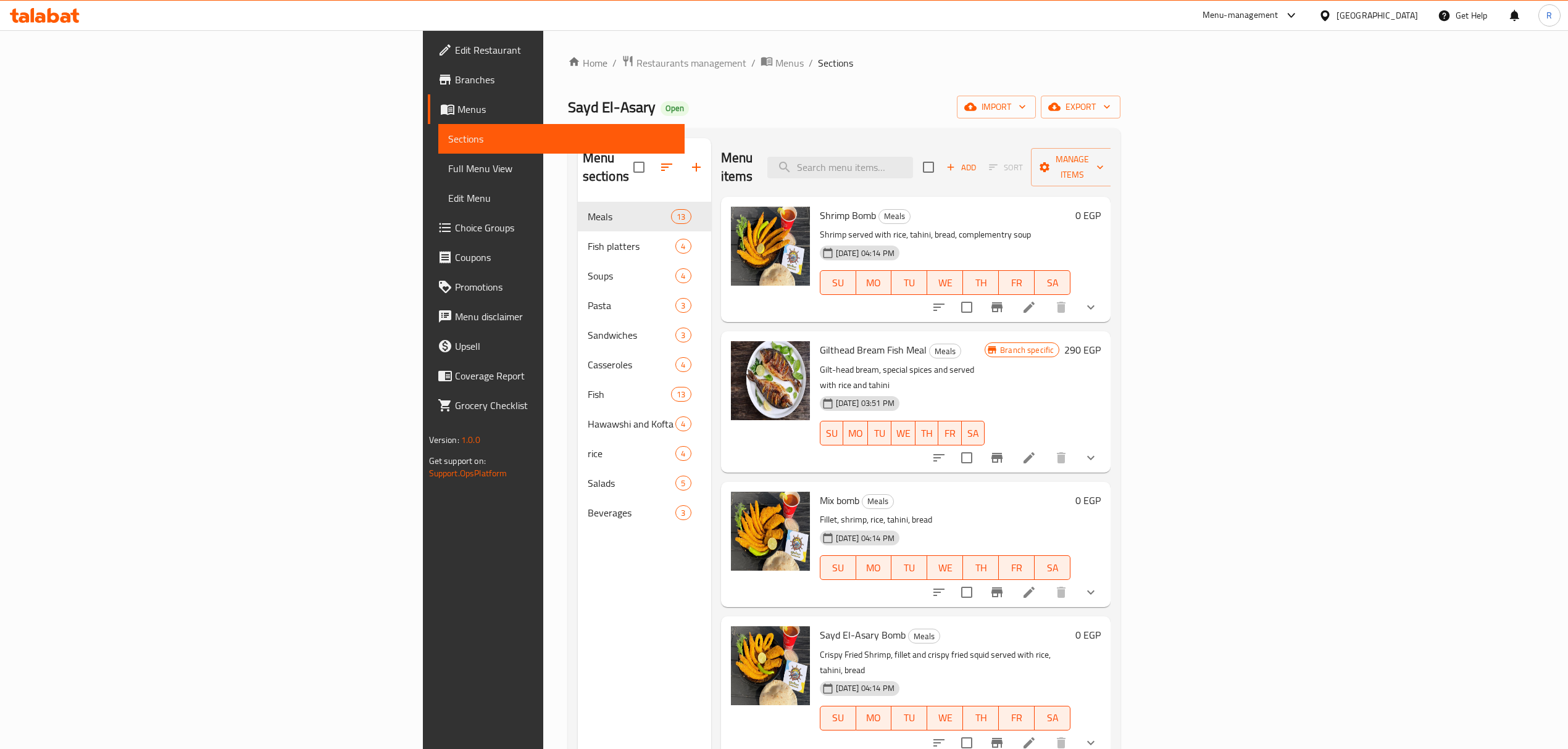
click at [1036, 300] on icon at bounding box center [1029, 307] width 15 height 15
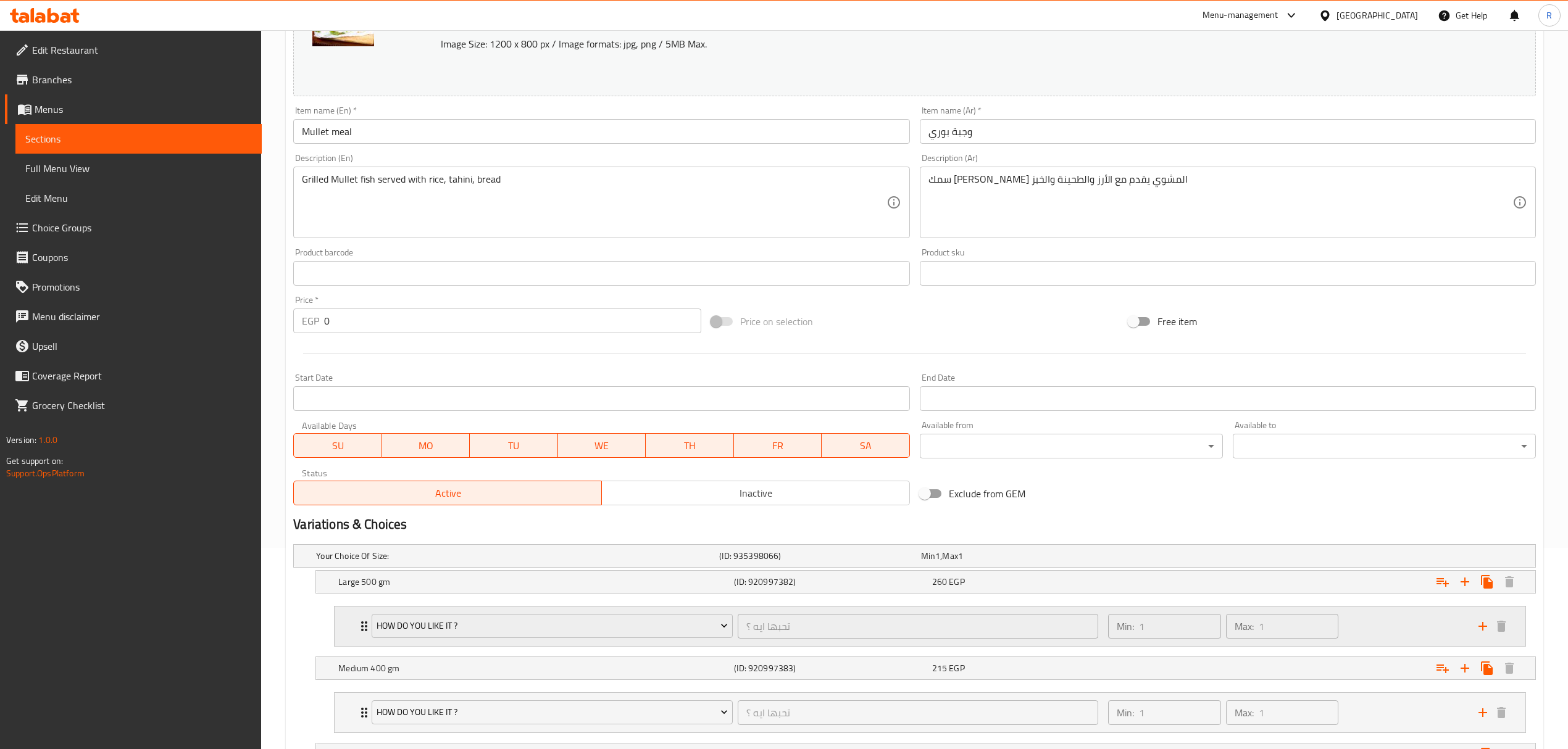
scroll to position [359, 0]
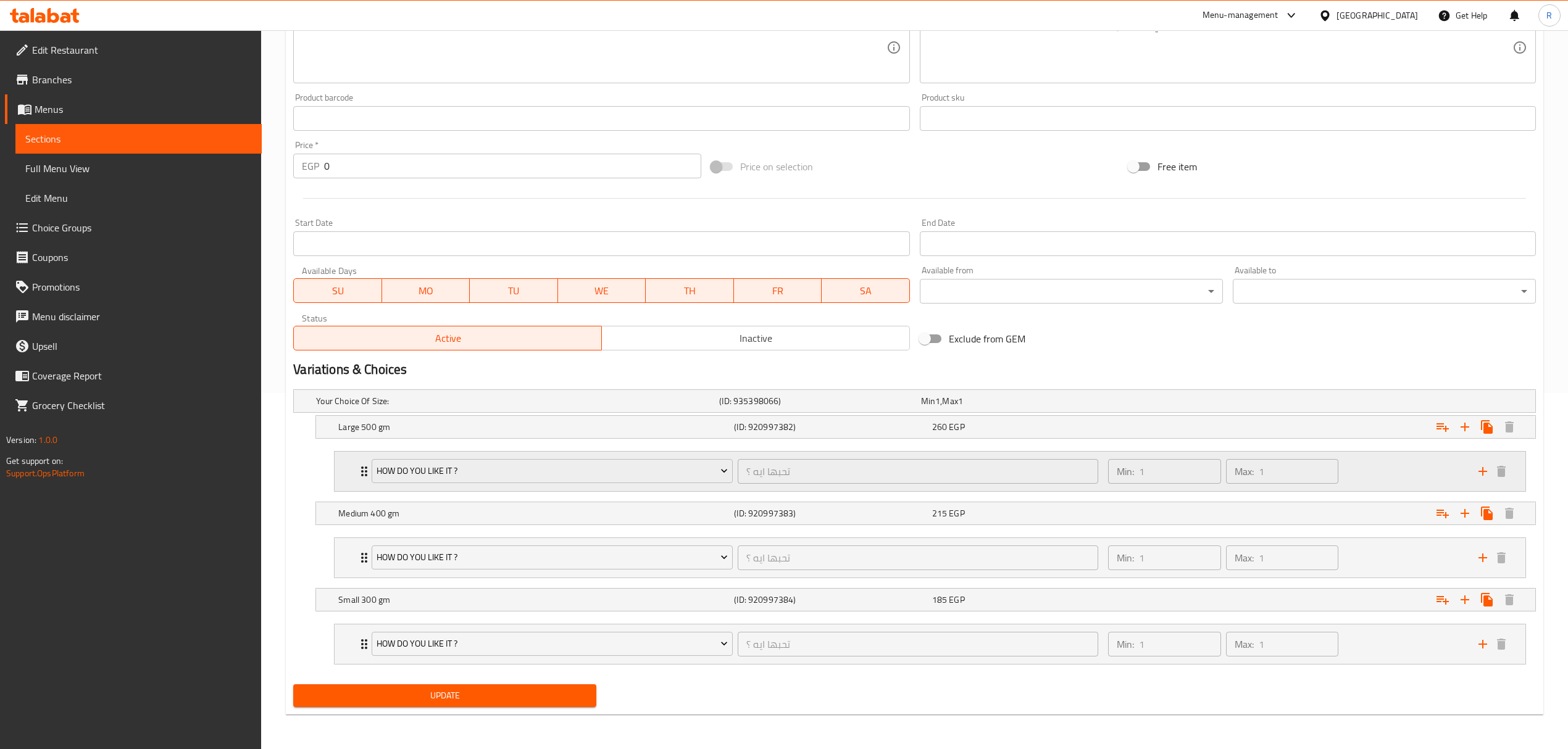
click at [1381, 478] on div "Min: 1 ​ Max: 1 ​" at bounding box center [1285, 472] width 370 height 40
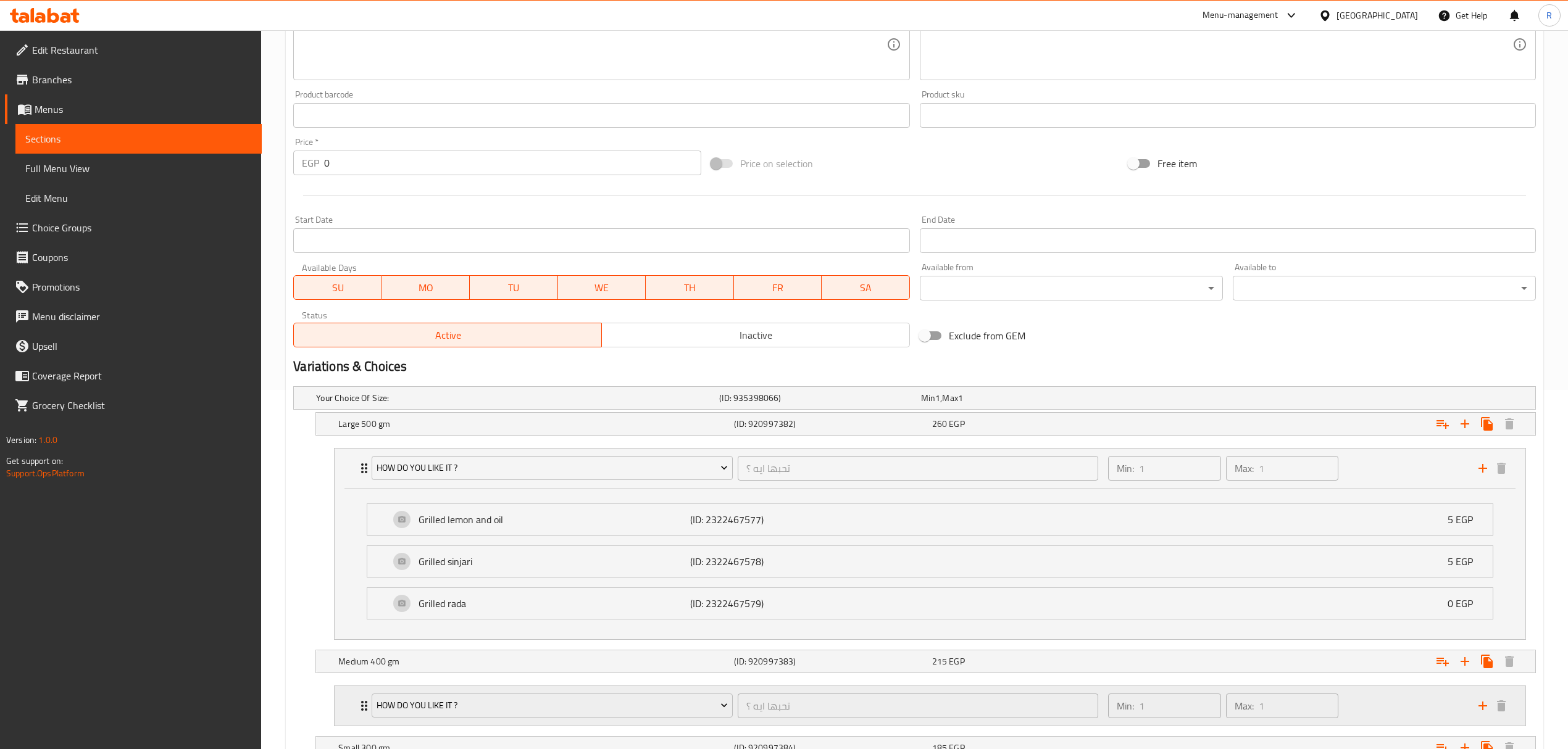
click at [1366, 702] on div "Min: 1 ​ Max: 1 ​" at bounding box center [1285, 706] width 370 height 40
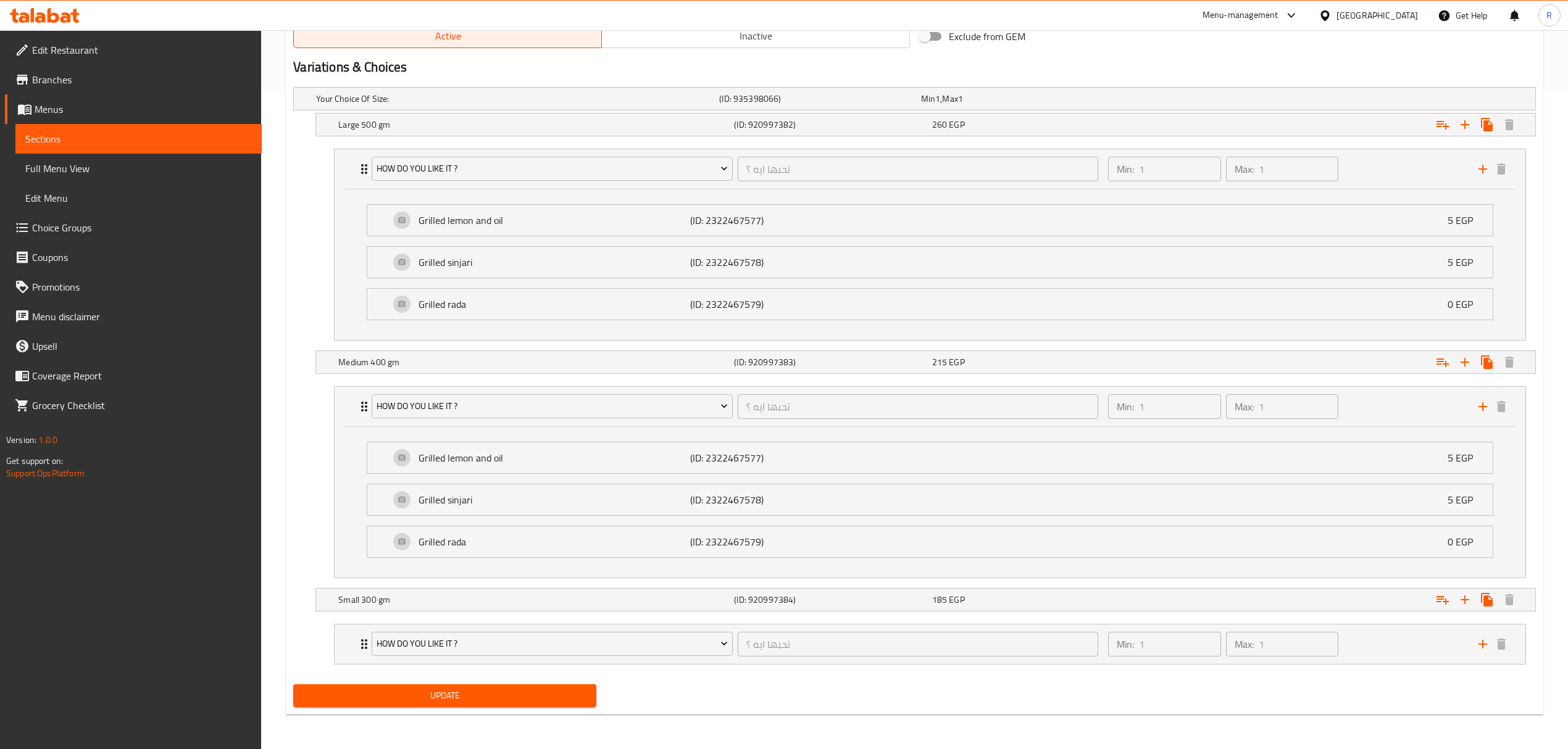
drag, startPoint x: 776, startPoint y: 229, endPoint x: 776, endPoint y: 236, distance: 7.0
click at [776, 227] on div "Grilled lemon and oil (ID: 2322467577) 5 EGP" at bounding box center [933, 220] width 1088 height 31
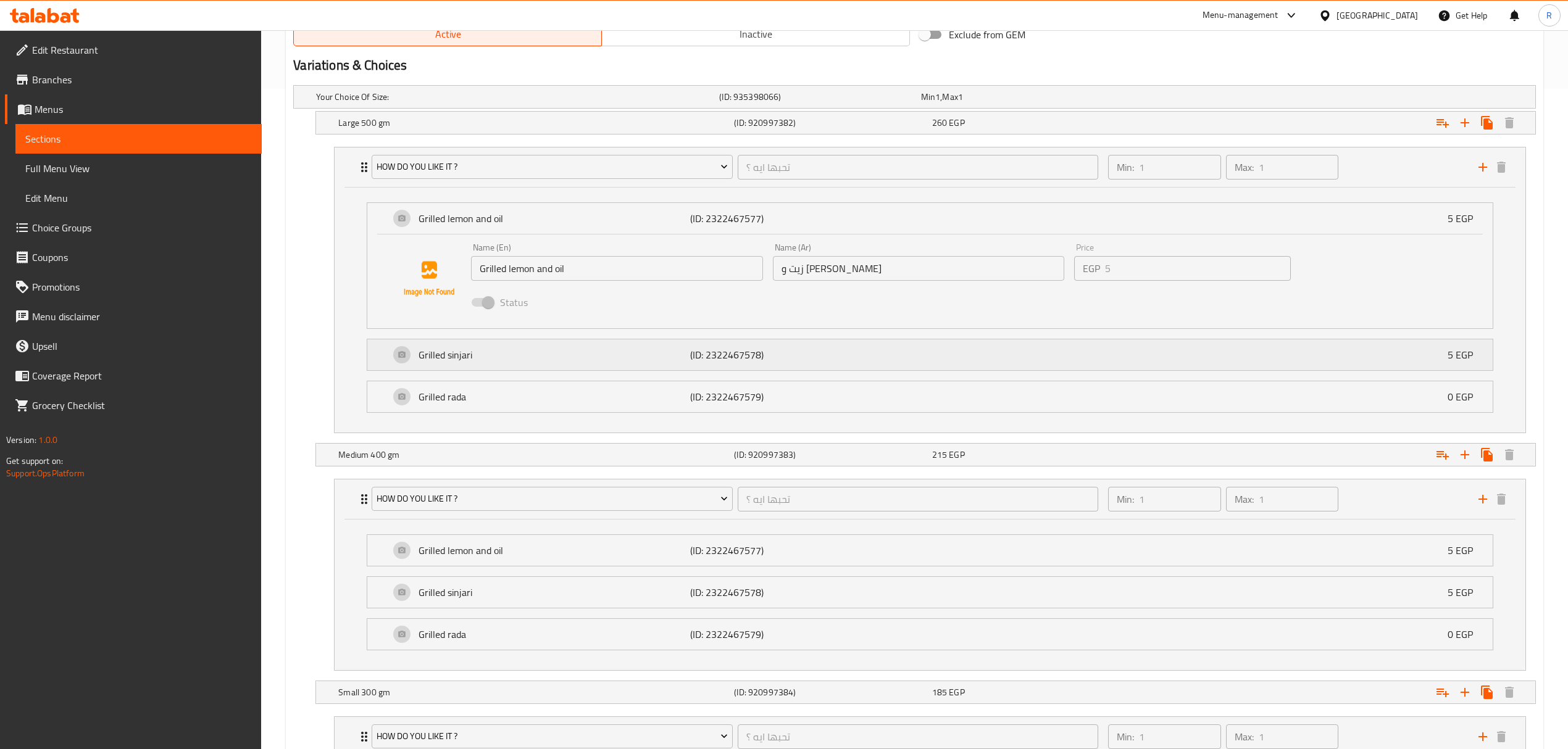
click at [806, 356] on p "(ID: 2322467578)" at bounding box center [780, 355] width 181 height 15
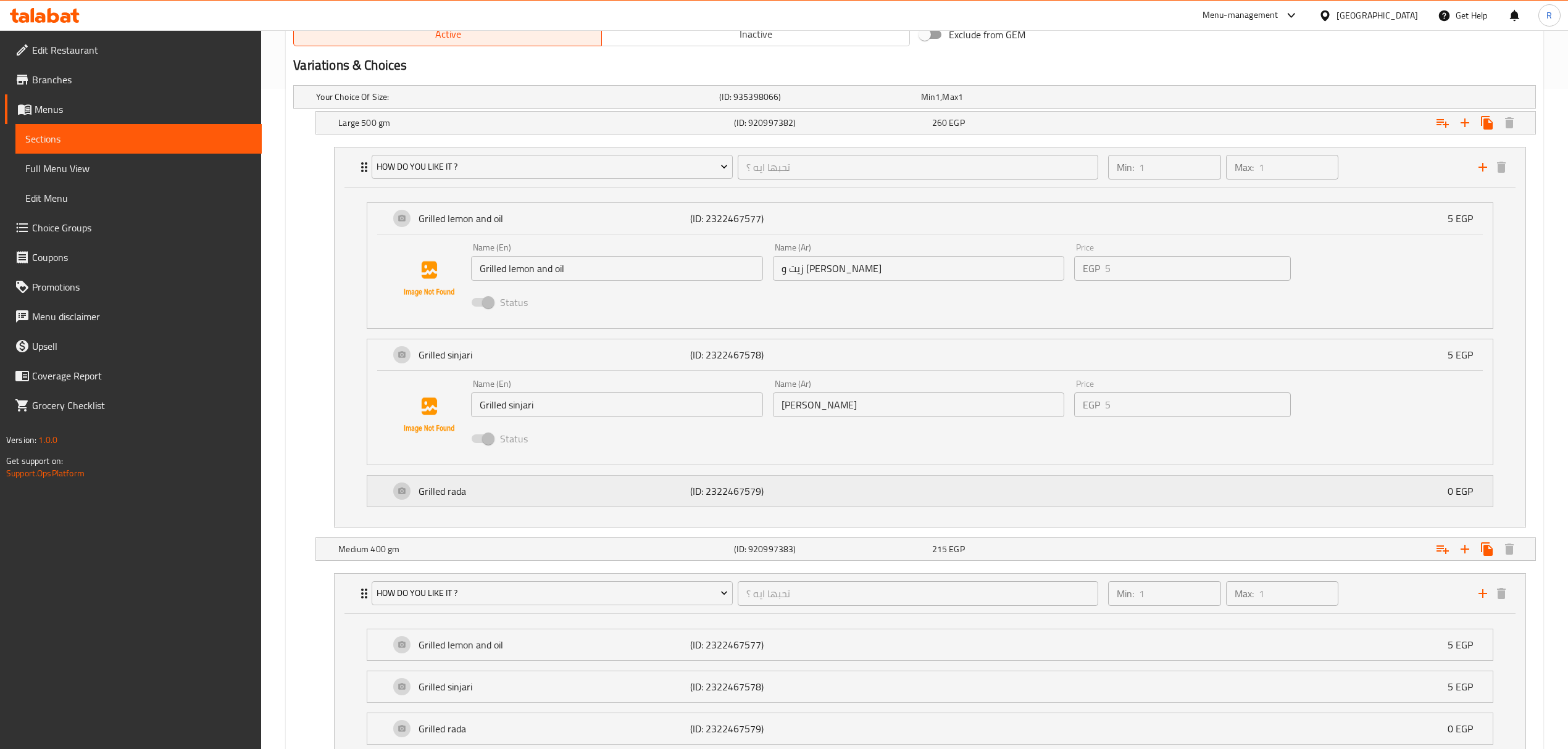
click at [788, 491] on p "(ID: 2322467579)" at bounding box center [780, 491] width 181 height 15
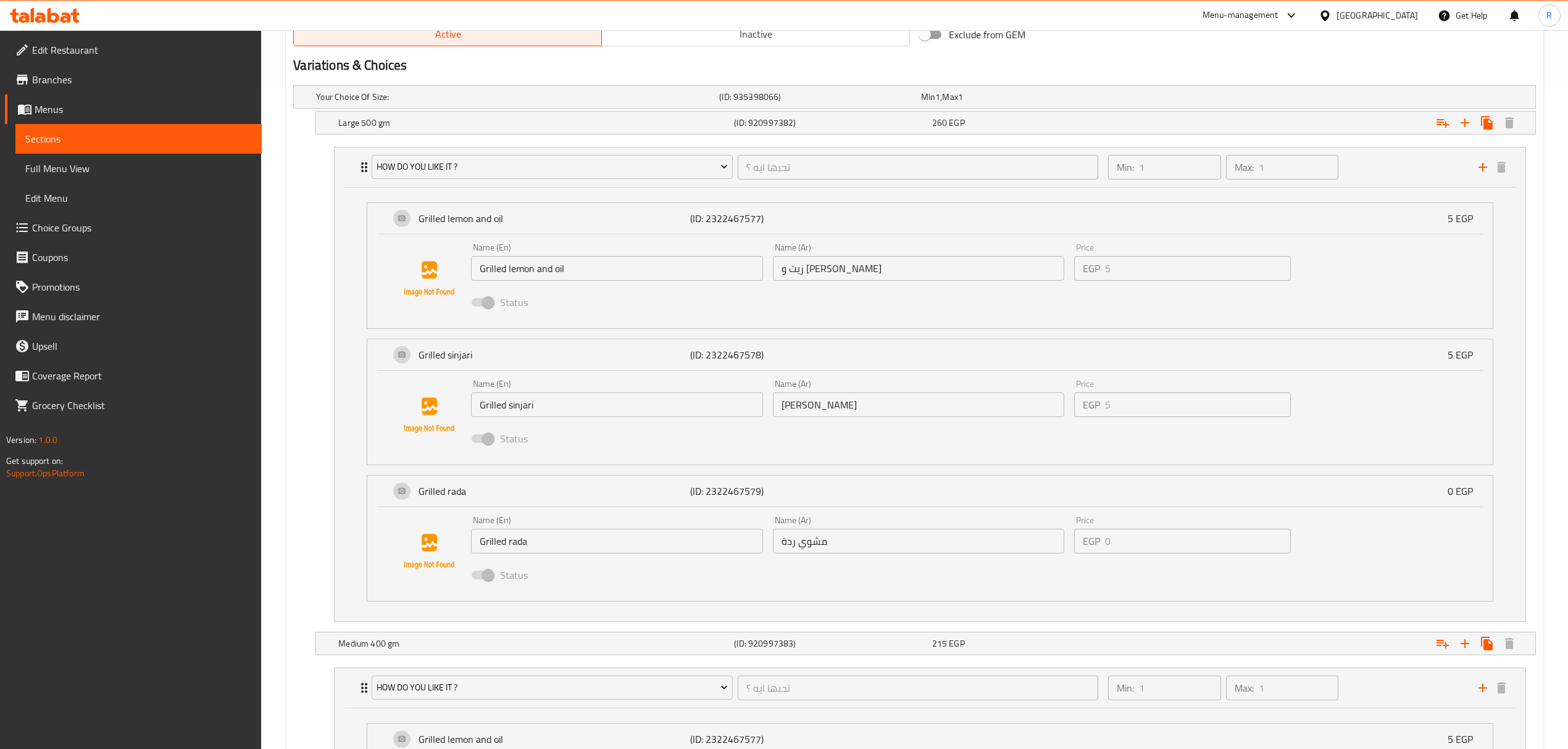
scroll to position [948, 0]
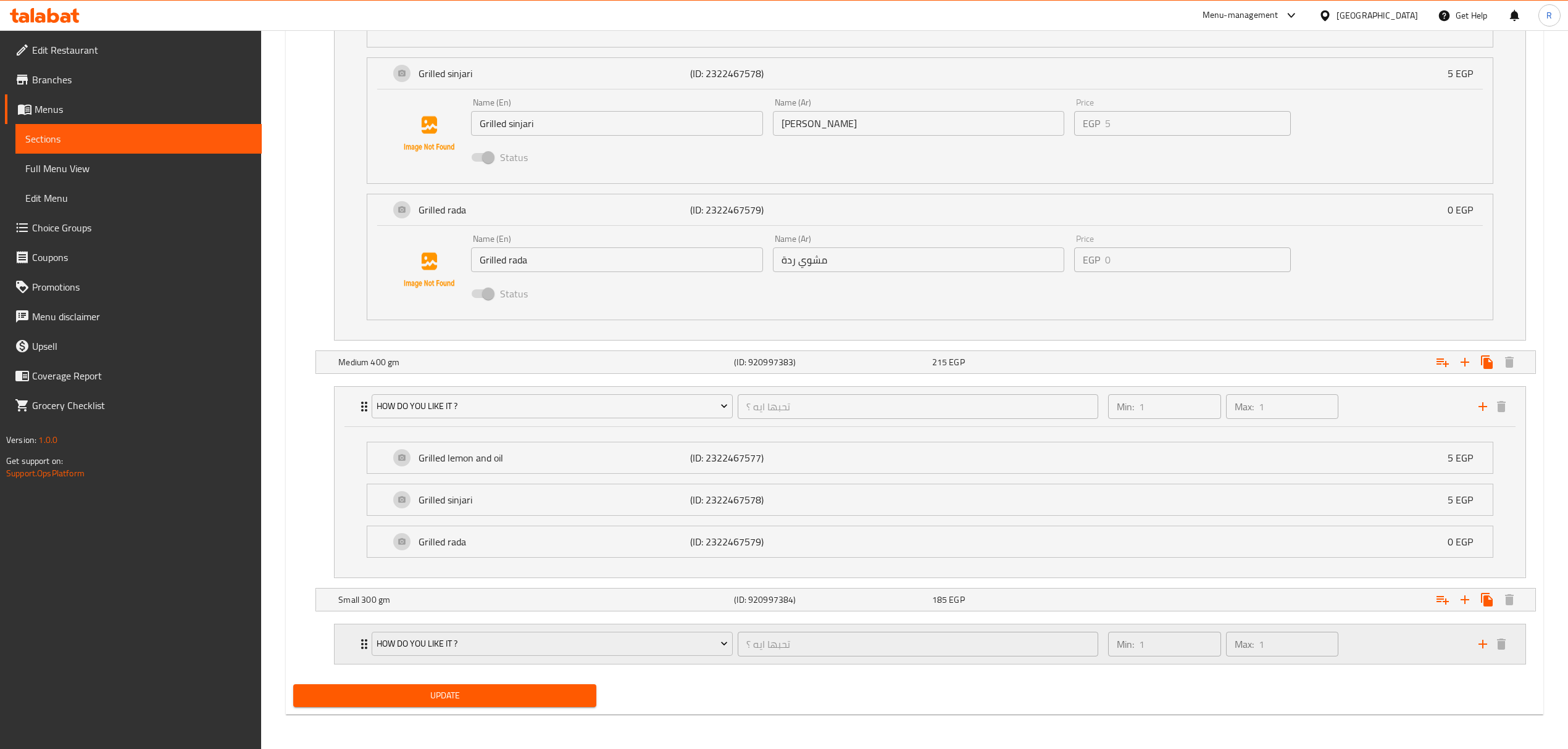
click at [1386, 657] on div "Min: 1 ​ Max: 1 ​" at bounding box center [1285, 644] width 370 height 40
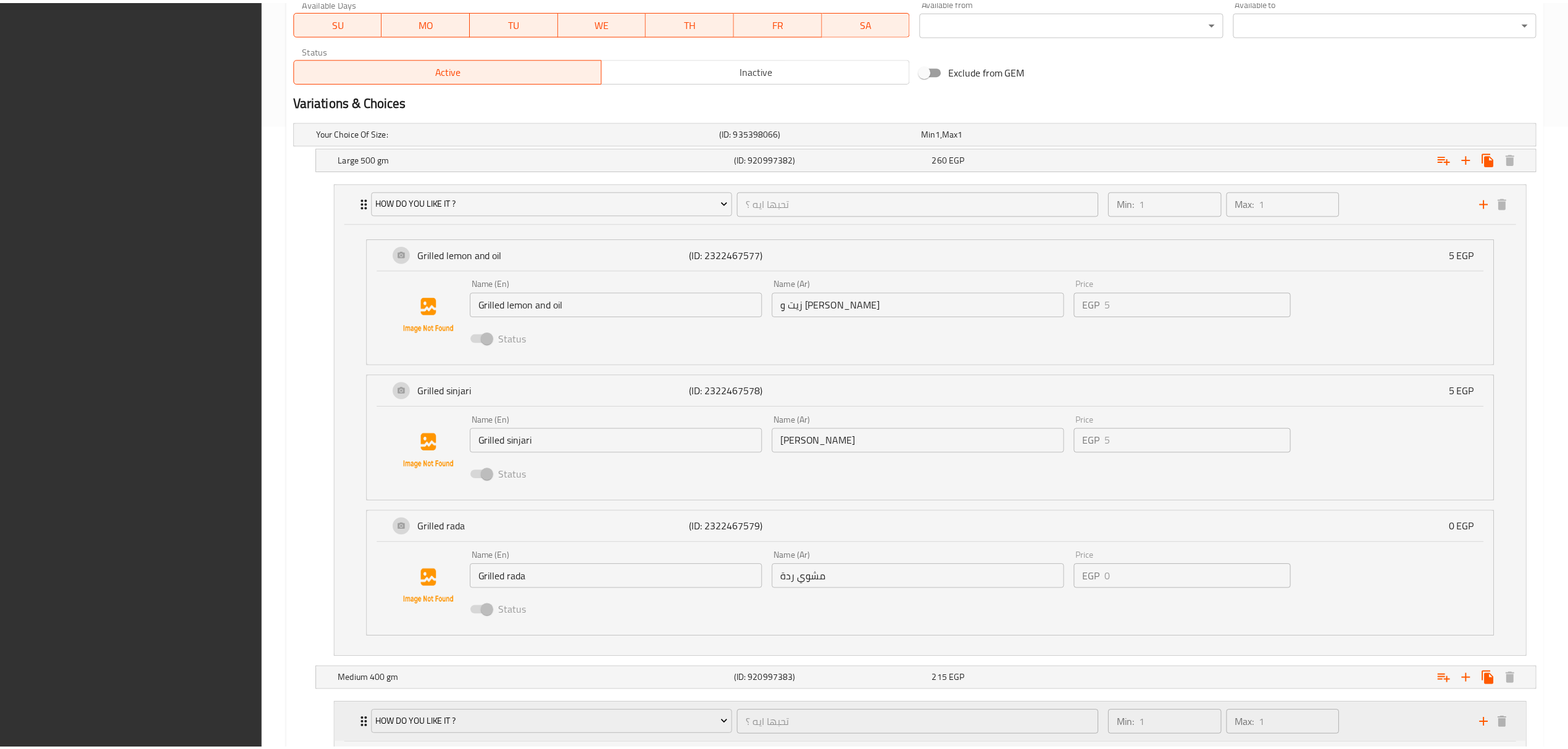
scroll to position [1100, 0]
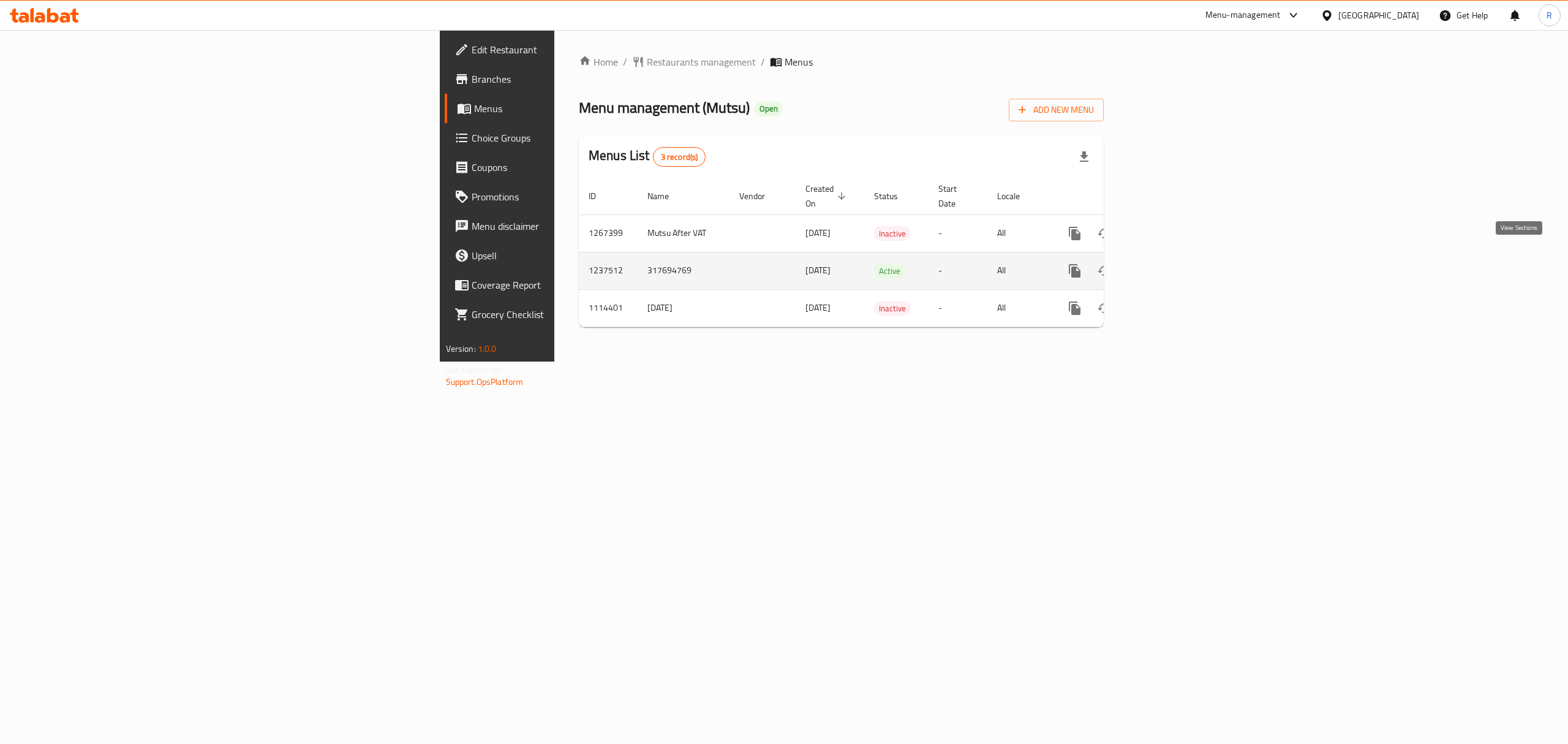
click at [1171, 264] on icon "enhanced table" at bounding box center [1163, 271] width 14 height 14
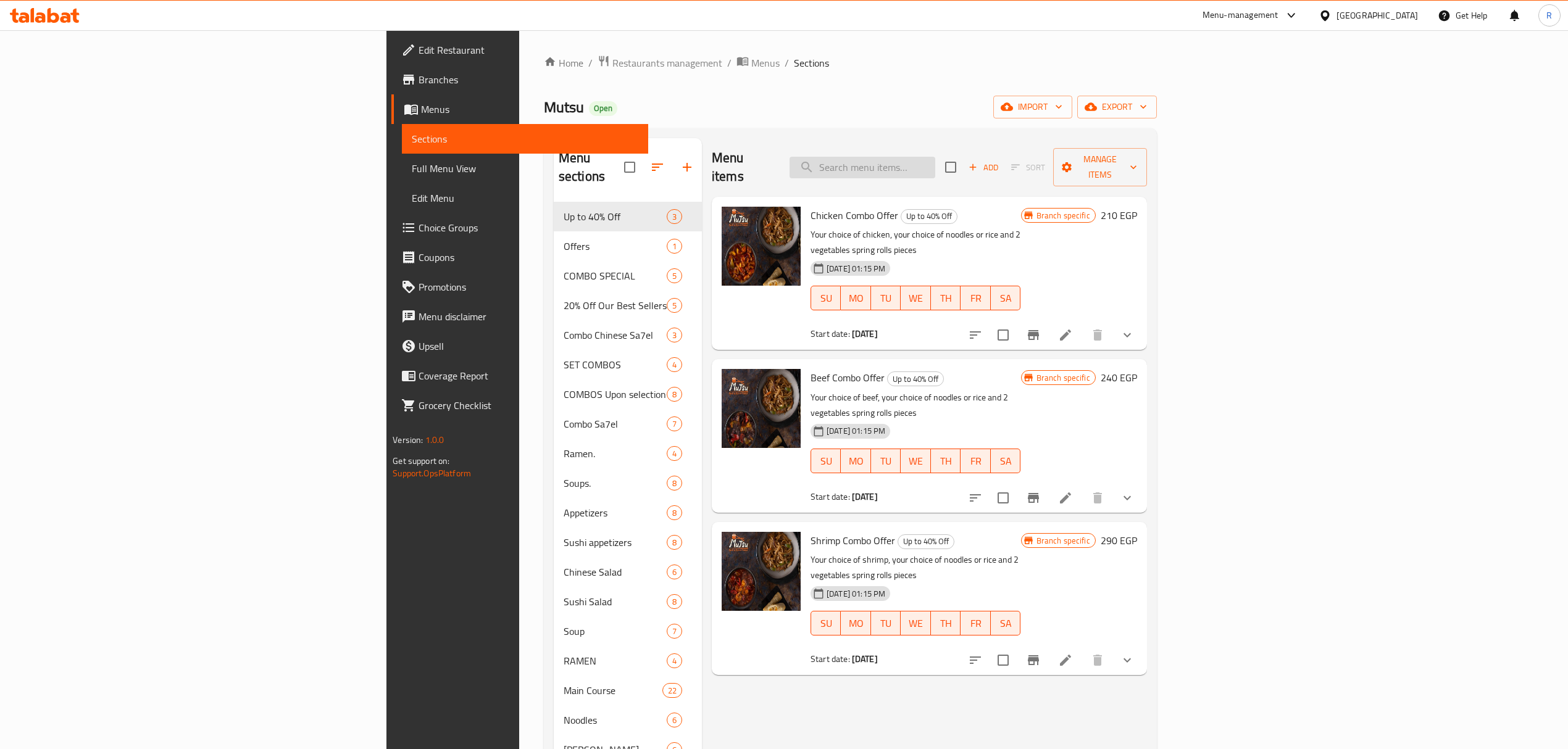
click at [935, 159] on input "search" at bounding box center [862, 167] width 145 height 22
paste input "Combo Fried 10"
type input "Combo Fried 10"
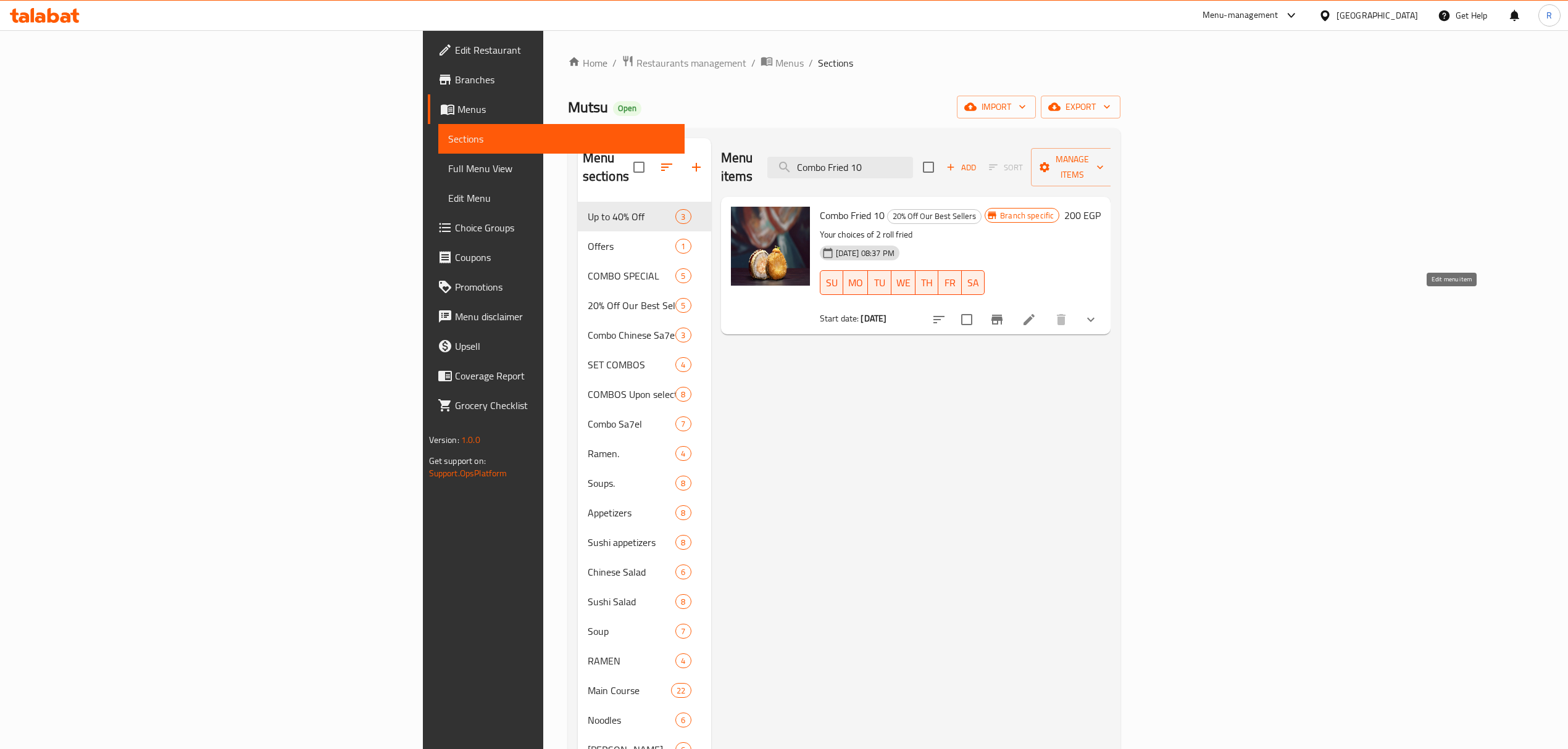
click at [1036, 312] on icon at bounding box center [1029, 320] width 15 height 15
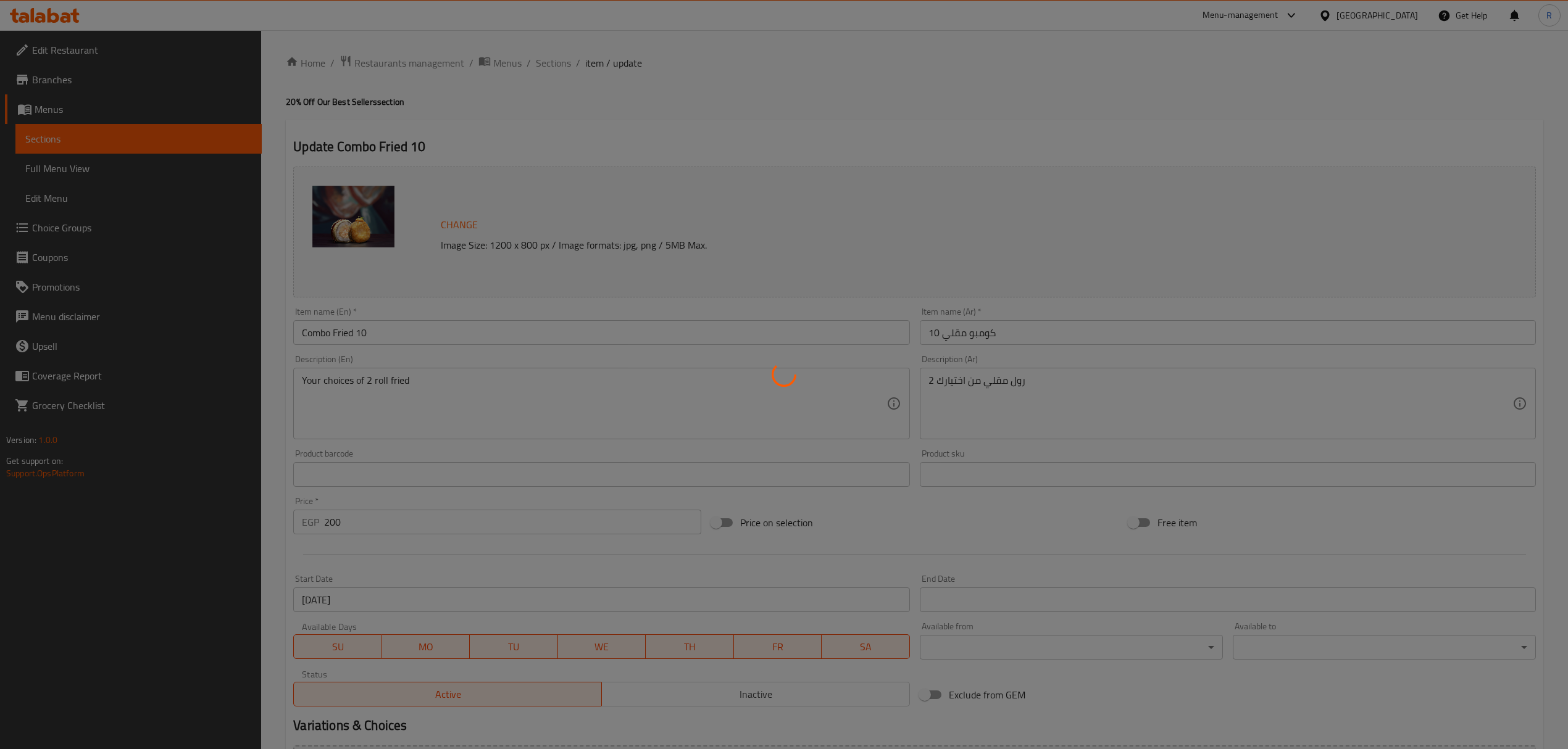
type input "اختيارك من الكومبو المقلي.."
type input "2"
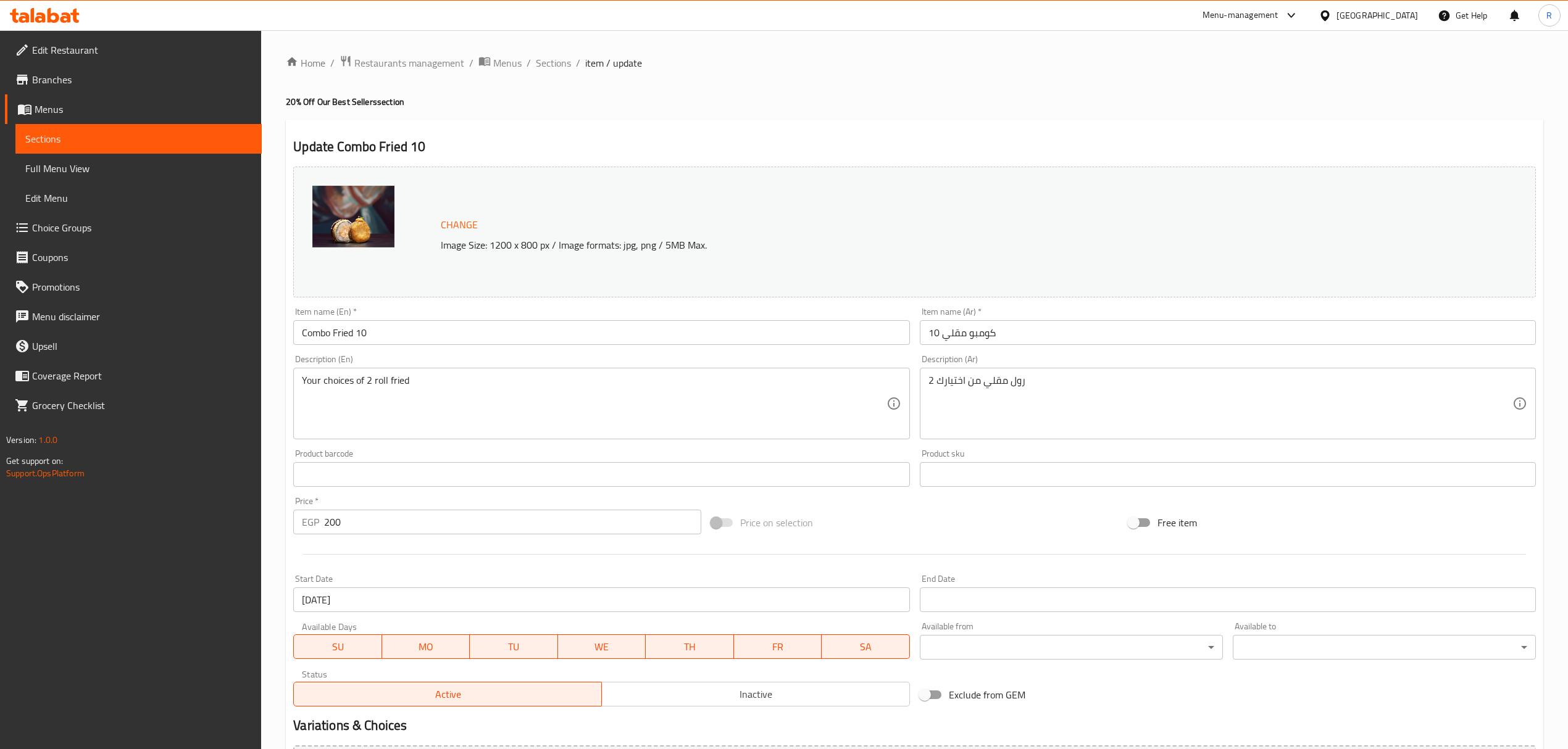
scroll to position [161, 0]
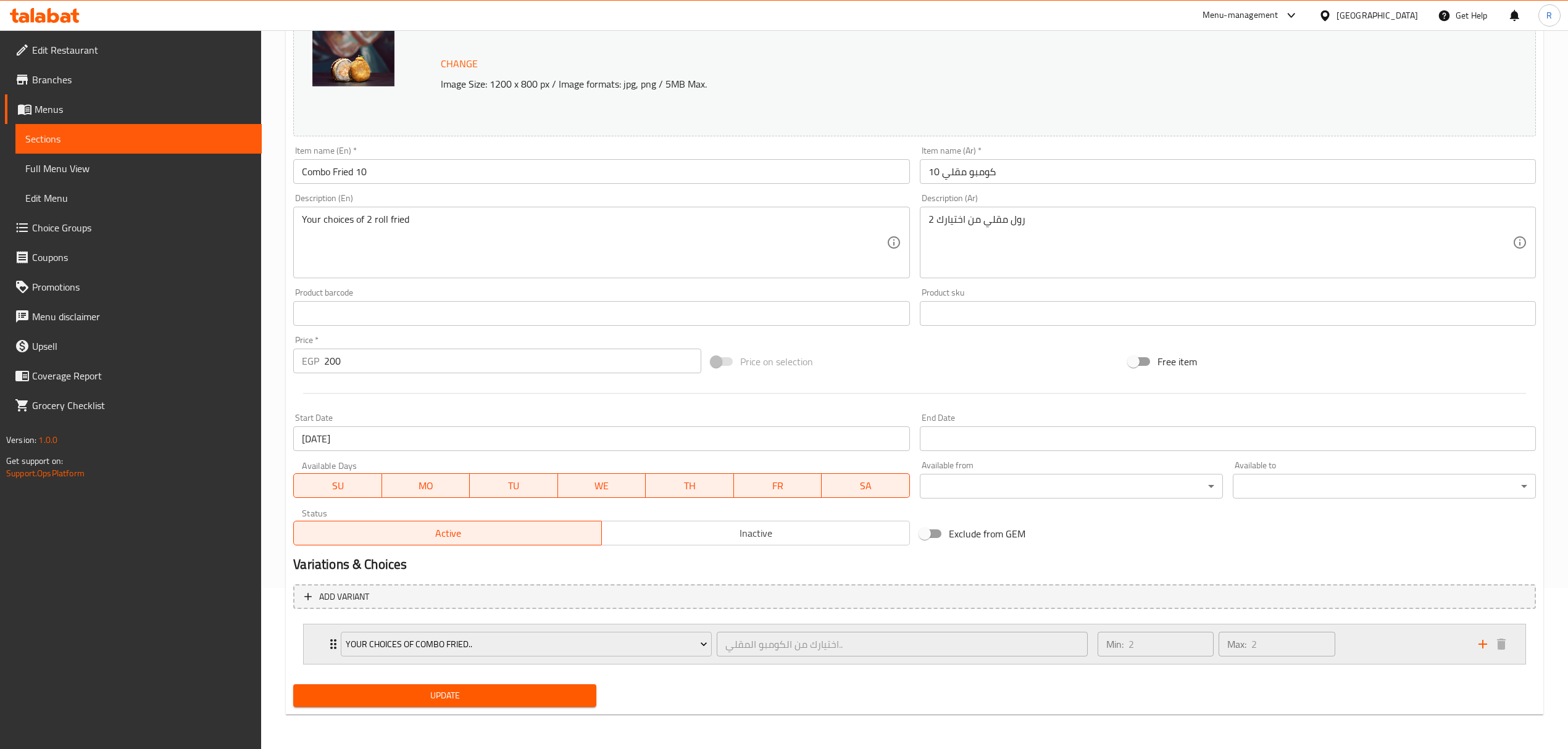
click at [1405, 655] on div "Min: 2 ​ Max: 2 ​" at bounding box center [1281, 644] width 381 height 40
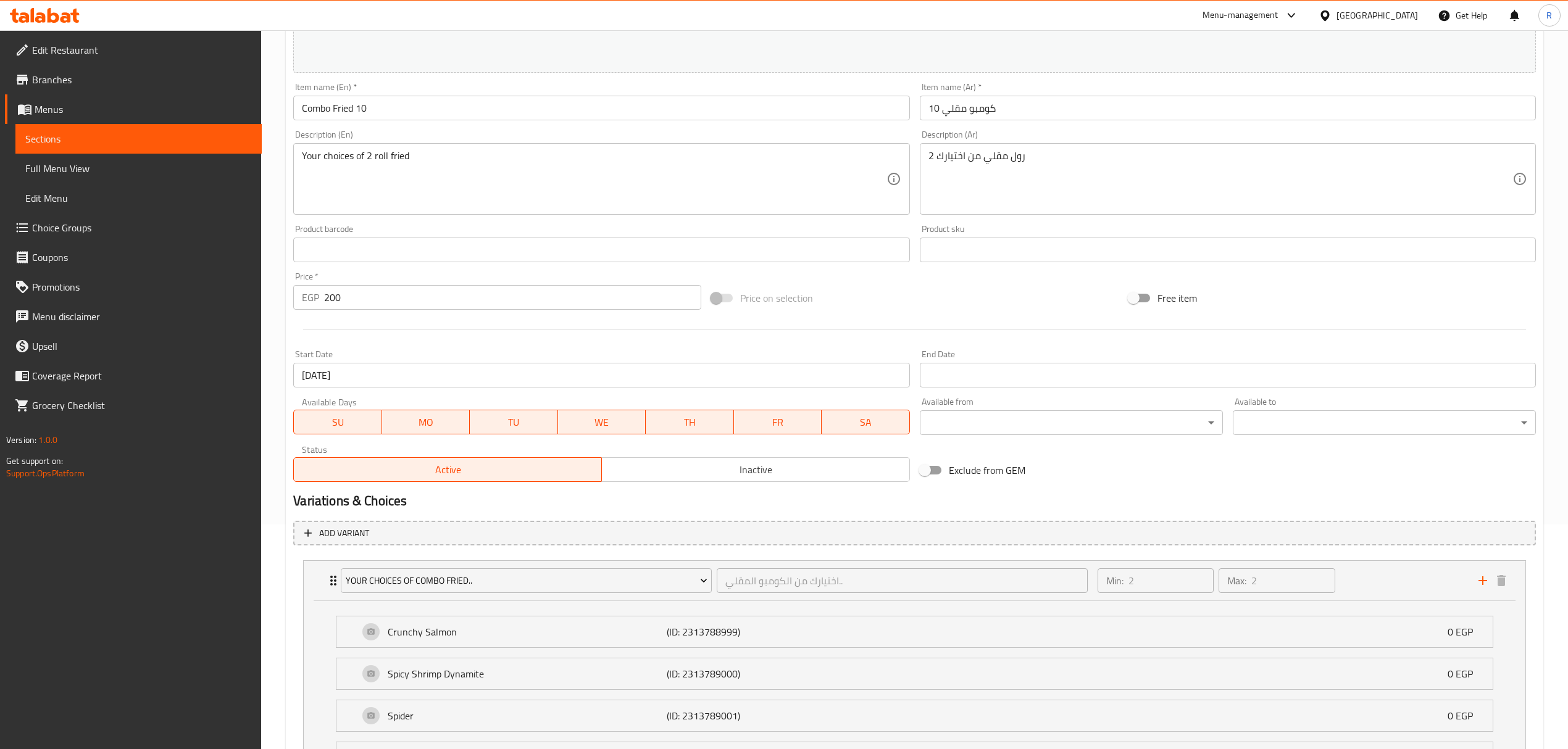
scroll to position [526, 0]
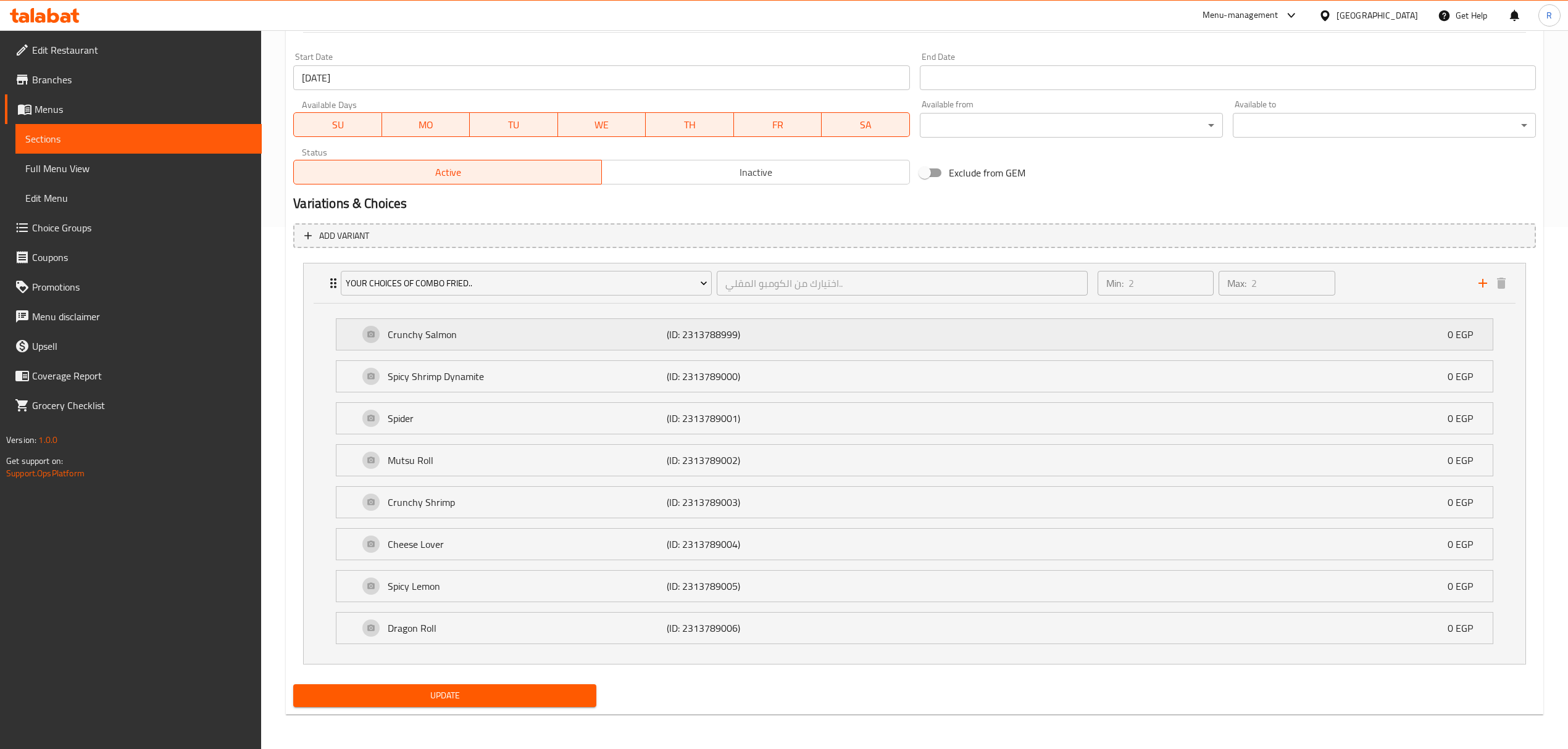
click at [781, 336] on p "(ID: 2313788999)" at bounding box center [759, 334] width 186 height 15
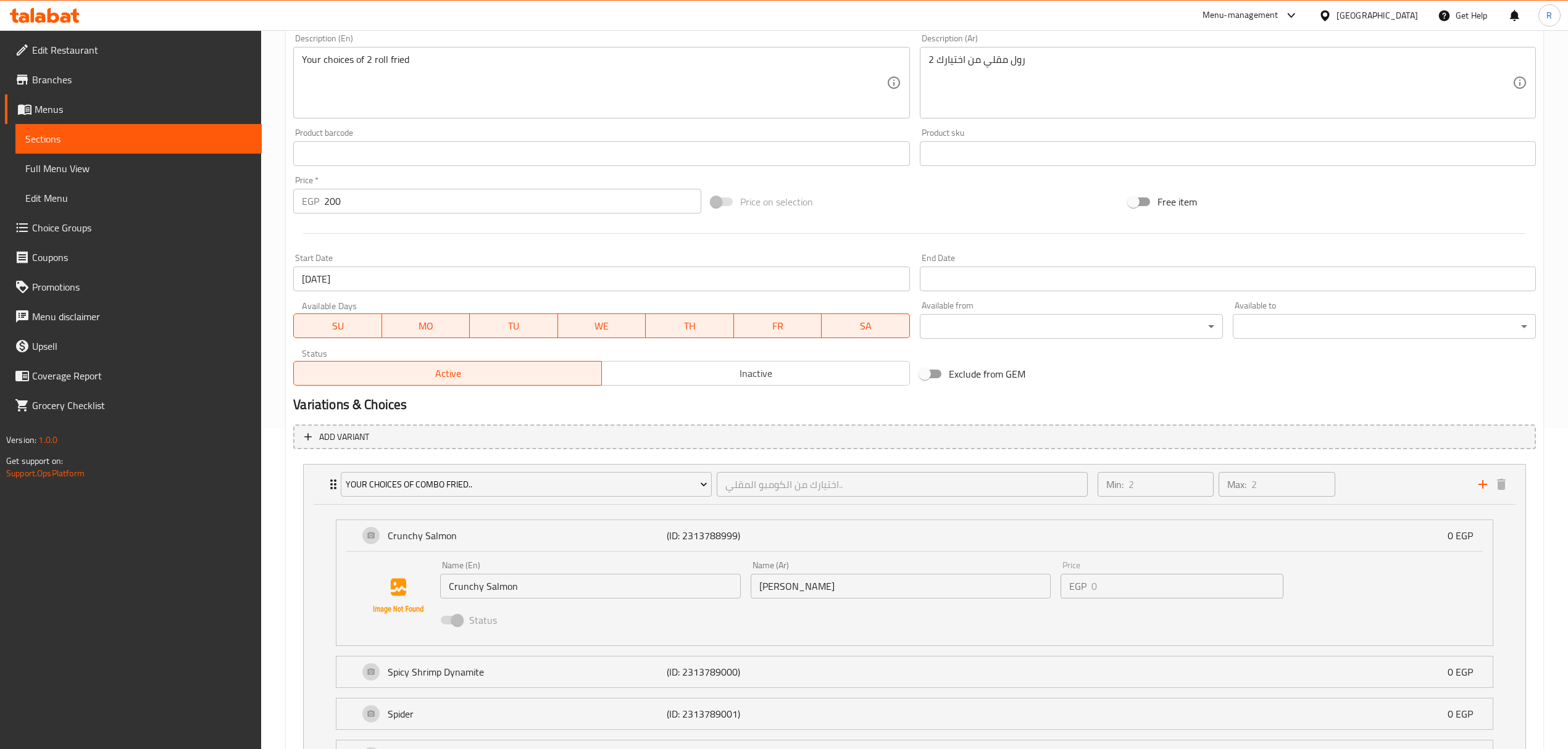
scroll to position [279, 0]
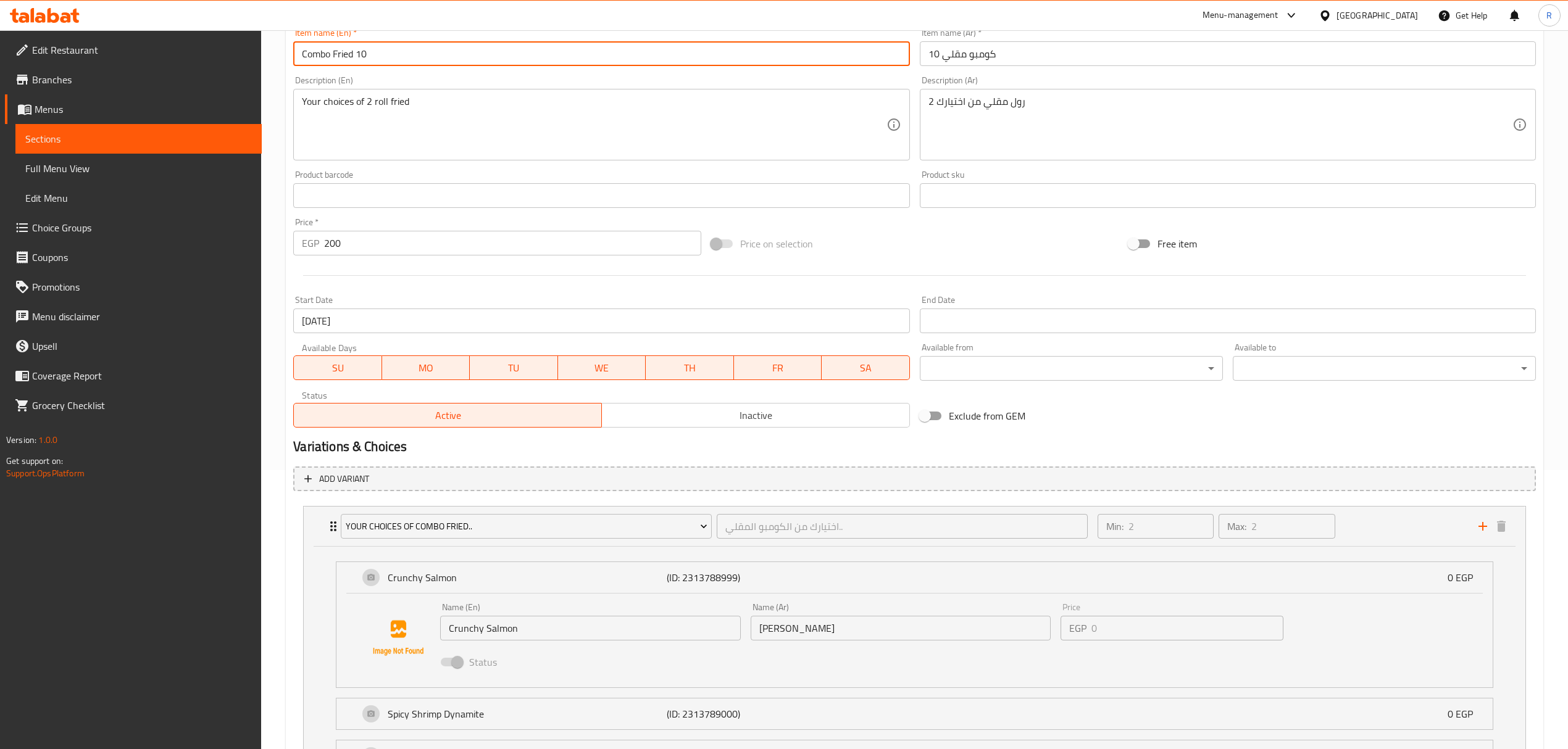
click at [321, 51] on input "Combo Fried 10" at bounding box center [601, 54] width 616 height 24
drag, startPoint x: 321, startPoint y: 51, endPoint x: 352, endPoint y: 60, distance: 32.3
click at [352, 60] on input "Combo Fried 10" at bounding box center [601, 54] width 616 height 24
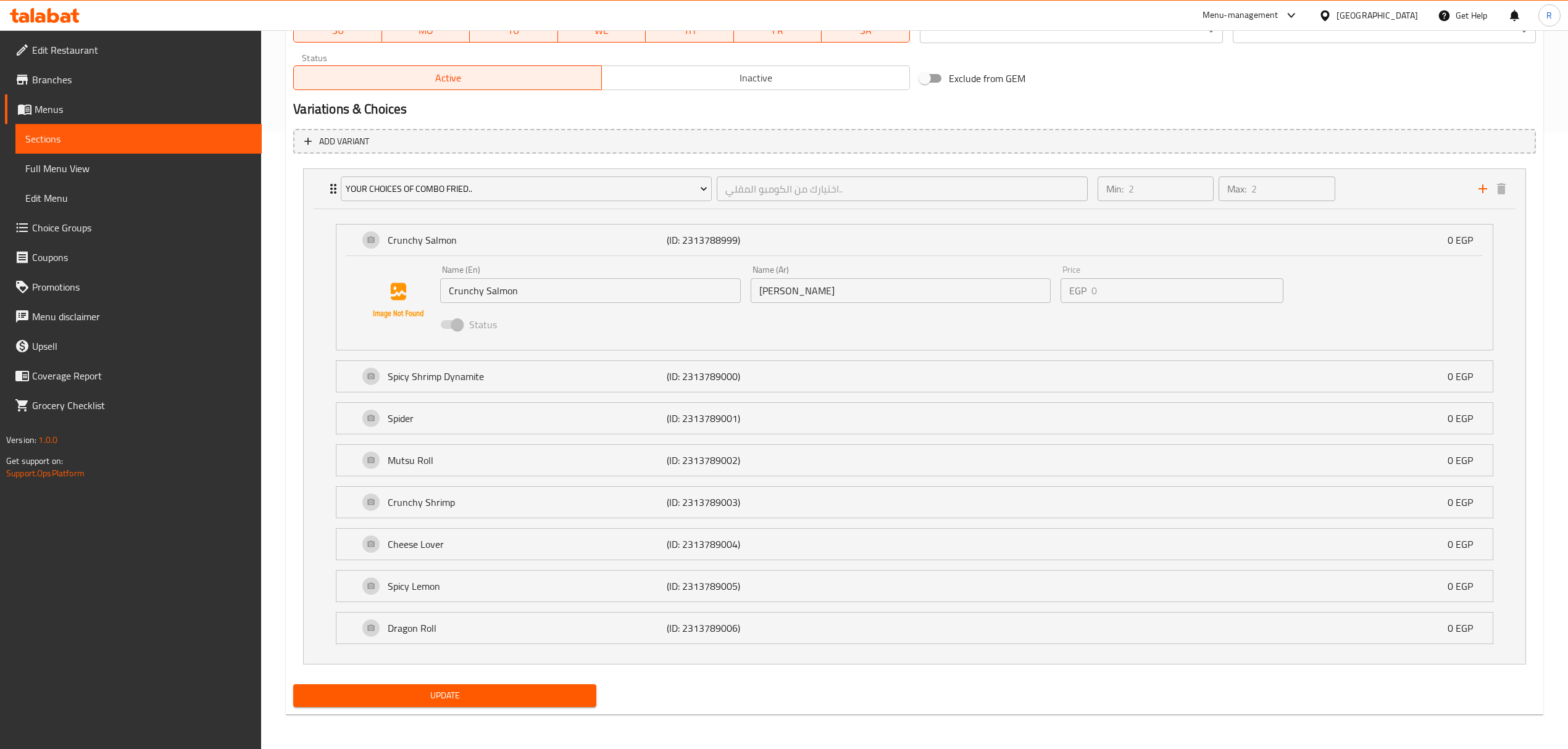
scroll to position [620, 0]
click at [1484, 175] on div "your choices of Combo Fried.. اختيارك من الكومبو المقلي.. ​ Min: 2 ​ Max: 2 ​" at bounding box center [918, 189] width 1184 height 40
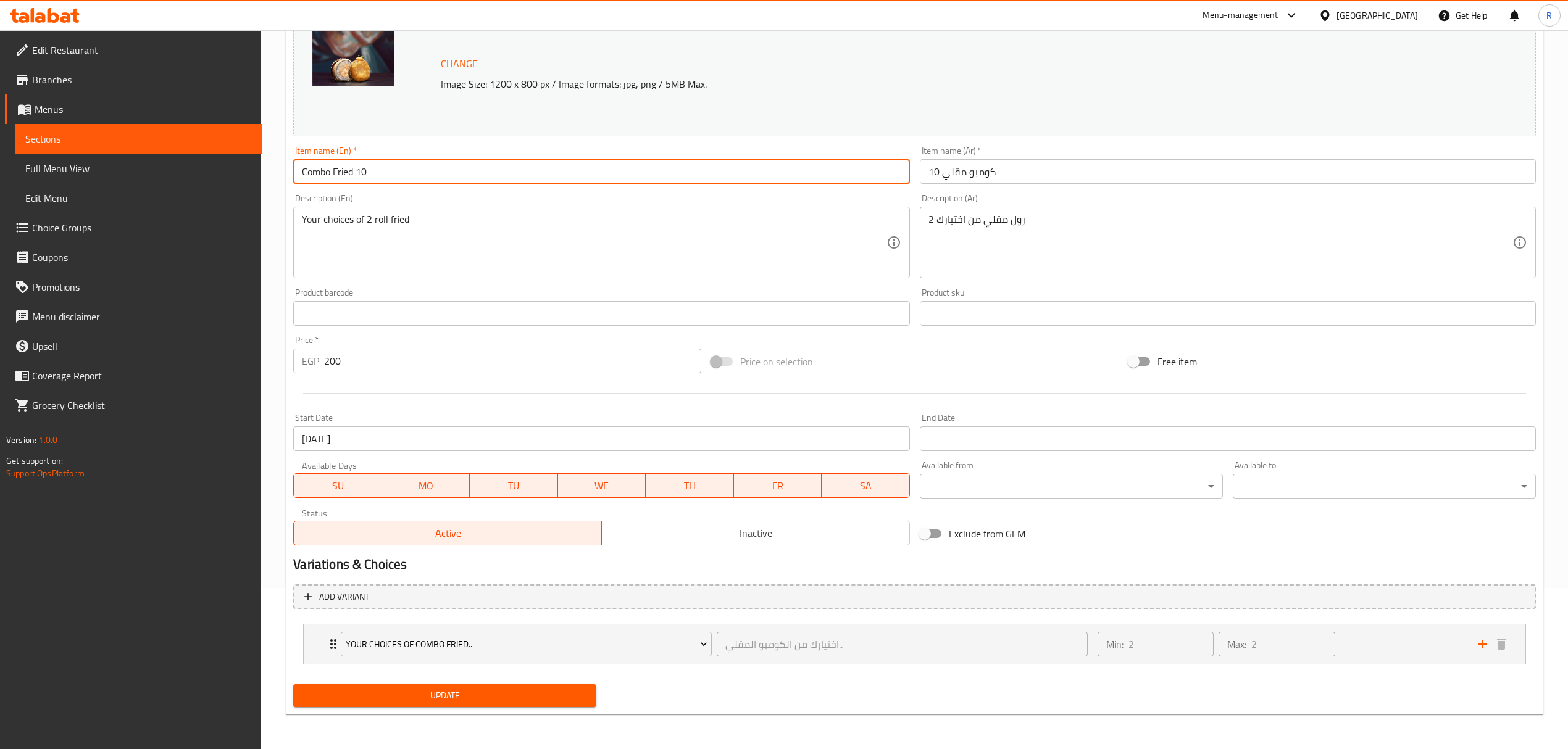
scroll to position [161, 0]
click at [1484, 645] on icon "add" at bounding box center [1482, 644] width 15 height 15
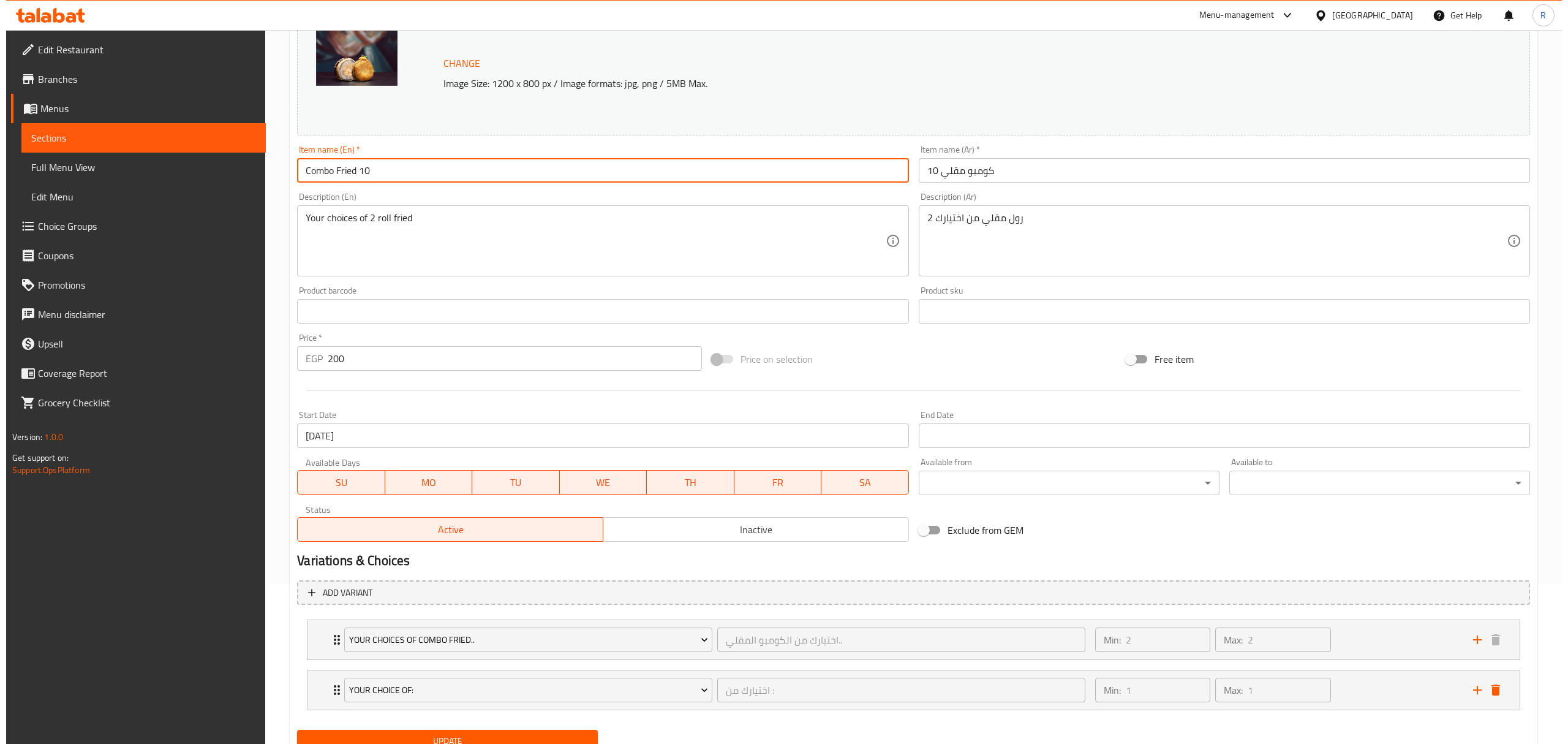
scroll to position [211, 0]
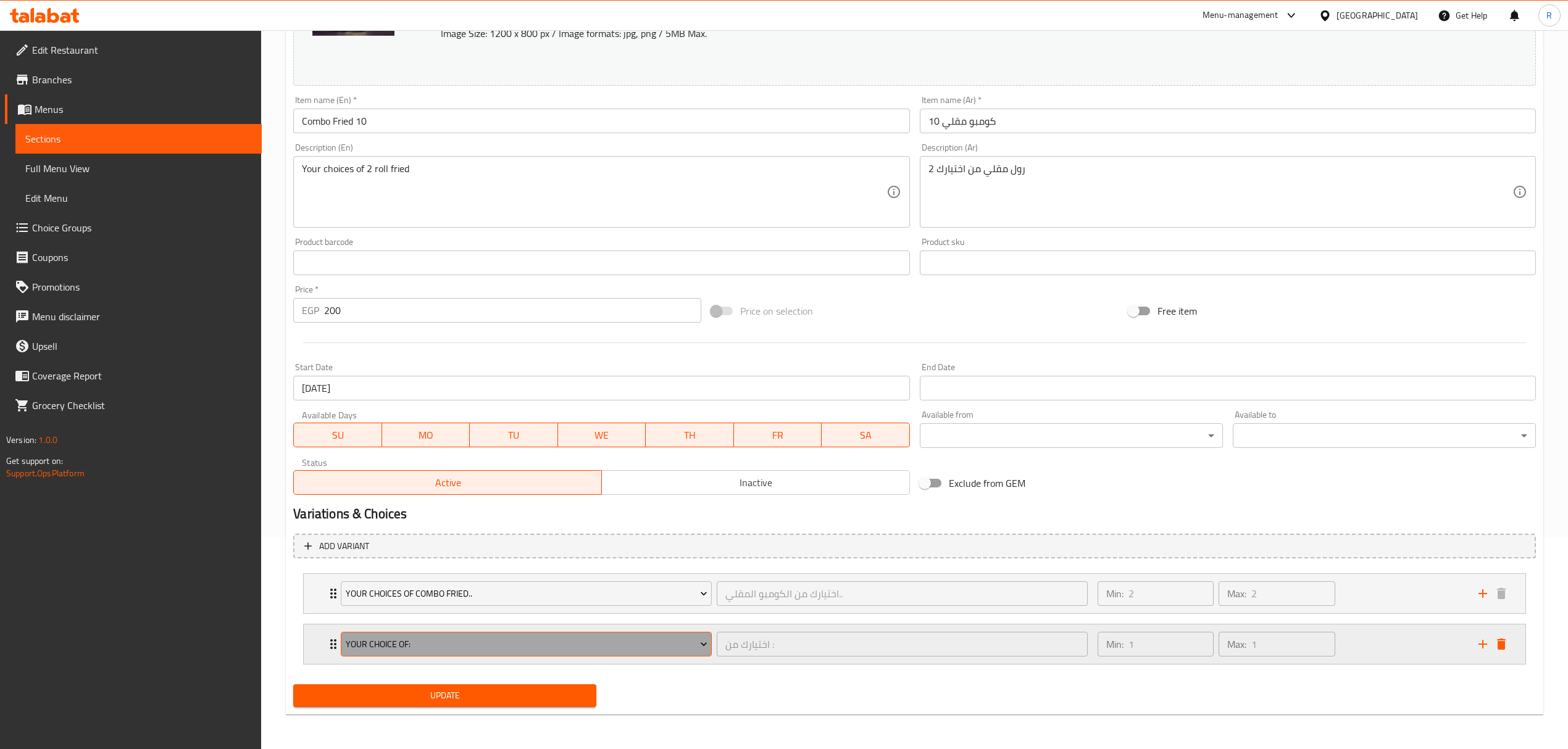
click at [586, 635] on button "your Choice of:" at bounding box center [526, 643] width 371 height 24
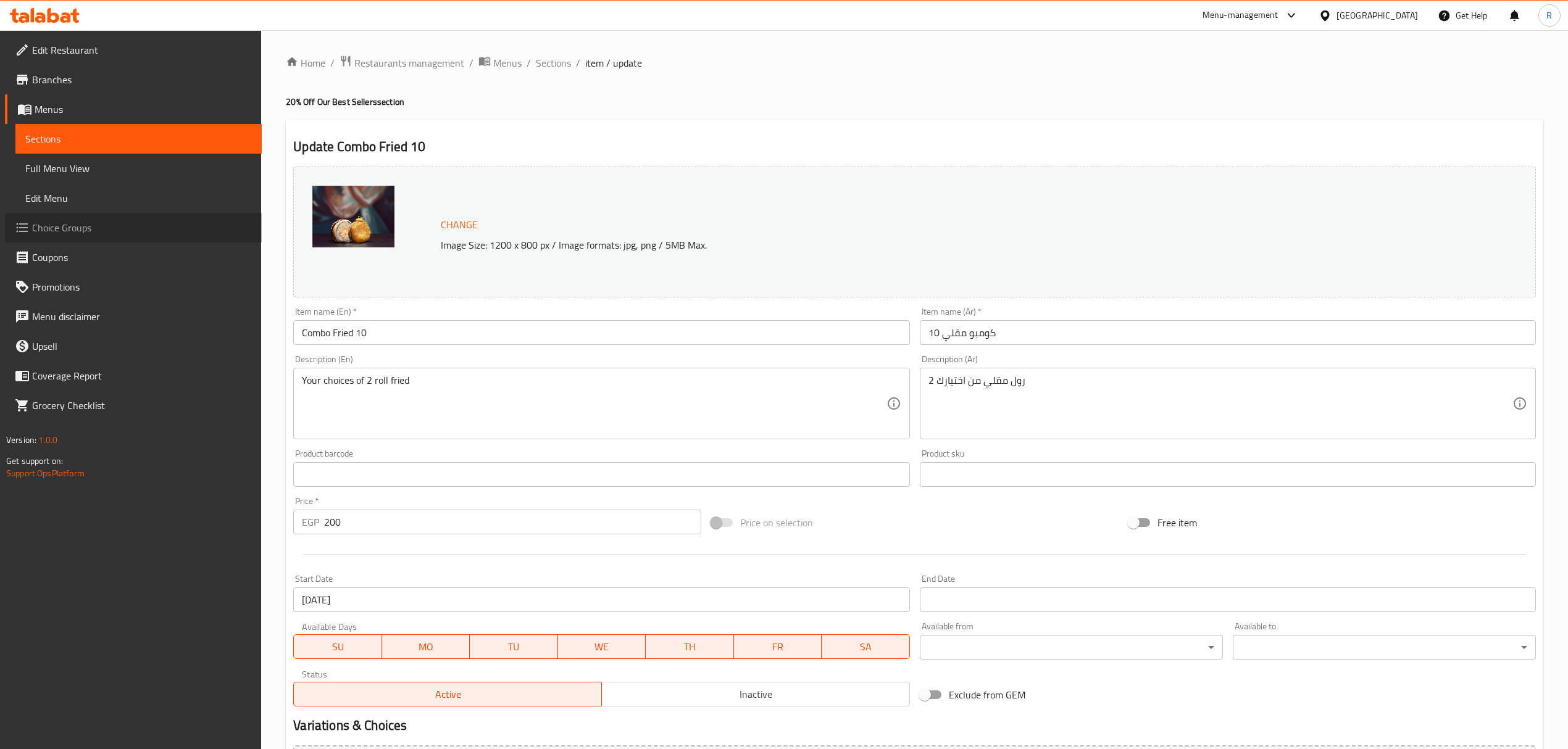
click at [124, 223] on span "Choice Groups" at bounding box center [142, 227] width 220 height 15
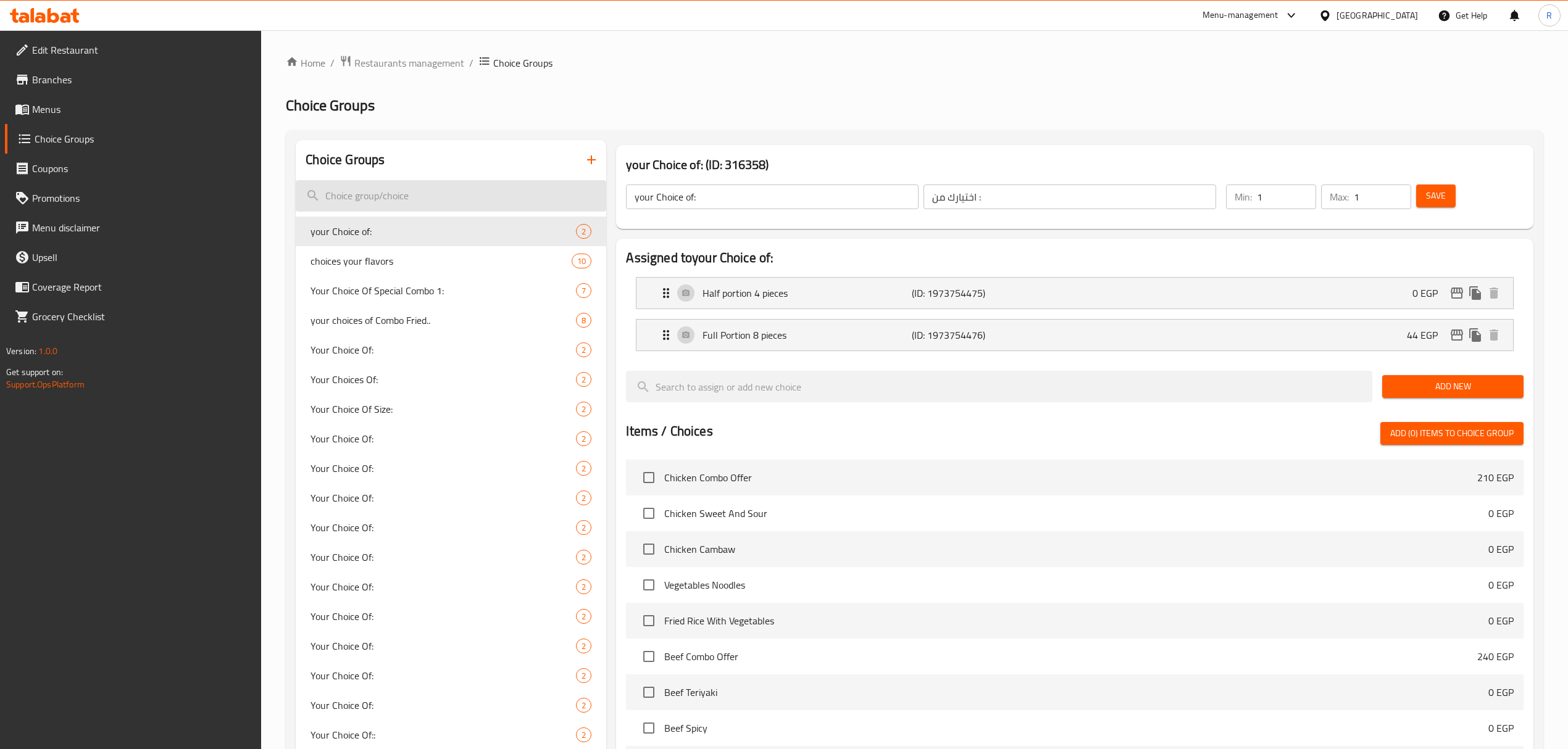
click at [412, 189] on input "search" at bounding box center [451, 196] width 311 height 32
paste input "Combo Fried"
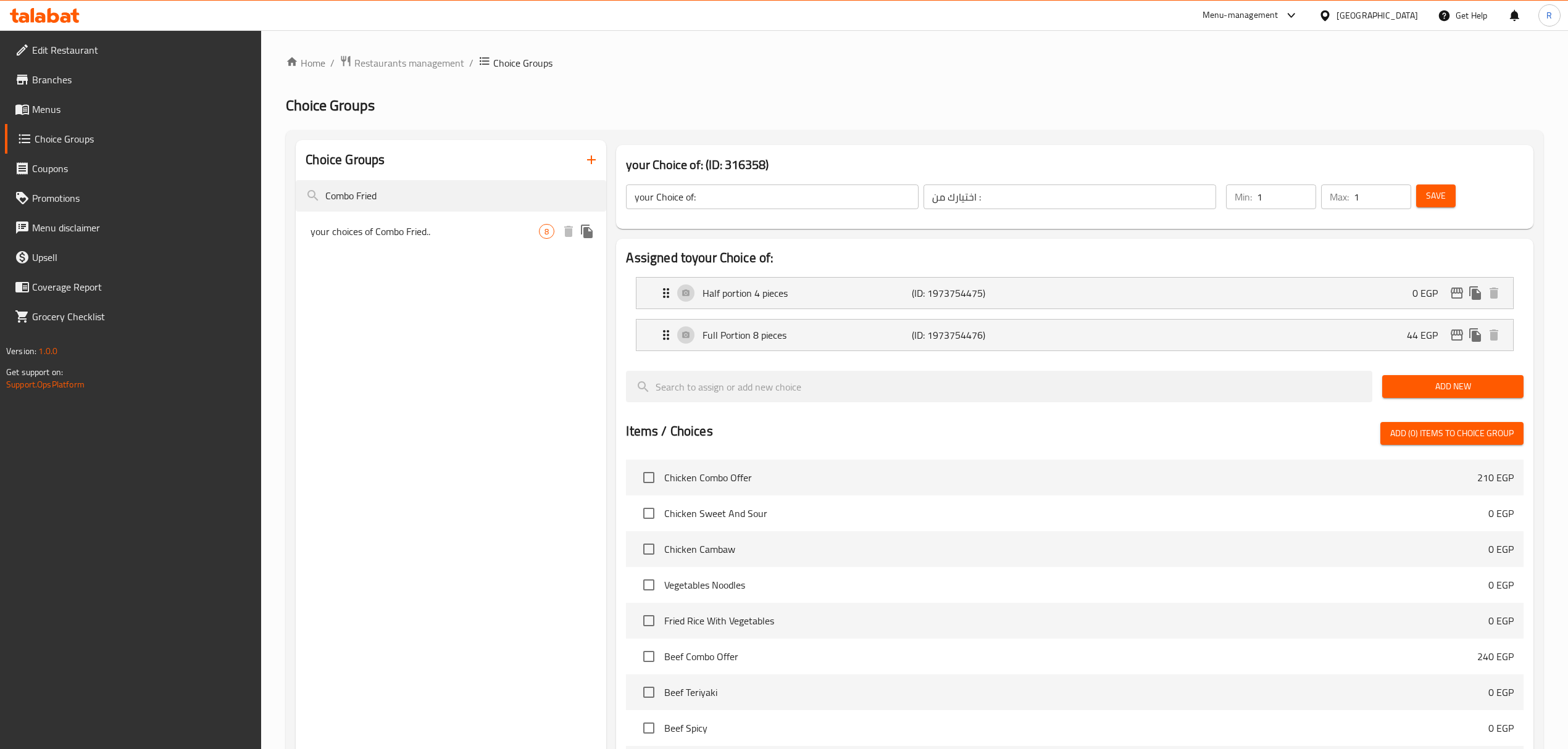
type input "Combo Fried"
click at [422, 232] on span "your choices of Combo Fried.." at bounding box center [425, 231] width 229 height 15
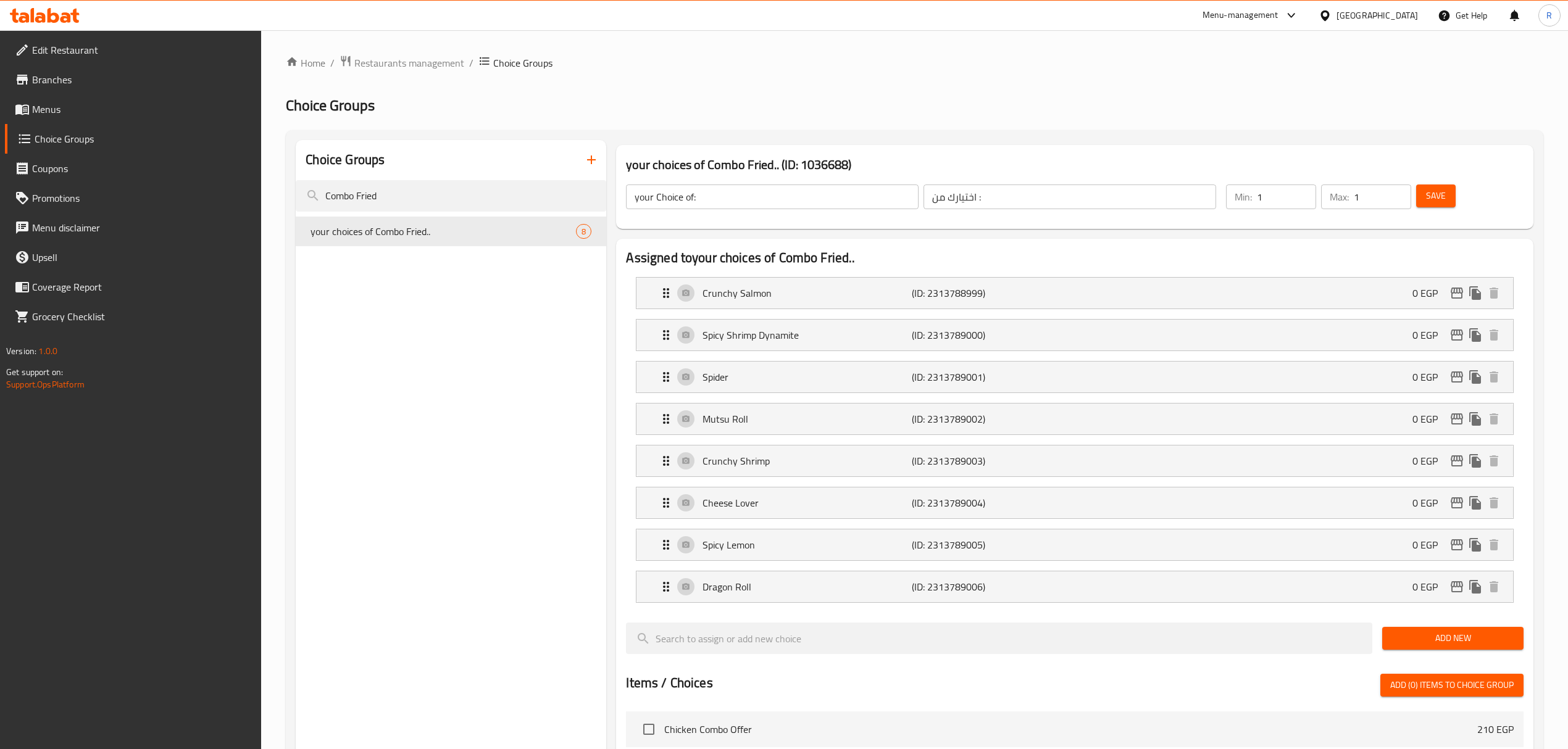
type input "your choices of Combo Fried.."
type input "اختيارك من الكومبو المقلي.."
type input "2"
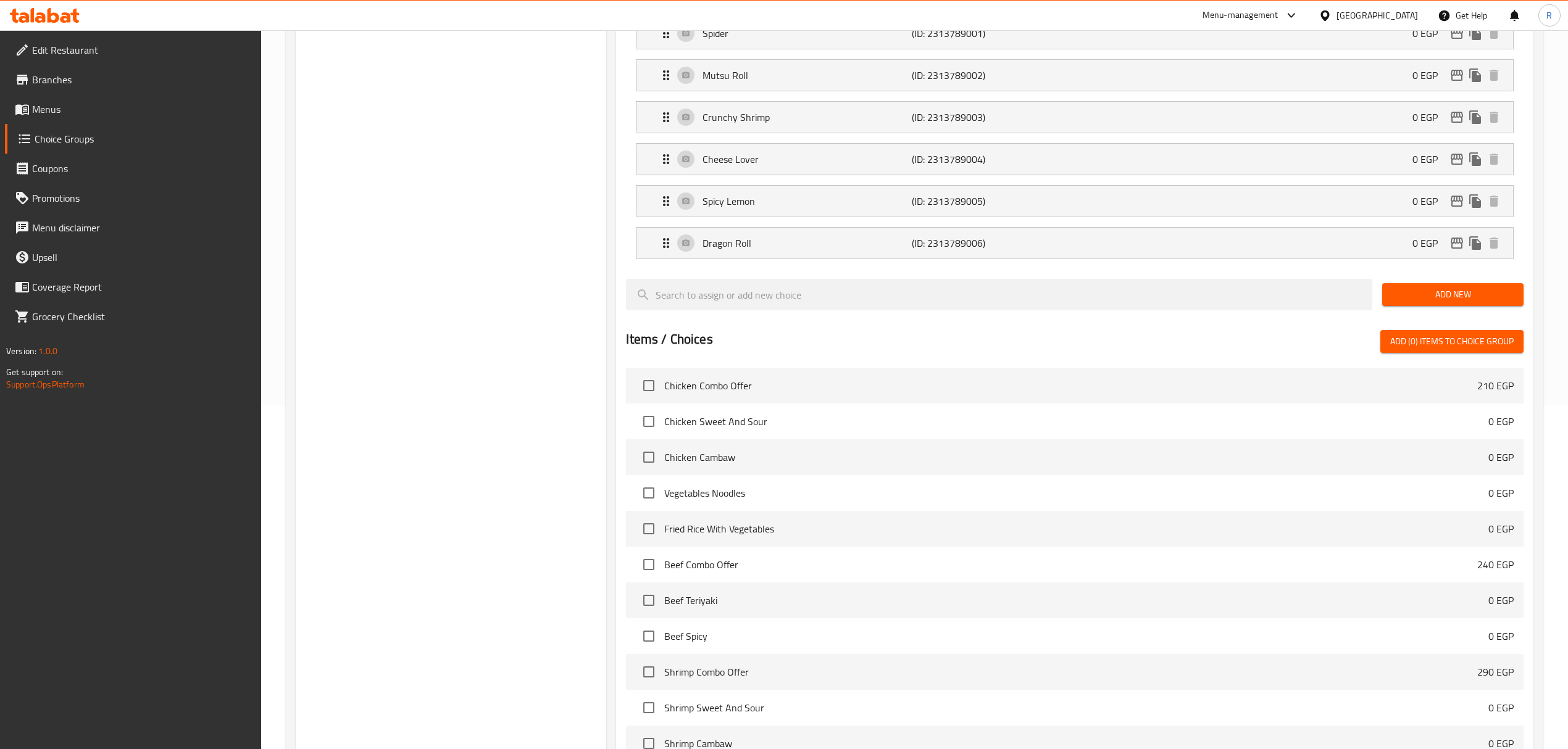
scroll to position [546, 0]
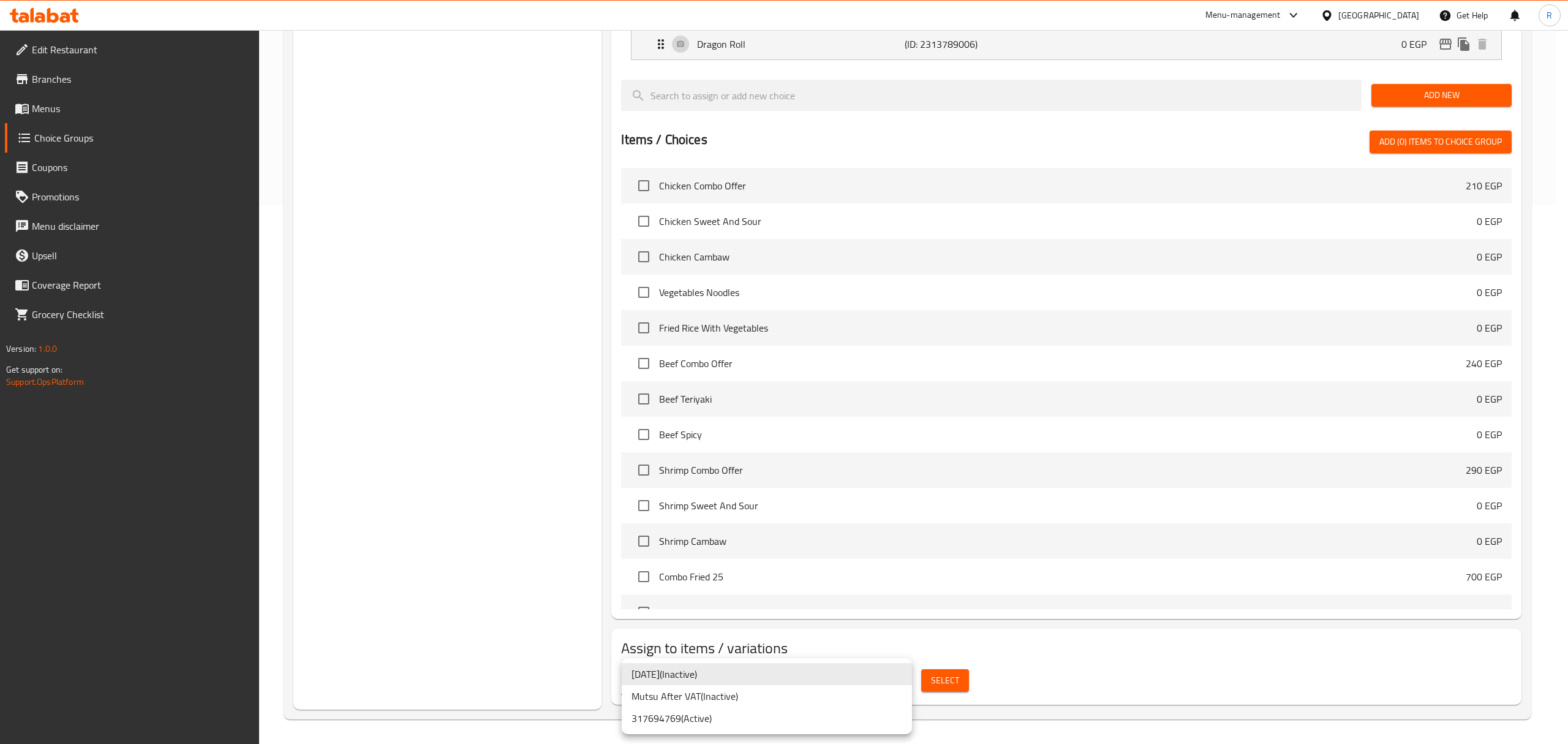
click at [712, 713] on li "317694769 ( Active )" at bounding box center [767, 718] width 291 height 22
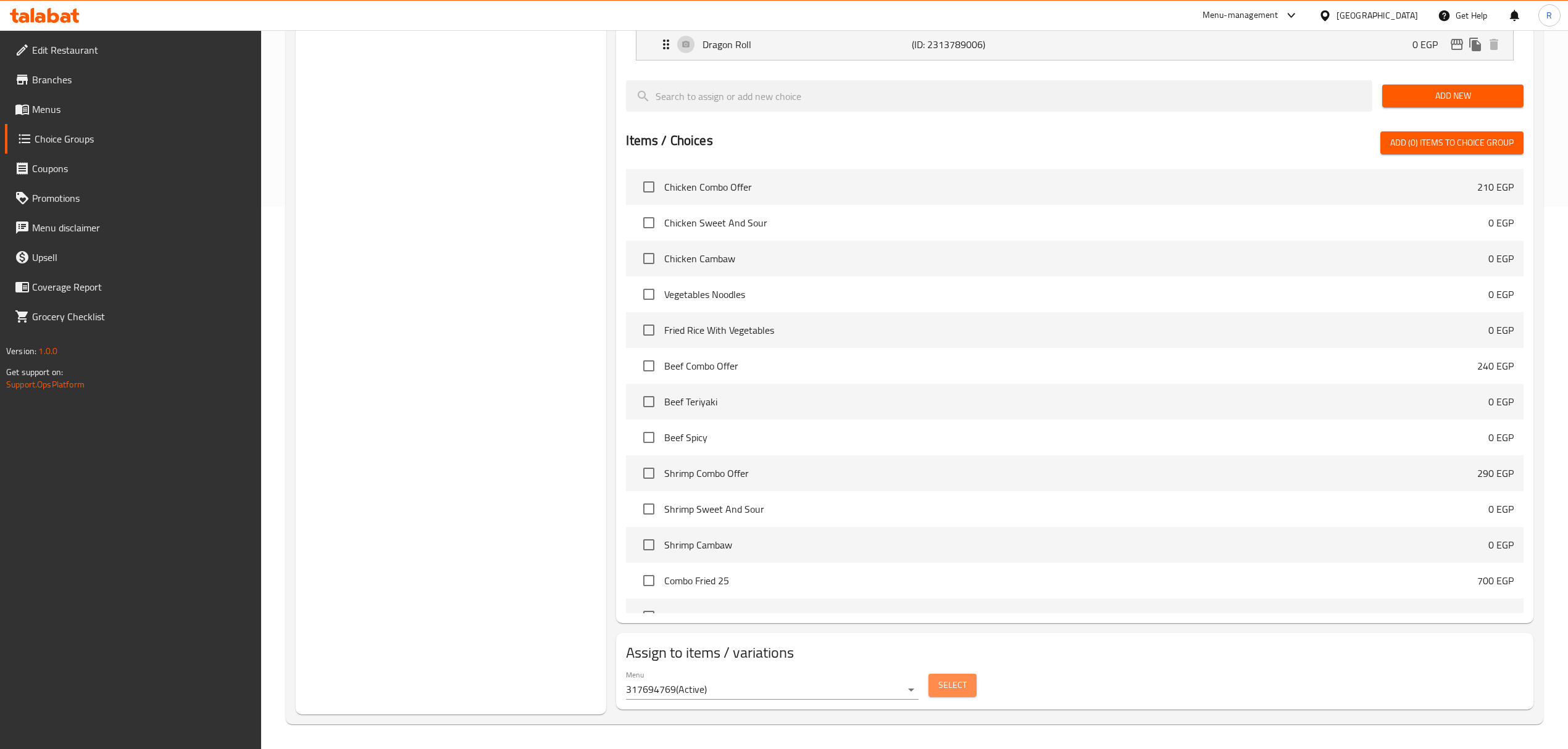
click at [953, 678] on span "Select" at bounding box center [952, 685] width 28 height 15
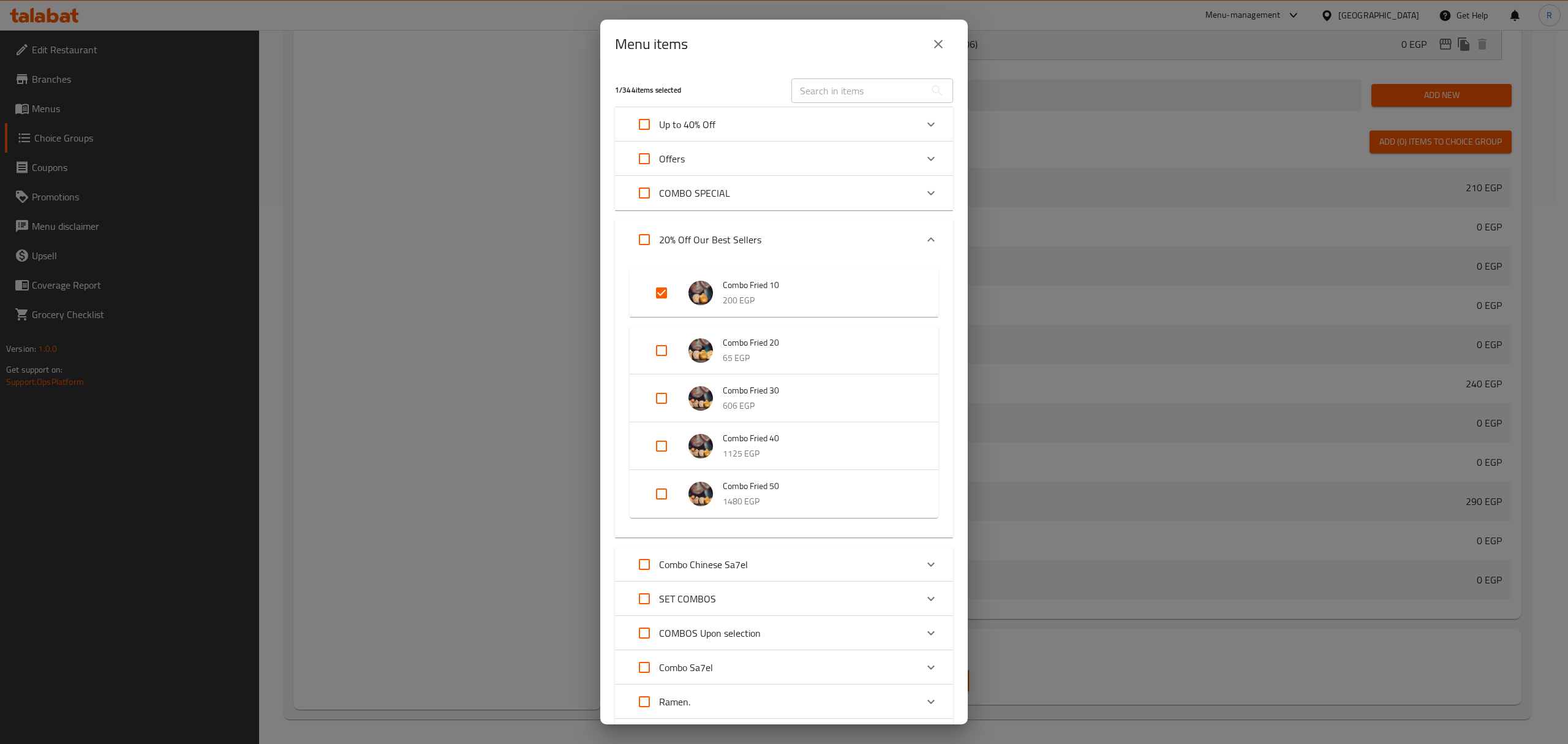
drag, startPoint x: 940, startPoint y: 47, endPoint x: 631, endPoint y: 367, distance: 444.8
click at [939, 47] on icon "close" at bounding box center [938, 44] width 14 height 14
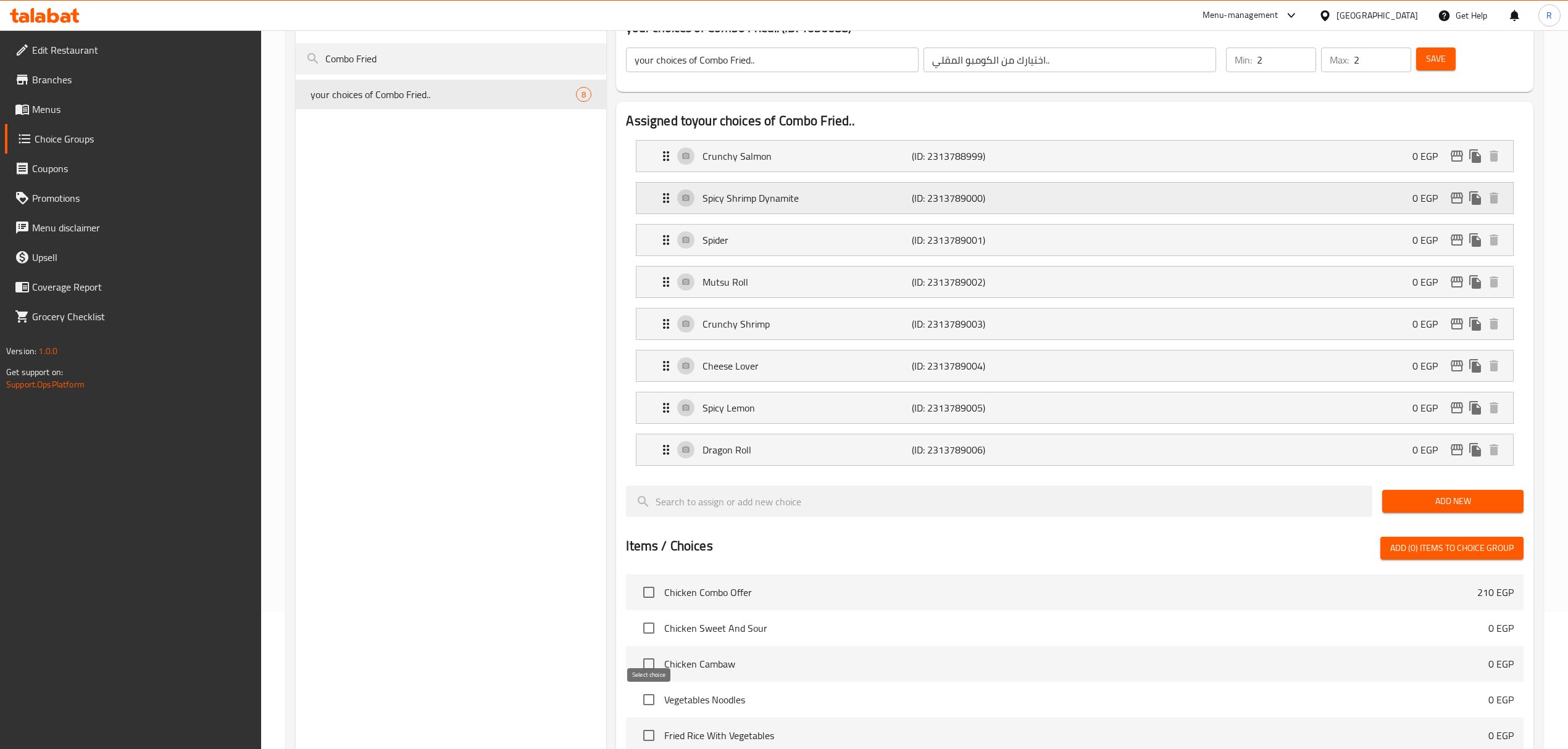
scroll to position [0, 0]
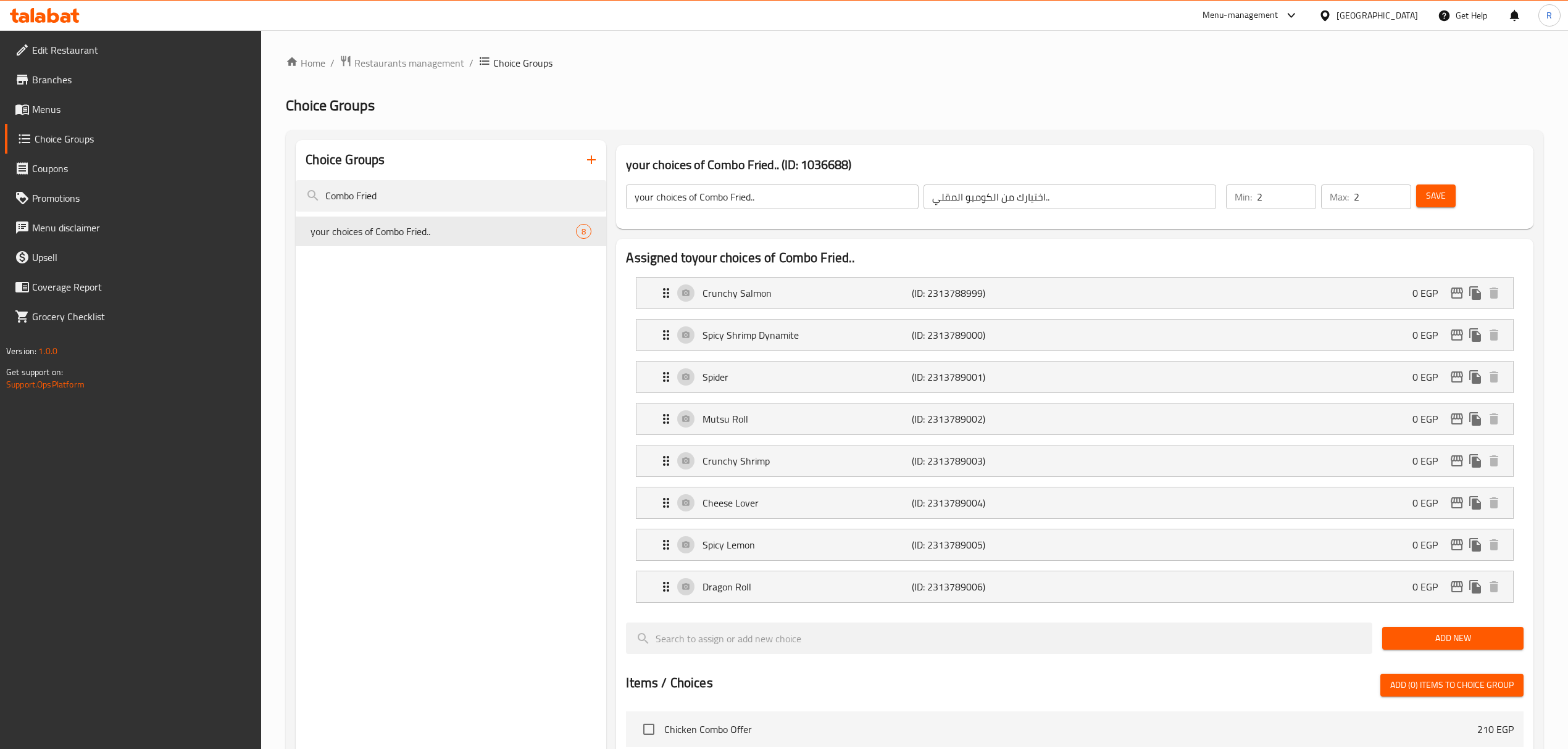
click at [657, 203] on input "your choices of Combo Fried.." at bounding box center [772, 196] width 293 height 24
click at [790, 201] on input "Your 1st Choices of Combo Fried.." at bounding box center [772, 196] width 293 height 24
click at [707, 199] on input "Your 1st Choices of Combo Fried.." at bounding box center [772, 196] width 293 height 24
type input "Your 1st Choices Of Combo Fried.."
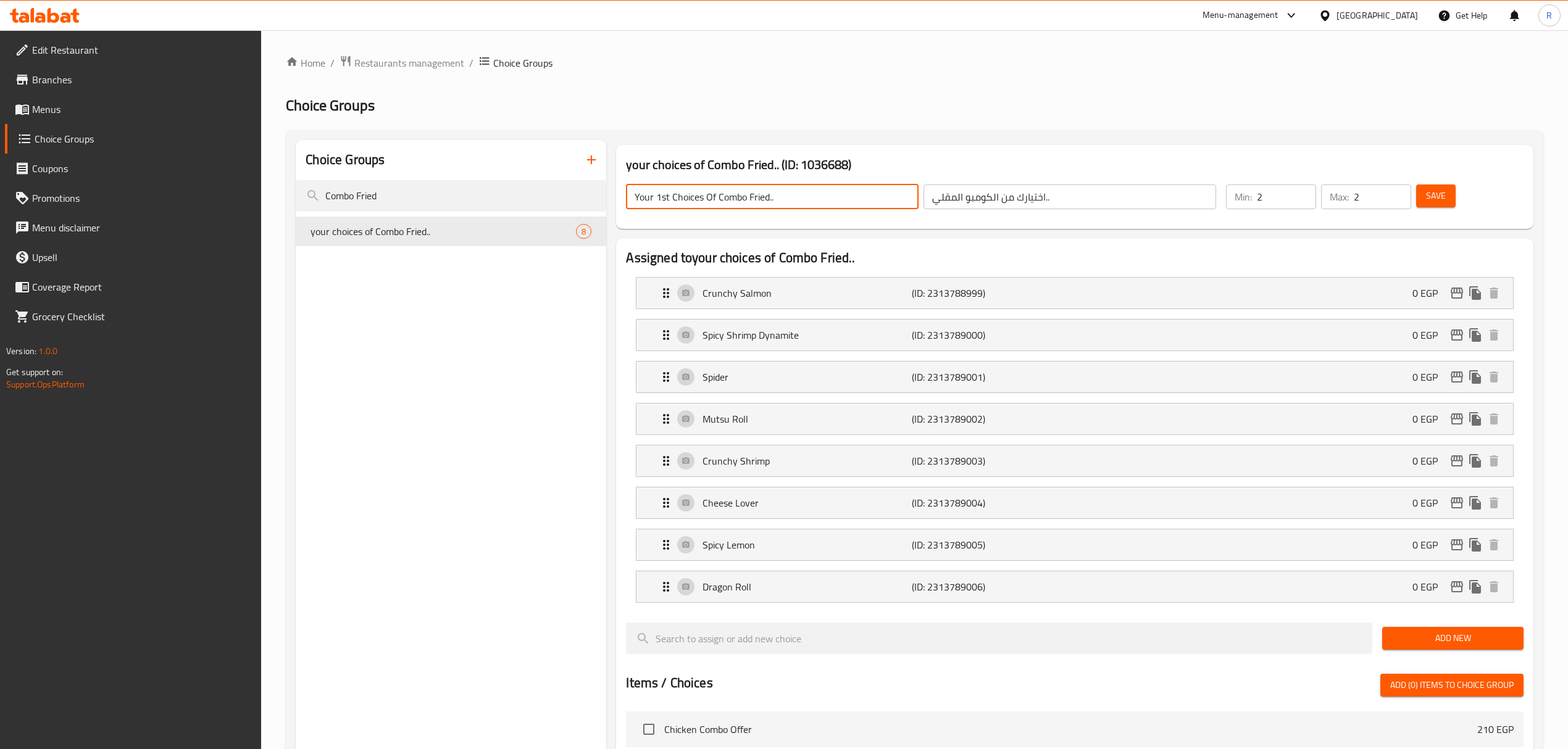
click at [1113, 202] on input "اختيارك من الكومبو المقلي.." at bounding box center [1069, 196] width 293 height 24
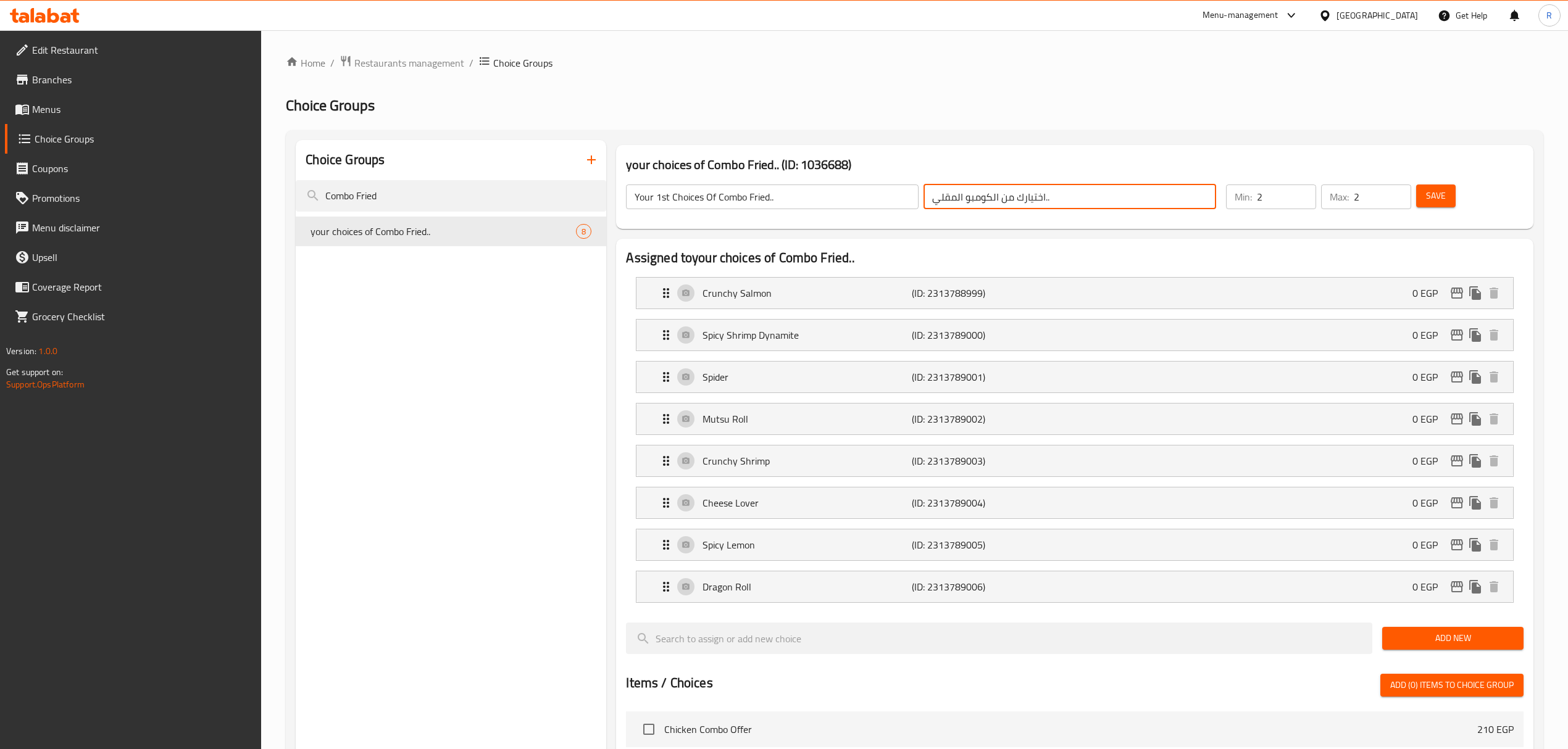
click at [1109, 191] on input "اختيارك من الكومبو المقلي.." at bounding box center [1069, 196] width 293 height 24
click at [1178, 194] on input "اختيارك من الكومبو المقلي.." at bounding box center [1069, 196] width 293 height 24
type input "اختيارك الأول من الكومبو المقلي.."
type input "1"
click at [1301, 203] on input "1" at bounding box center [1287, 196] width 59 height 24
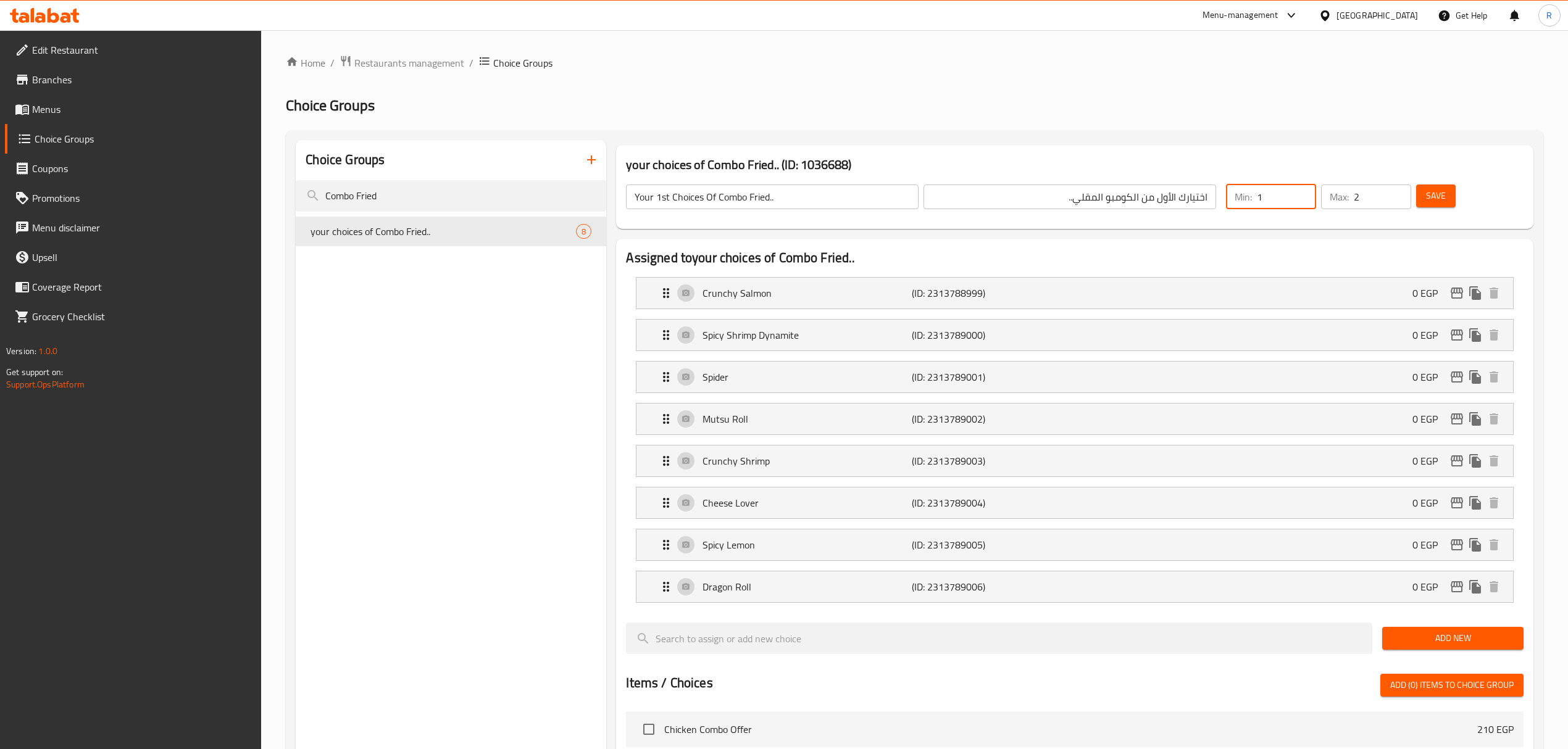
type input "1"
click at [1398, 203] on input "1" at bounding box center [1382, 196] width 57 height 24
click at [854, 202] on input "Your 1st Choices Of Combo Fried.." at bounding box center [772, 196] width 293 height 24
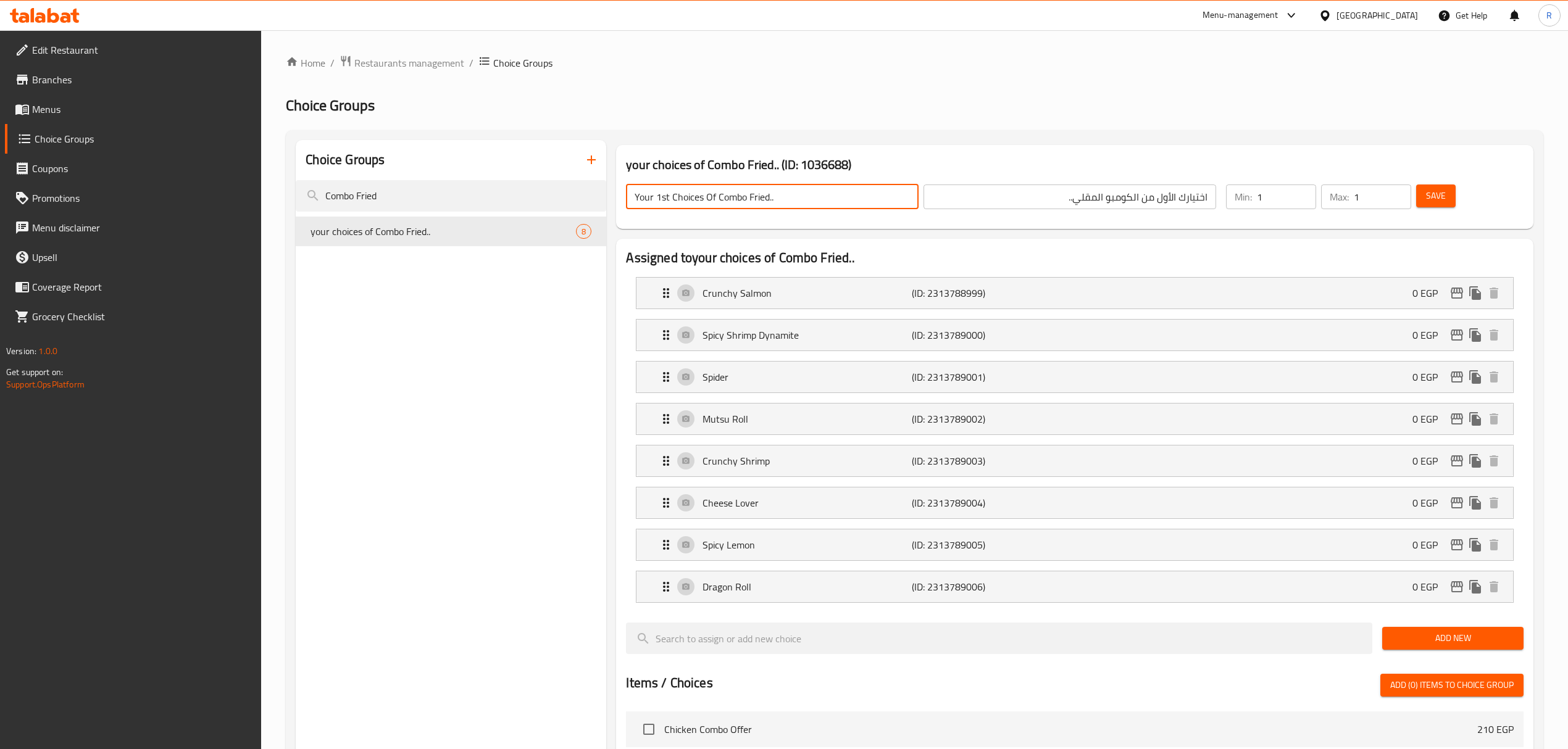
click at [1148, 198] on input "اختيارك الأول من الكومبو المقلي.." at bounding box center [1069, 196] width 293 height 24
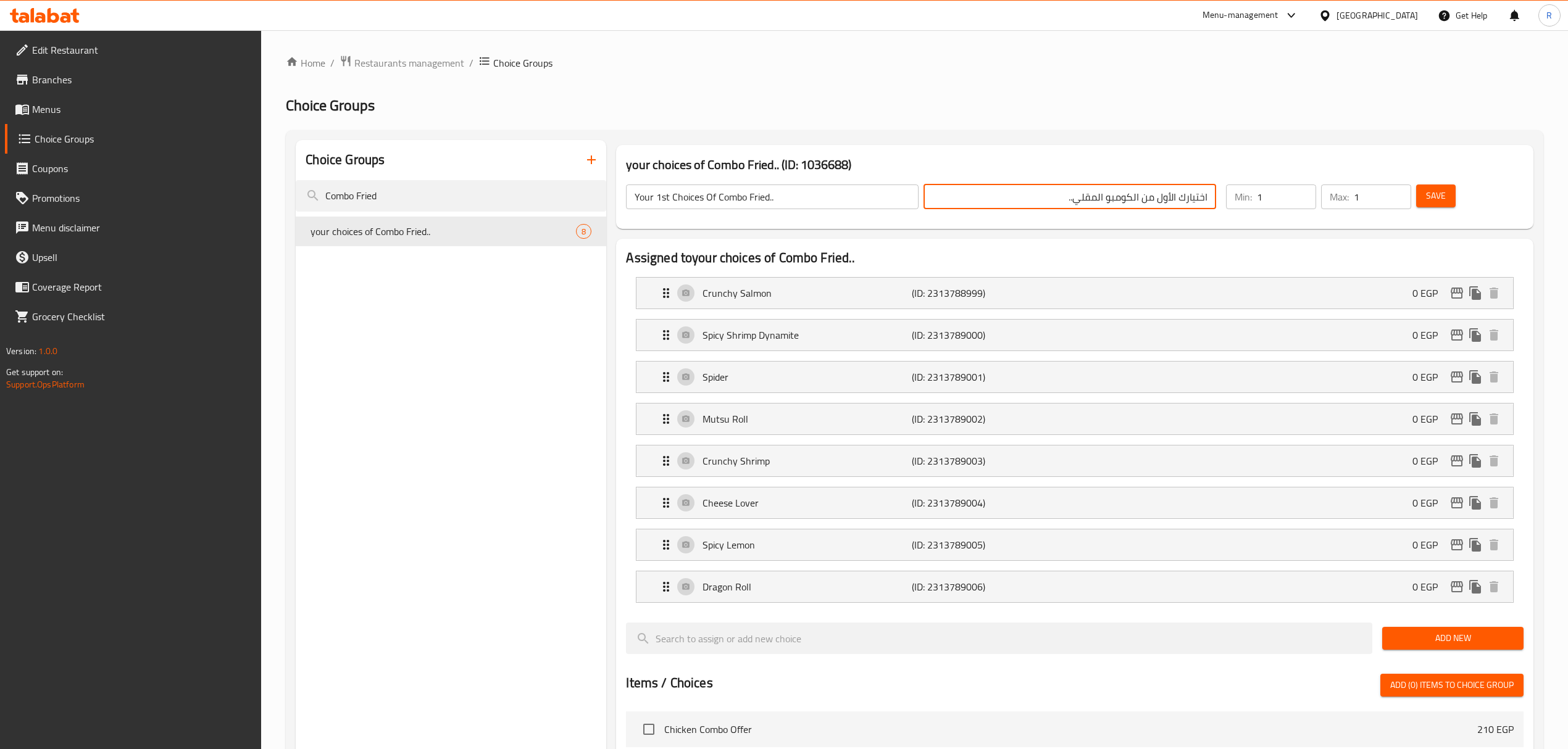
click at [1148, 198] on input "اختيارك الأول من الكومبو المقلي.." at bounding box center [1069, 196] width 293 height 24
click at [1423, 192] on button "Save" at bounding box center [1436, 196] width 40 height 23
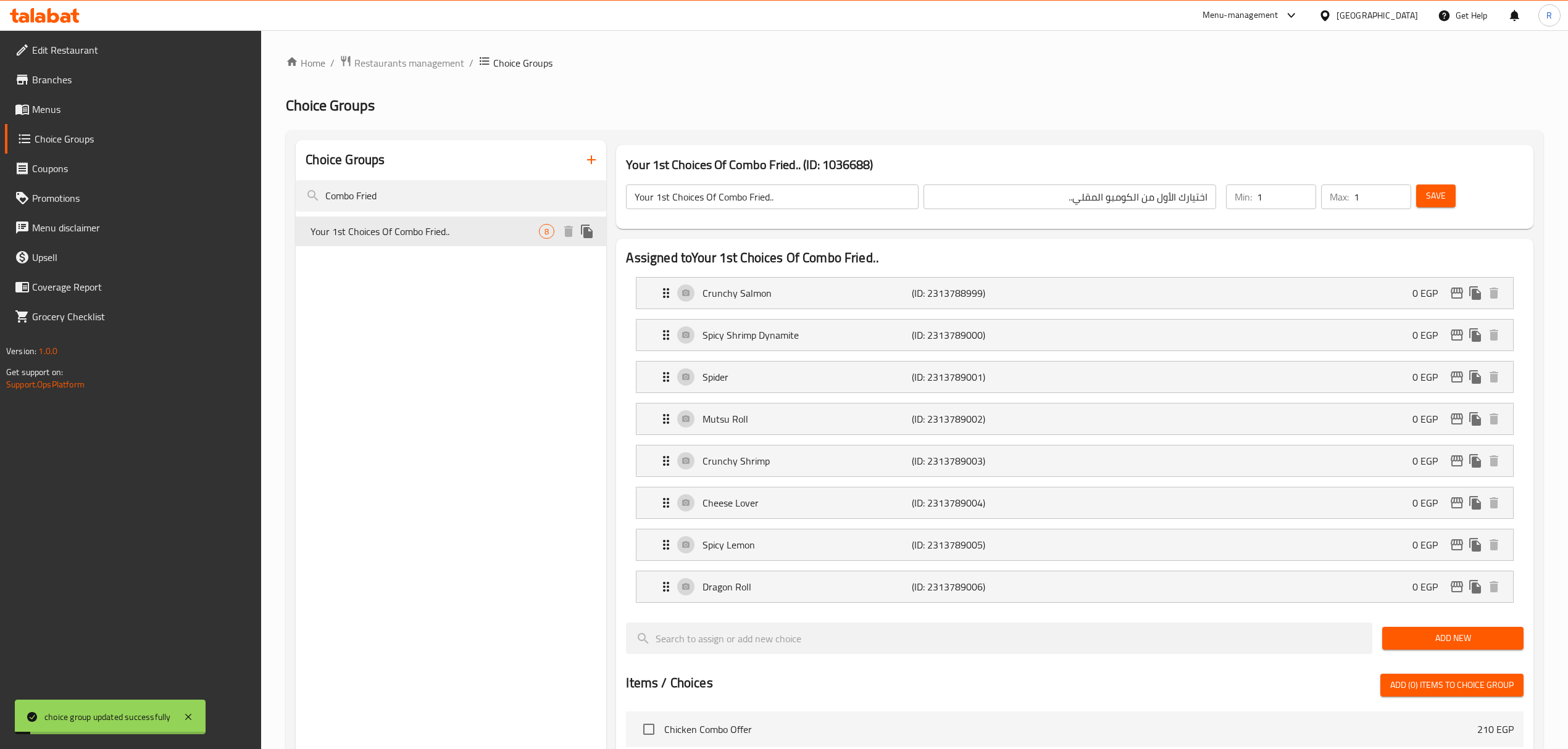
click at [511, 238] on span "Your 1st Choices Of Combo Fried.." at bounding box center [425, 231] width 229 height 15
click at [587, 232] on icon "duplicate" at bounding box center [587, 231] width 12 height 14
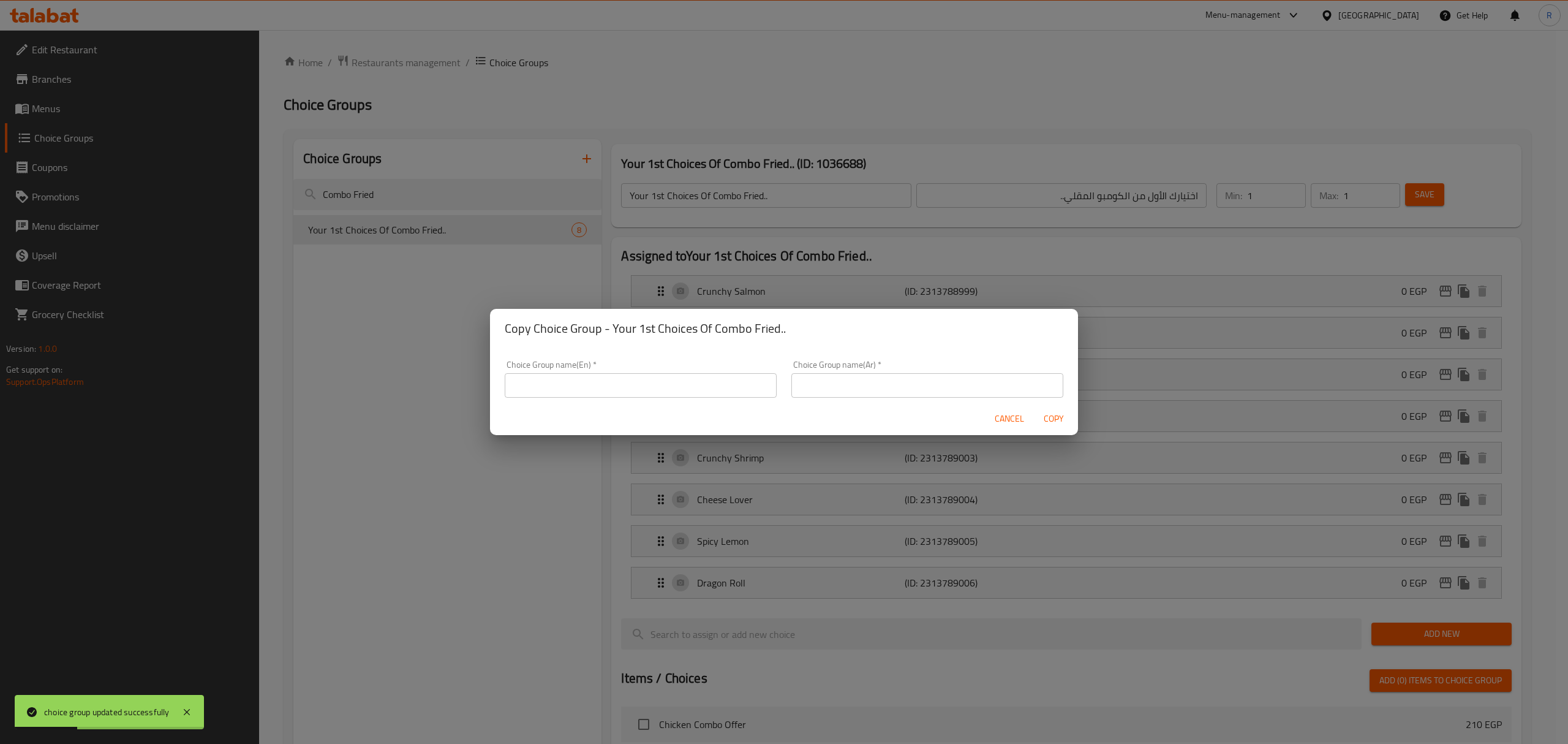
click at [882, 381] on input "text" at bounding box center [927, 385] width 272 height 24
paste input "اختيارك الأول من الكومبو المقلي.."
type input "اختيارك الأول من الكومبو المقلي.."
click at [665, 390] on input "text" at bounding box center [641, 385] width 272 height 24
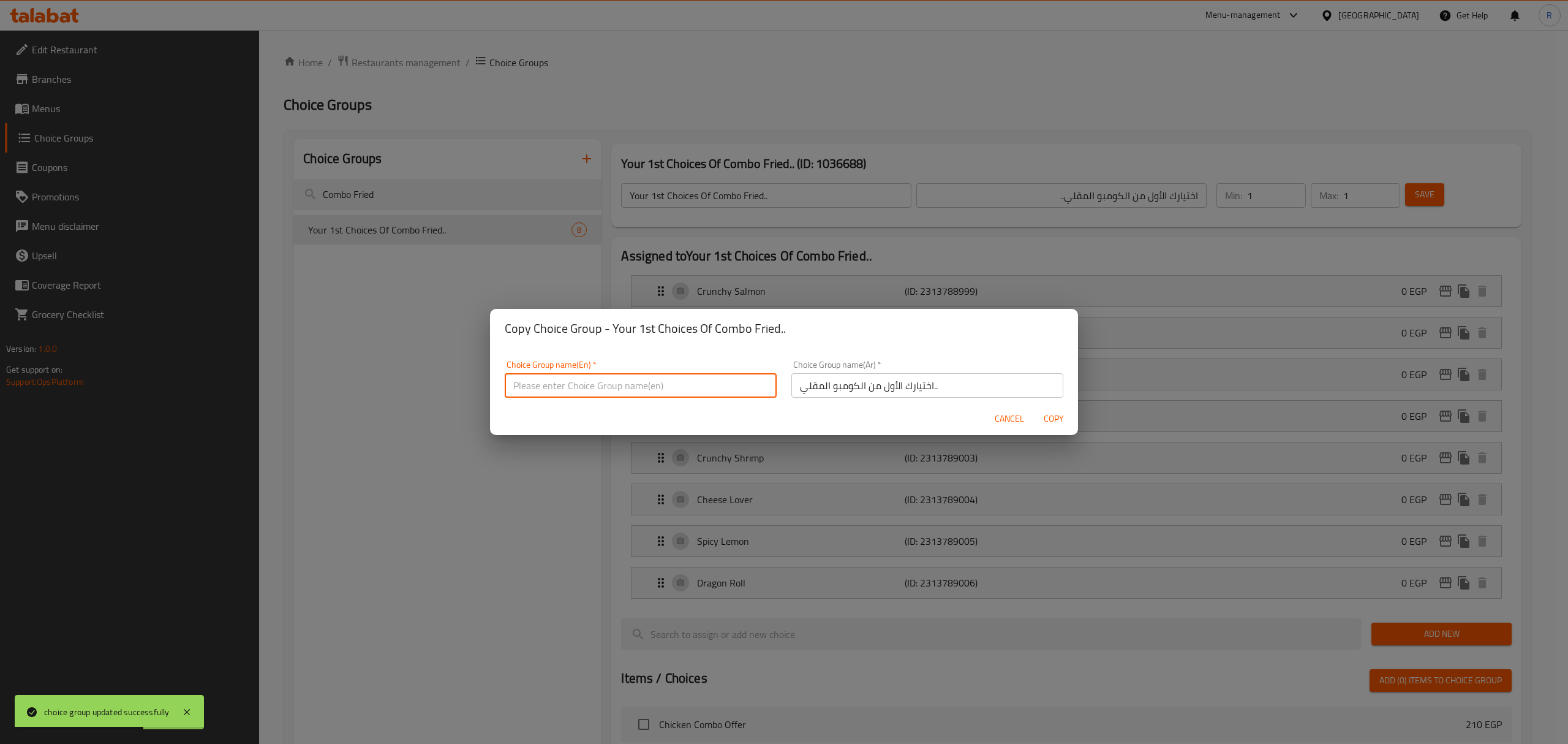
paste input "Your 1st Choices Of Combo Fried.."
click at [540, 385] on input "Your 1st Choices Of Combo Fried.." at bounding box center [641, 385] width 272 height 24
click at [537, 386] on input "Your 1st Choices Of Combo Fried.." at bounding box center [641, 385] width 272 height 24
type input "Your 2 Choices Of Combo Fried.."
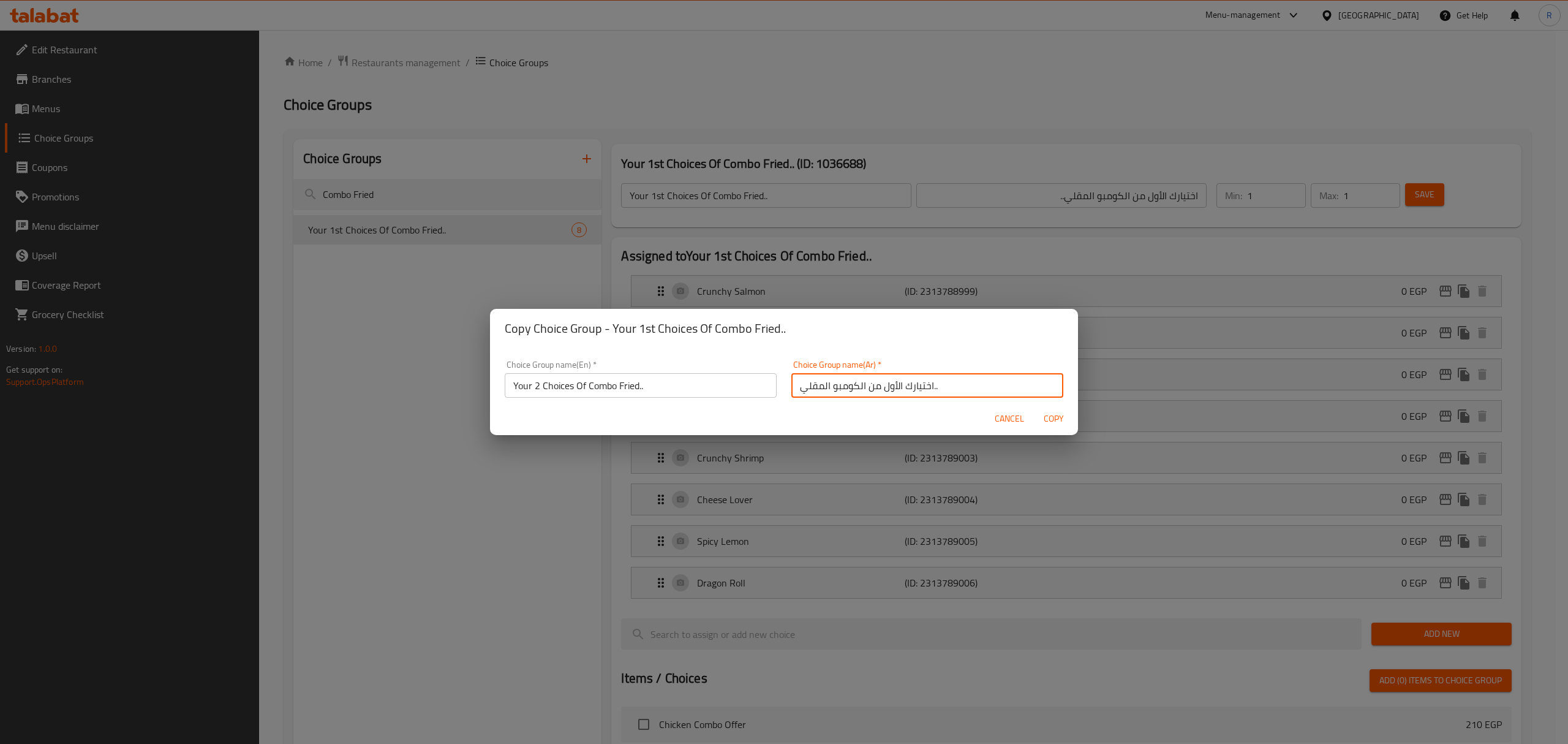
click at [893, 383] on input "اختيارك الأول من الكومبو المقلي.." at bounding box center [927, 385] width 272 height 24
click at [888, 384] on input "اختيارك الأول من الكومبو المقلي.." at bounding box center [927, 385] width 272 height 24
type input "اختيارك الثاني من الكومبو المقلي.."
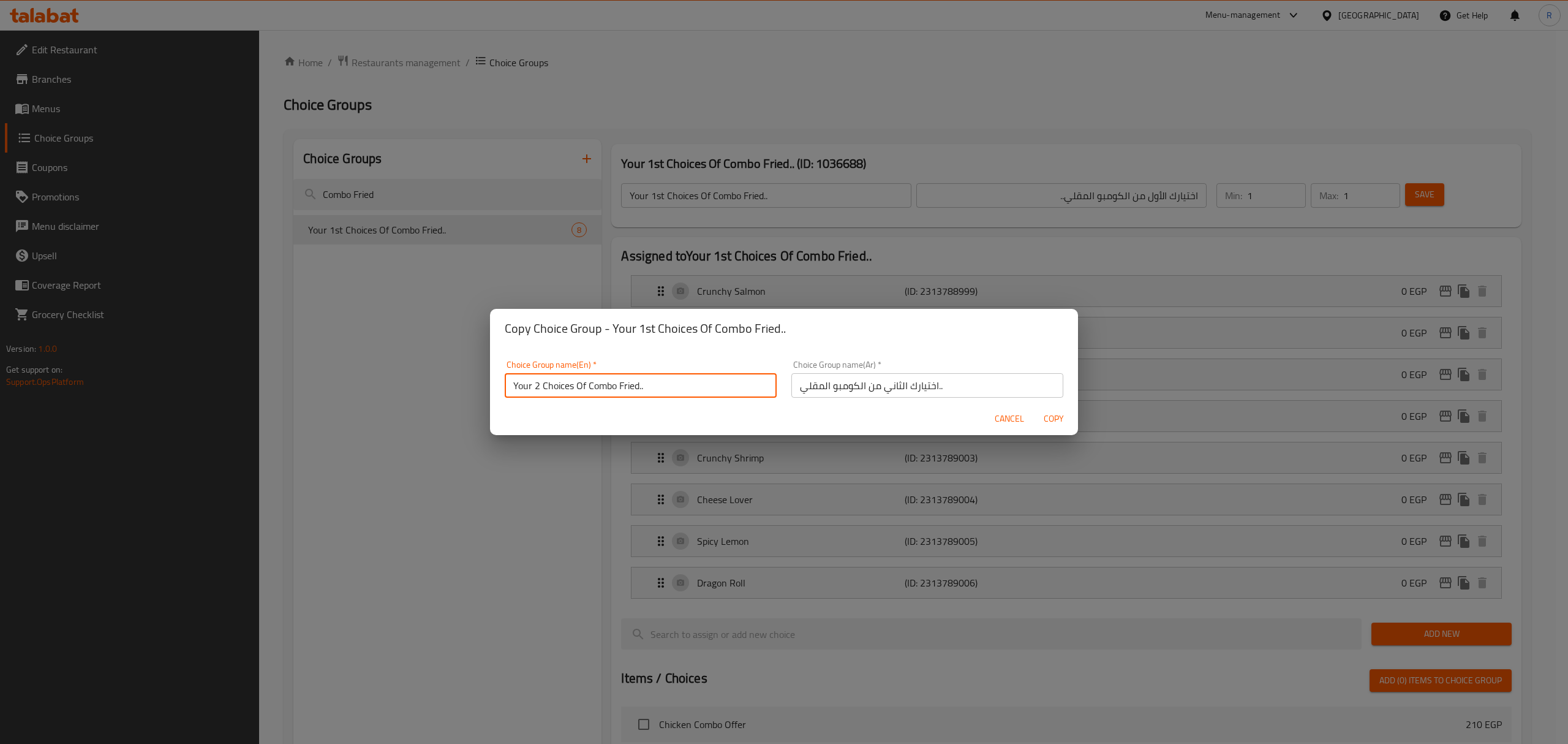
drag, startPoint x: 540, startPoint y: 381, endPoint x: 586, endPoint y: 422, distance: 61.6
click at [542, 381] on input "Your 2 Choices Of Combo Fried.." at bounding box center [641, 385] width 272 height 24
type input "Your 2nd Choices Of Combo Fried.."
click at [1062, 417] on span "Copy" at bounding box center [1053, 419] width 30 height 15
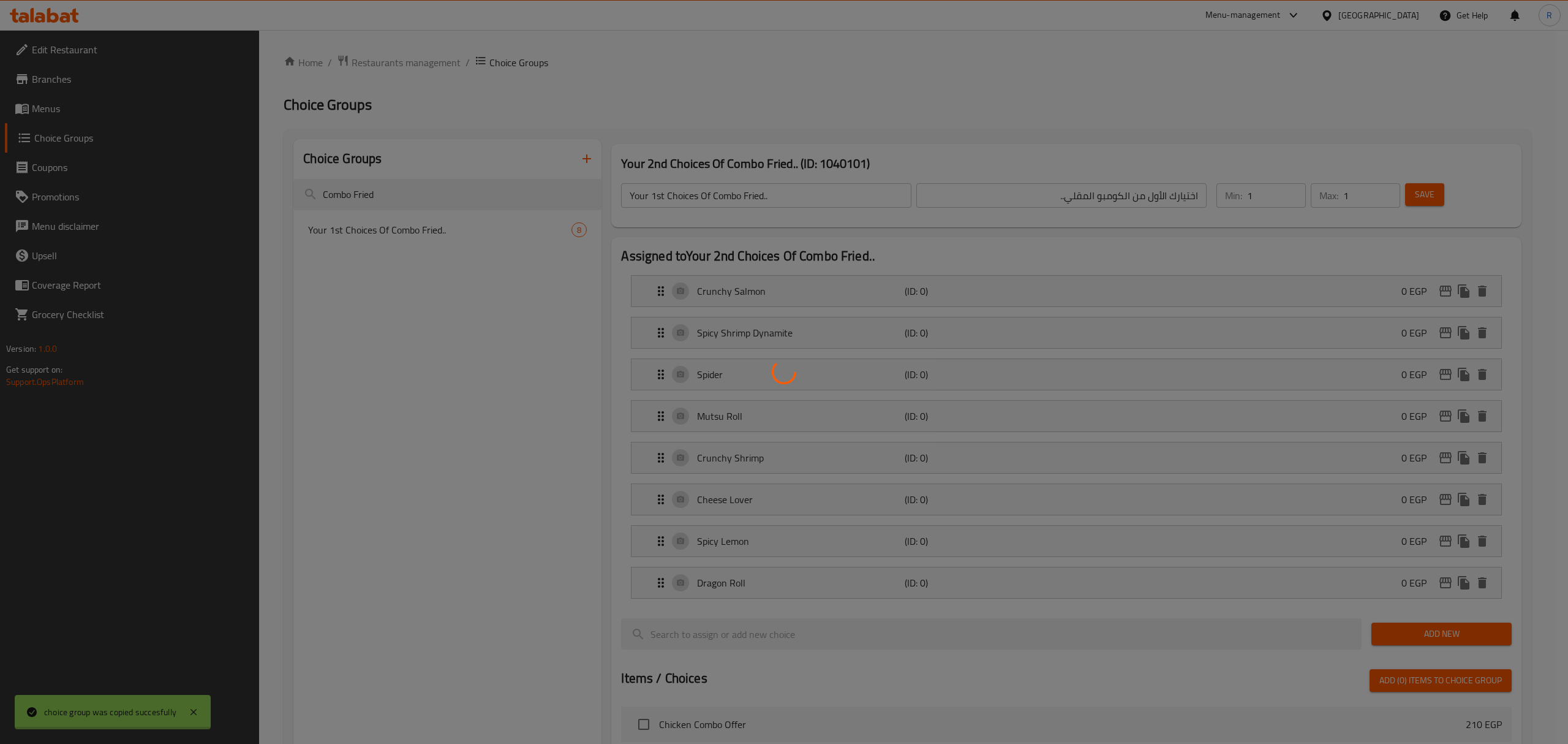
type input "Your 2nd Choices Of Combo Fried.."
type input "اختيارك الثاني من الكومبو المقلي.."
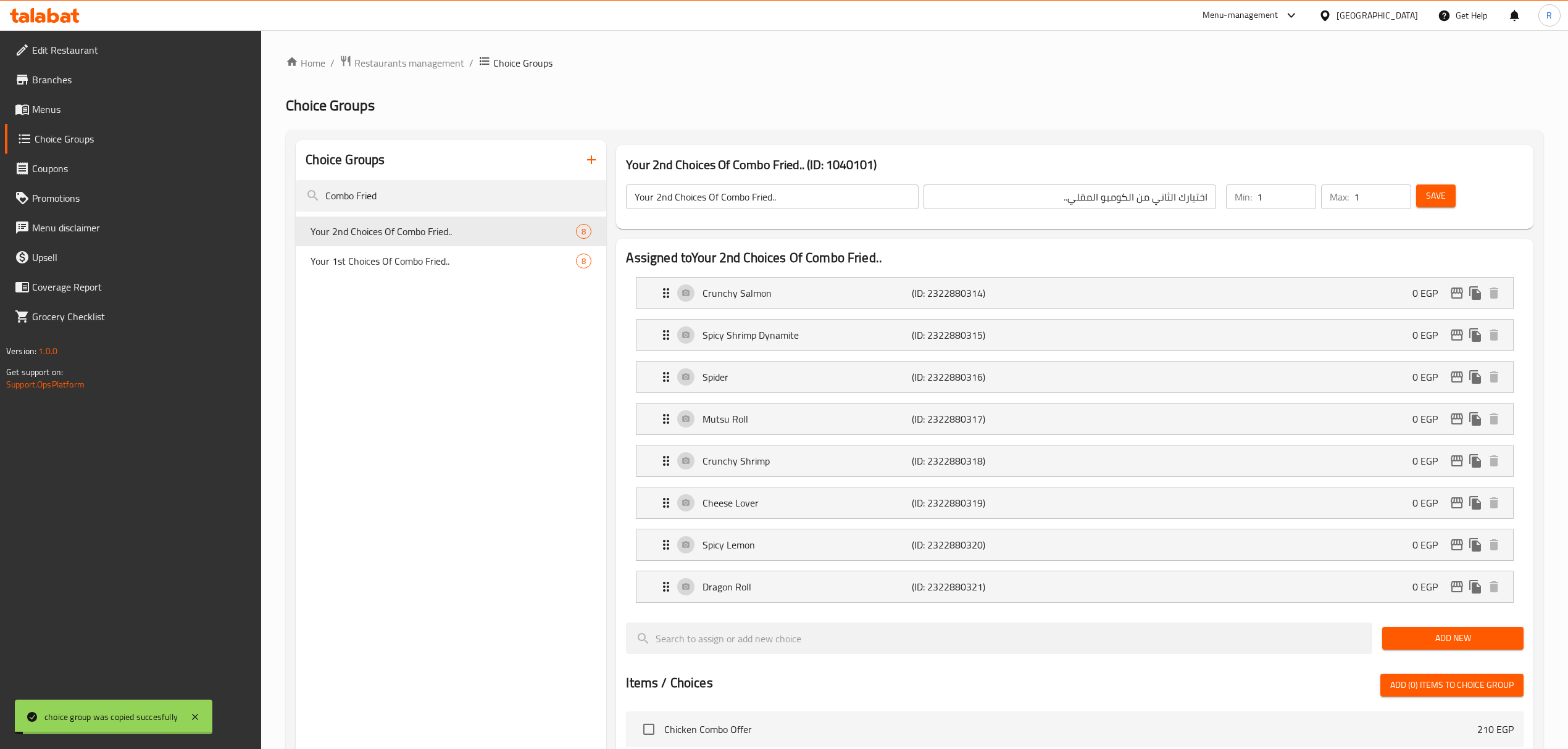
click at [789, 194] on input "Your 2nd Choices Of Combo Fried.." at bounding box center [772, 196] width 293 height 24
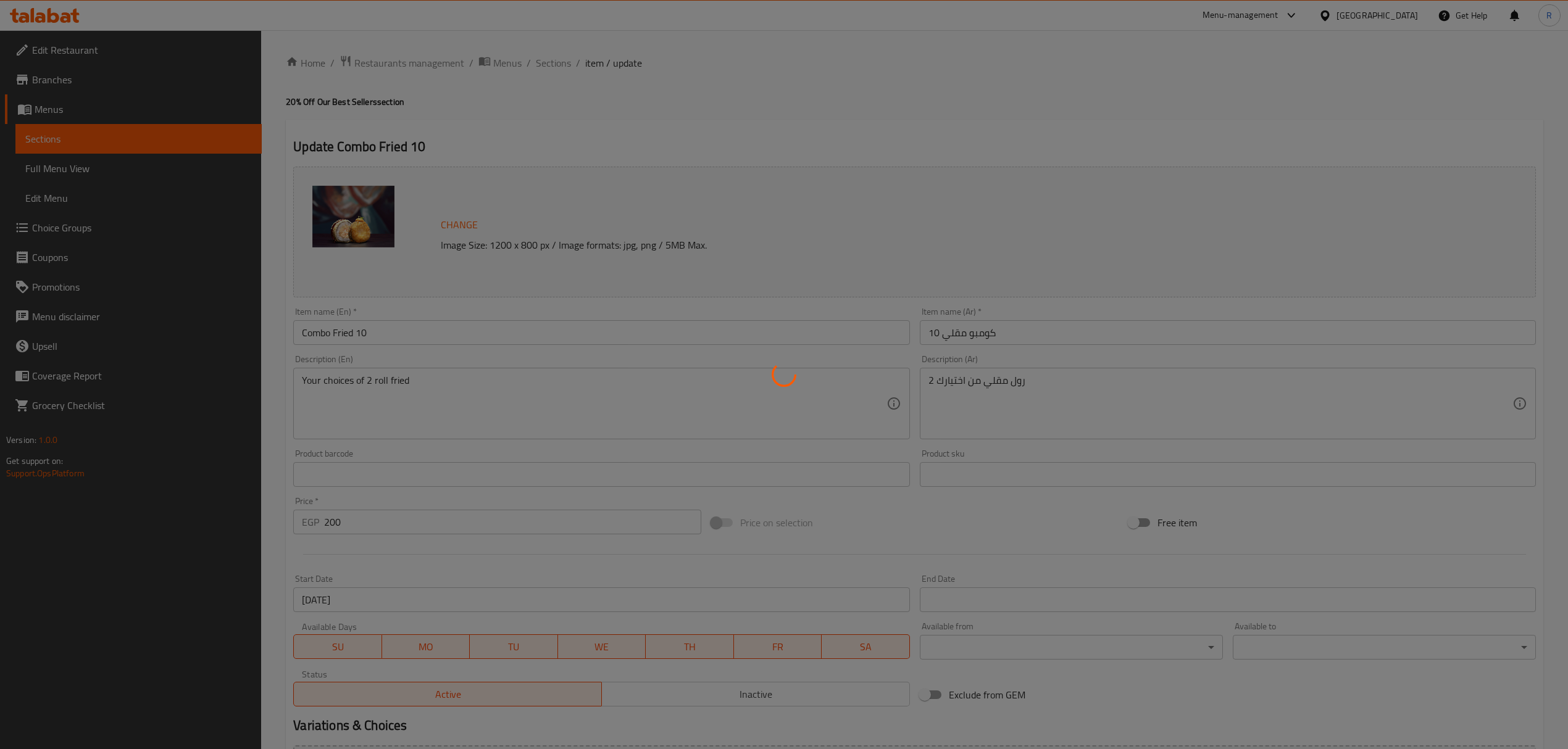
type input "اختيارك الأول من الكومبو المقلي.."
type input "1"
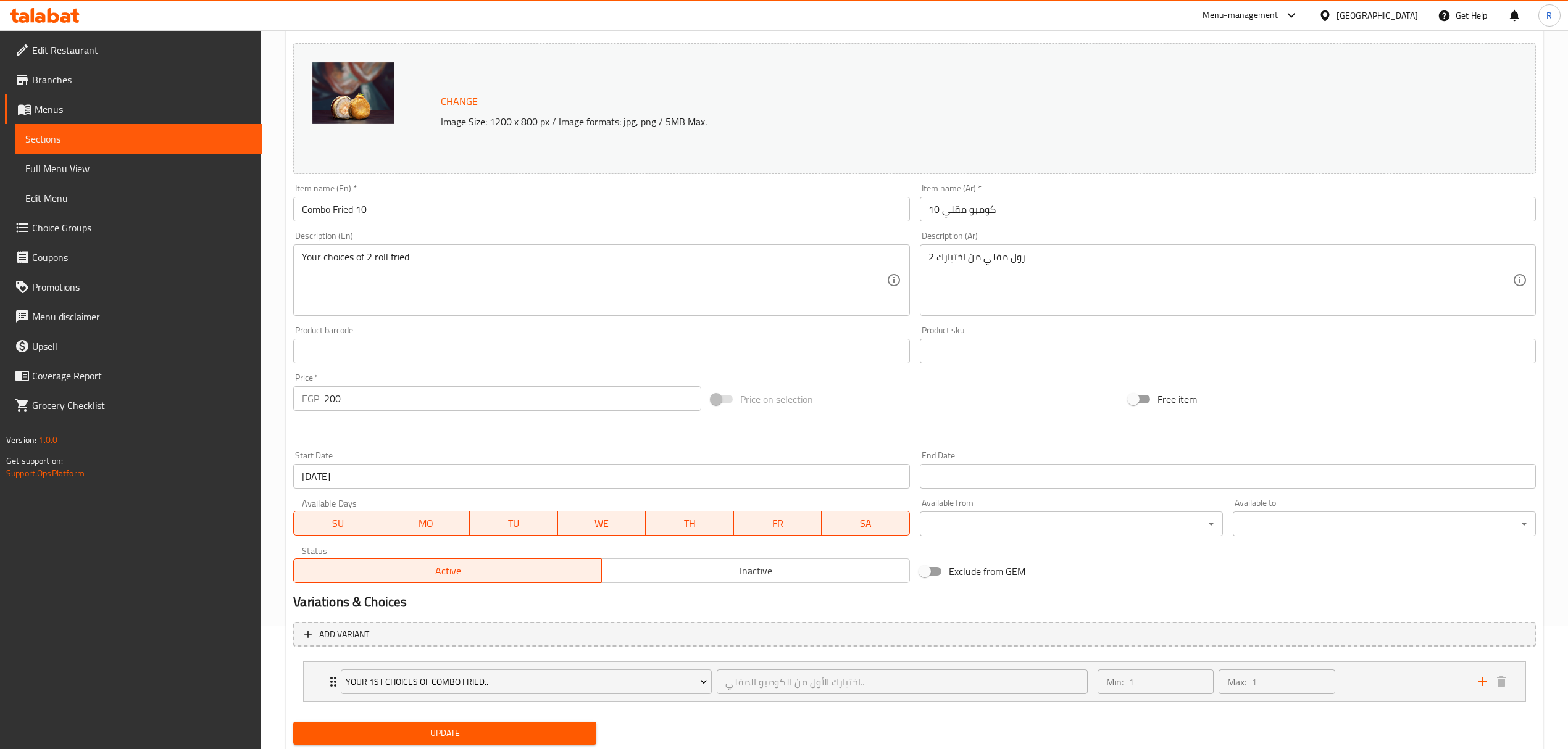
scroll to position [161, 0]
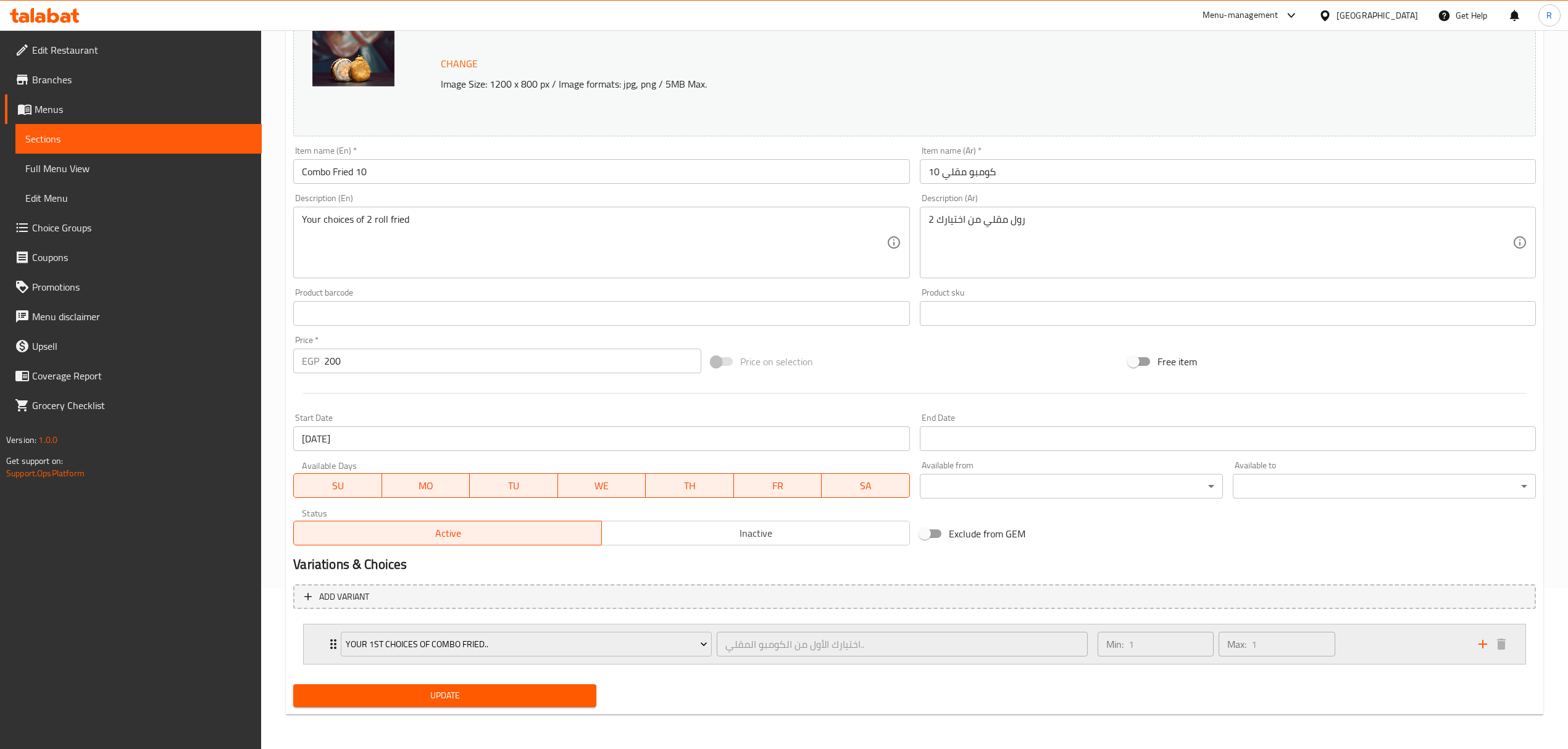
click at [1481, 645] on icon "add" at bounding box center [1482, 644] width 15 height 15
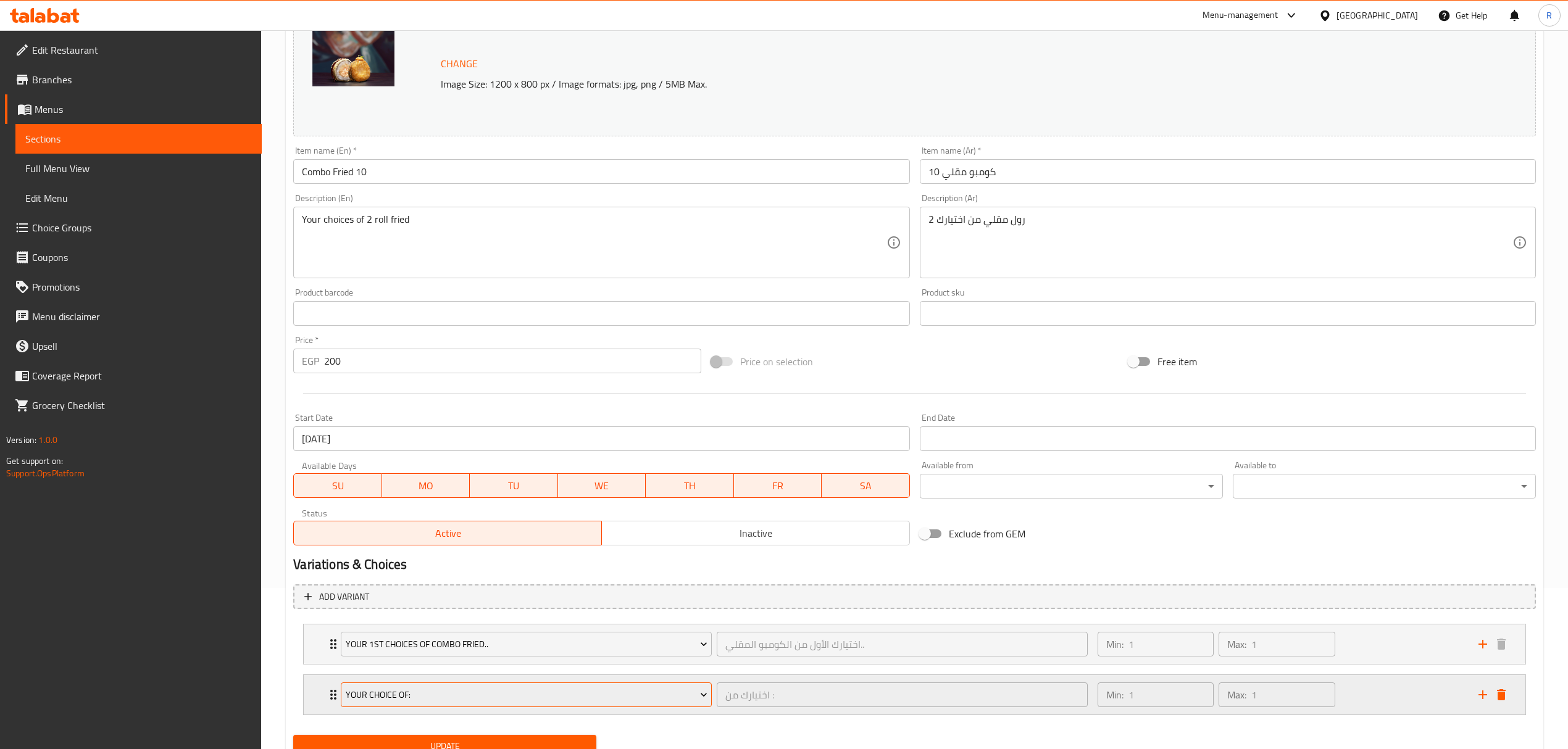
click at [482, 699] on span "your Choice of:" at bounding box center [526, 695] width 361 height 15
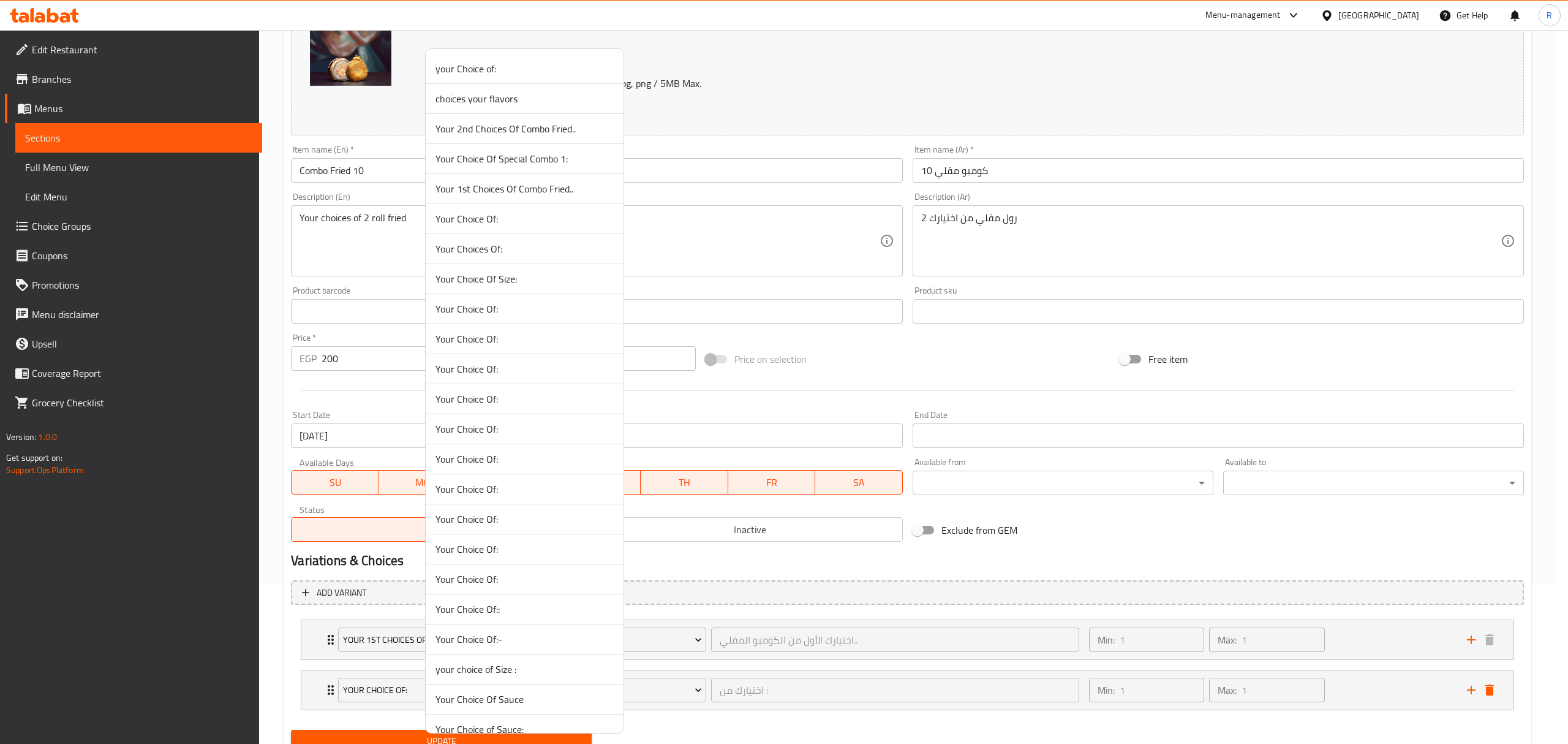
click at [528, 127] on span "Your 2nd Choices Of Combo Fried.." at bounding box center [525, 129] width 178 height 14
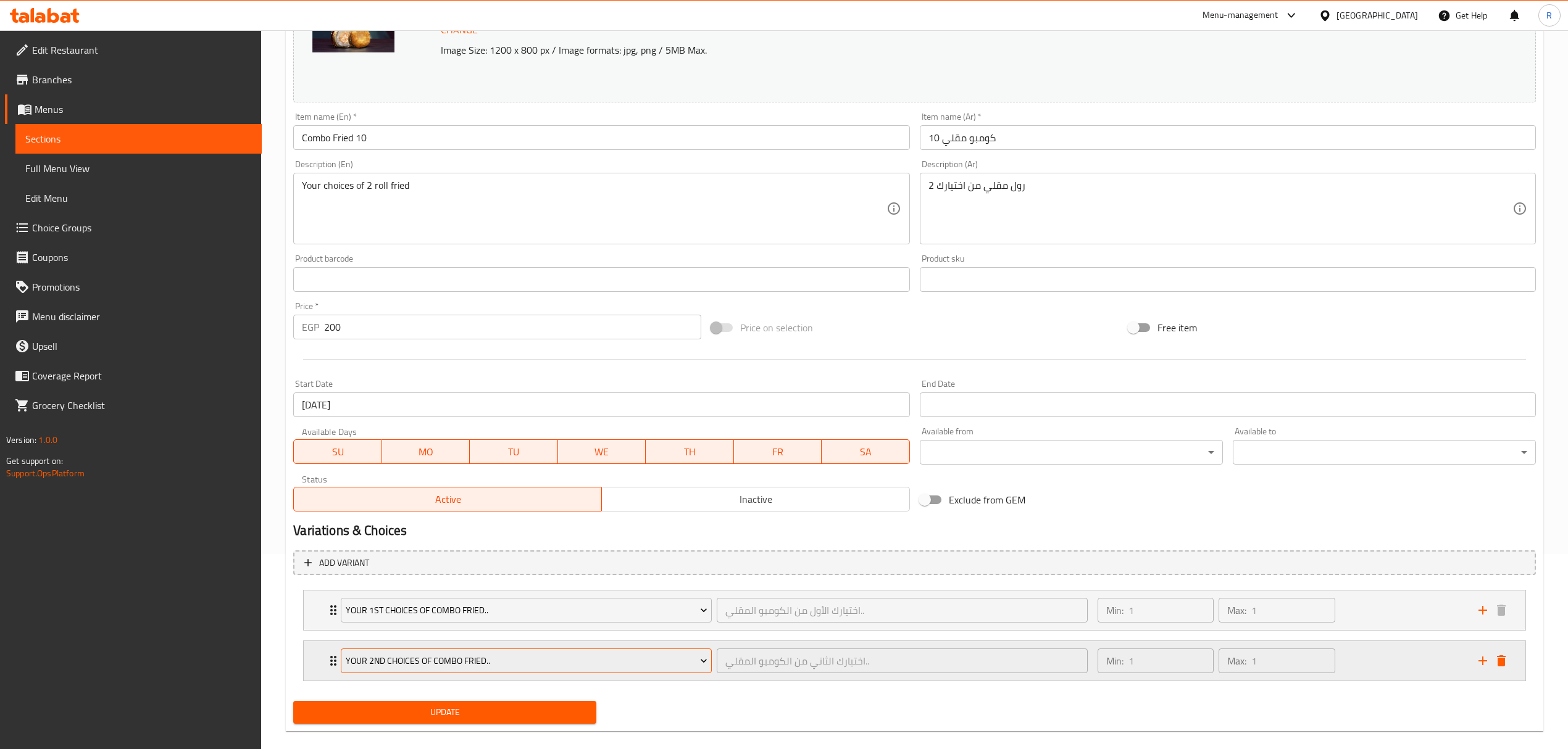
scroll to position [213, 0]
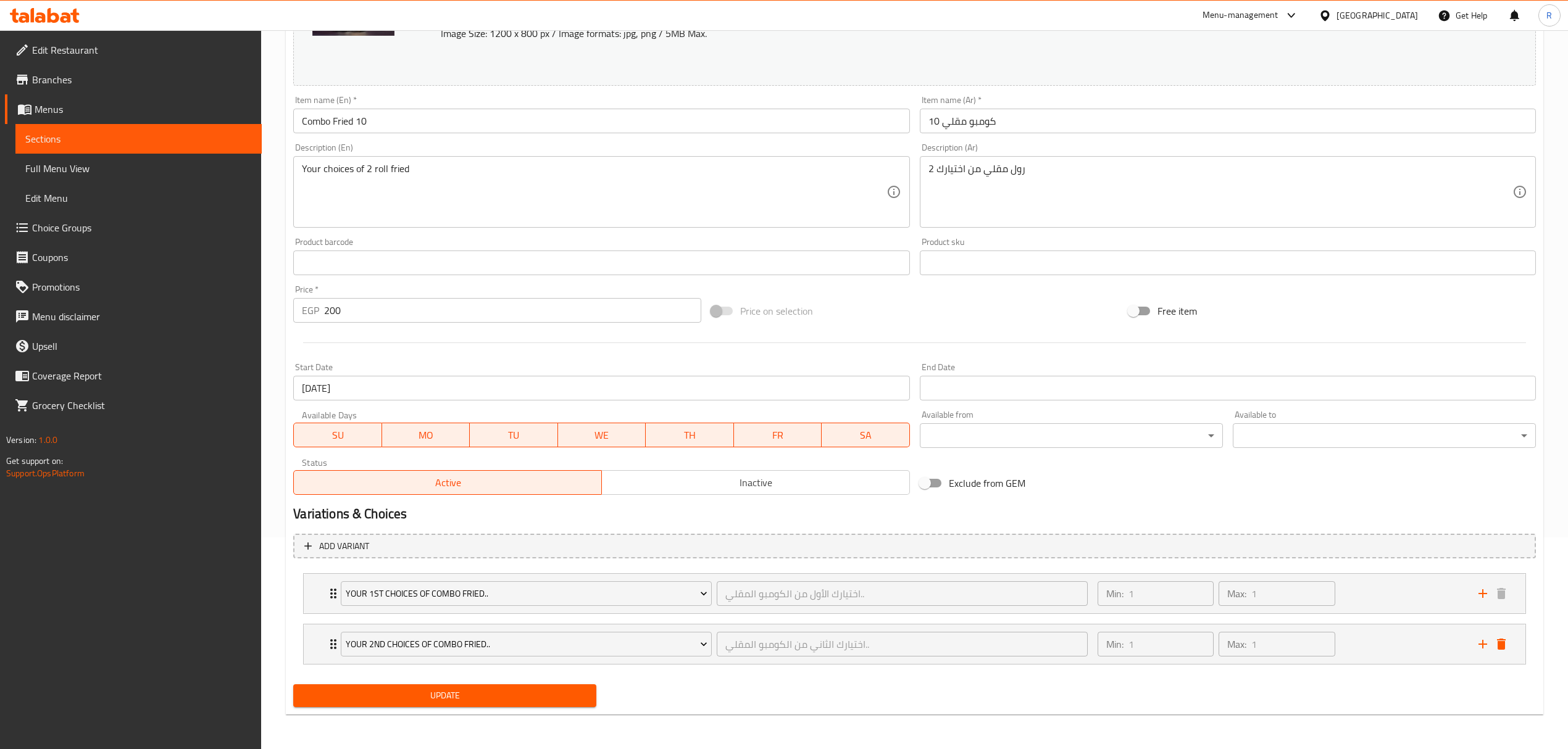
click at [566, 697] on span "Update" at bounding box center [445, 695] width 283 height 15
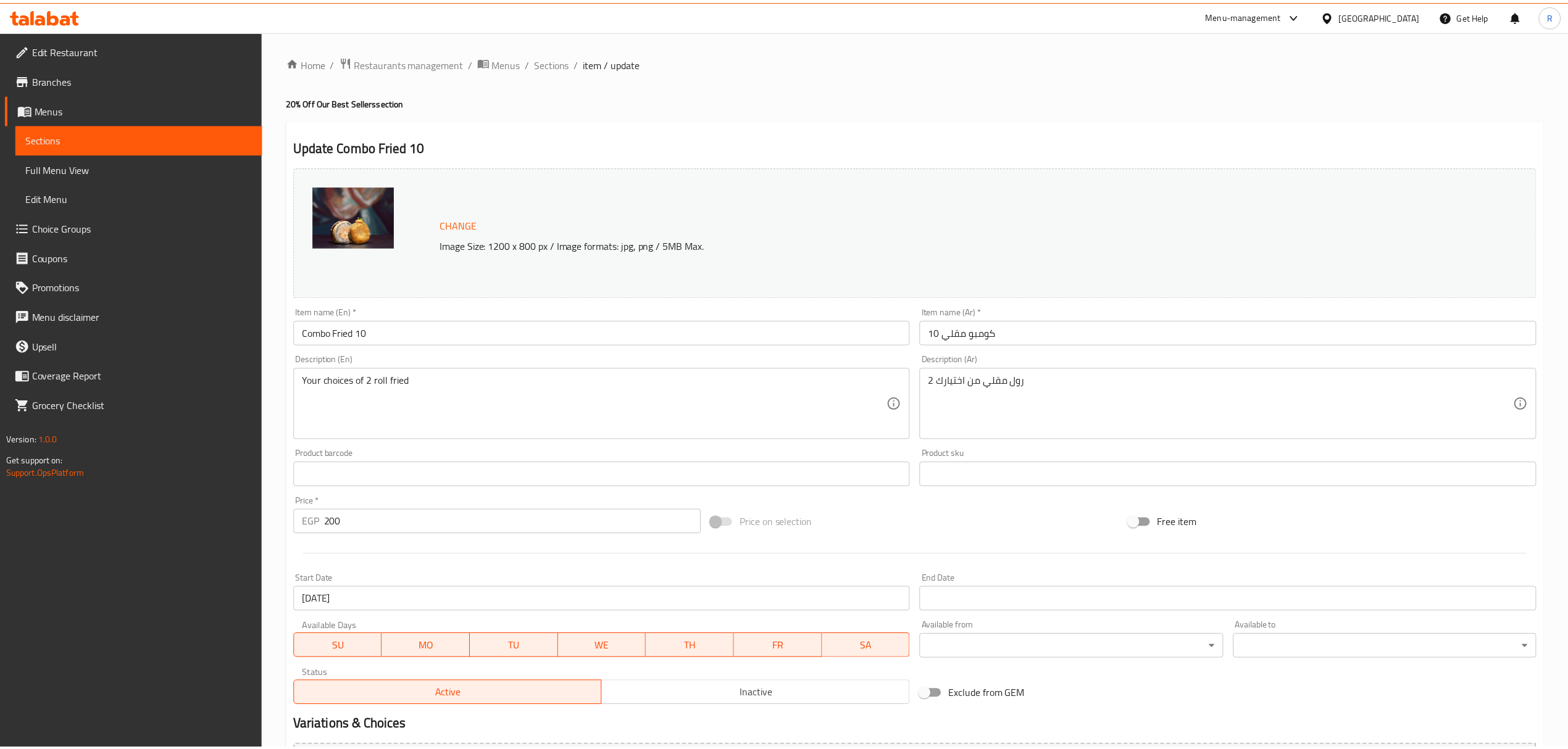
scroll to position [213, 0]
